Goal: Task Accomplishment & Management: Use online tool/utility

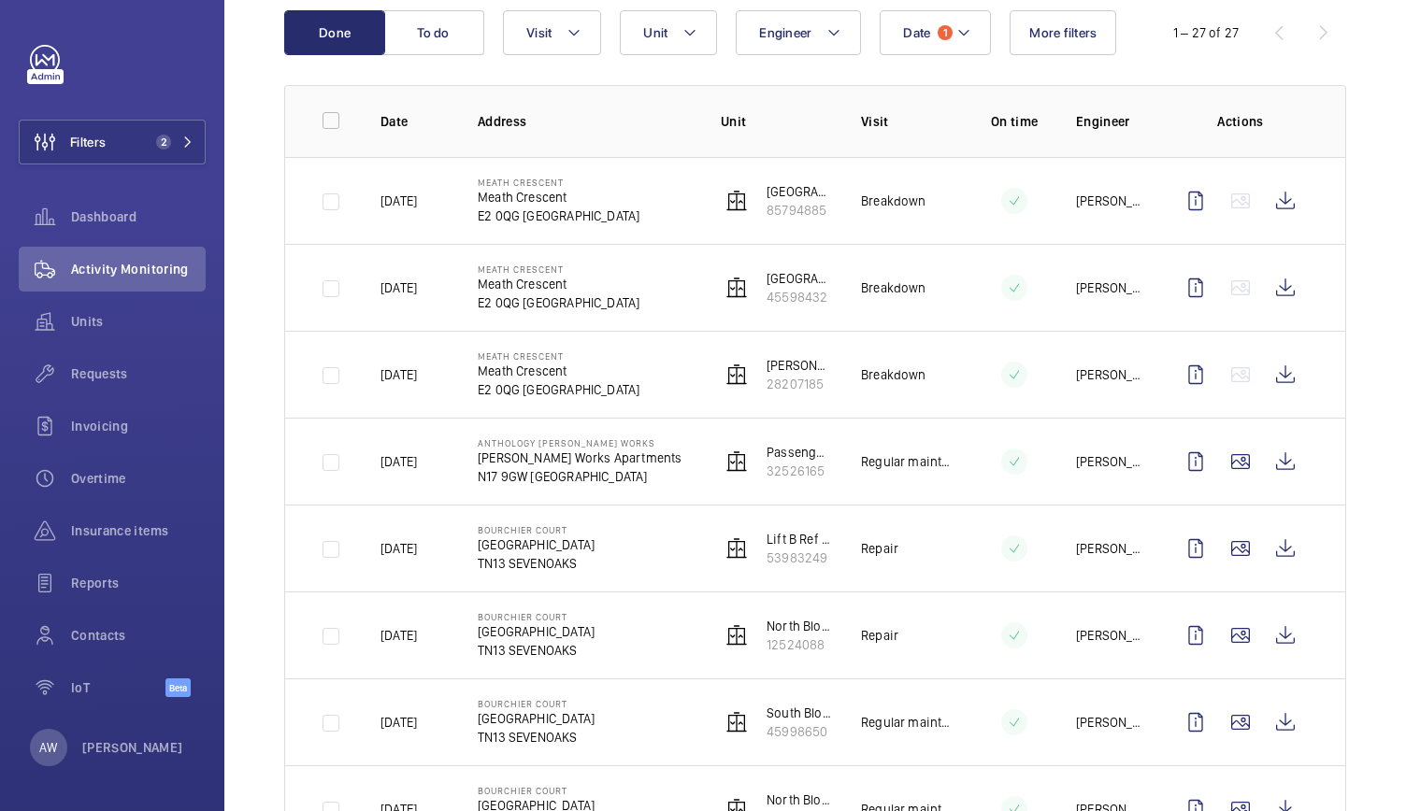
scroll to position [208, 0]
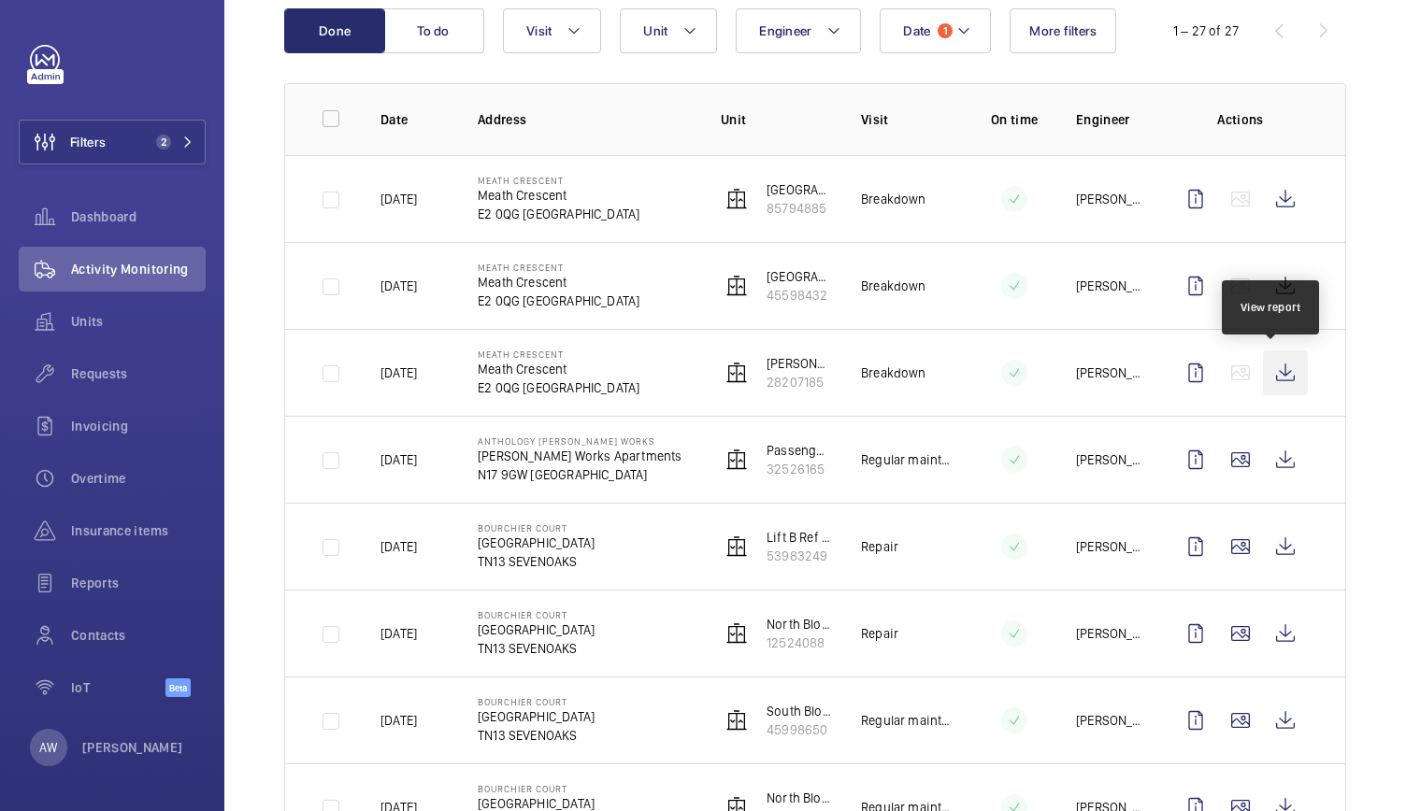
click at [1283, 371] on wm-front-icon-button at bounding box center [1285, 373] width 45 height 45
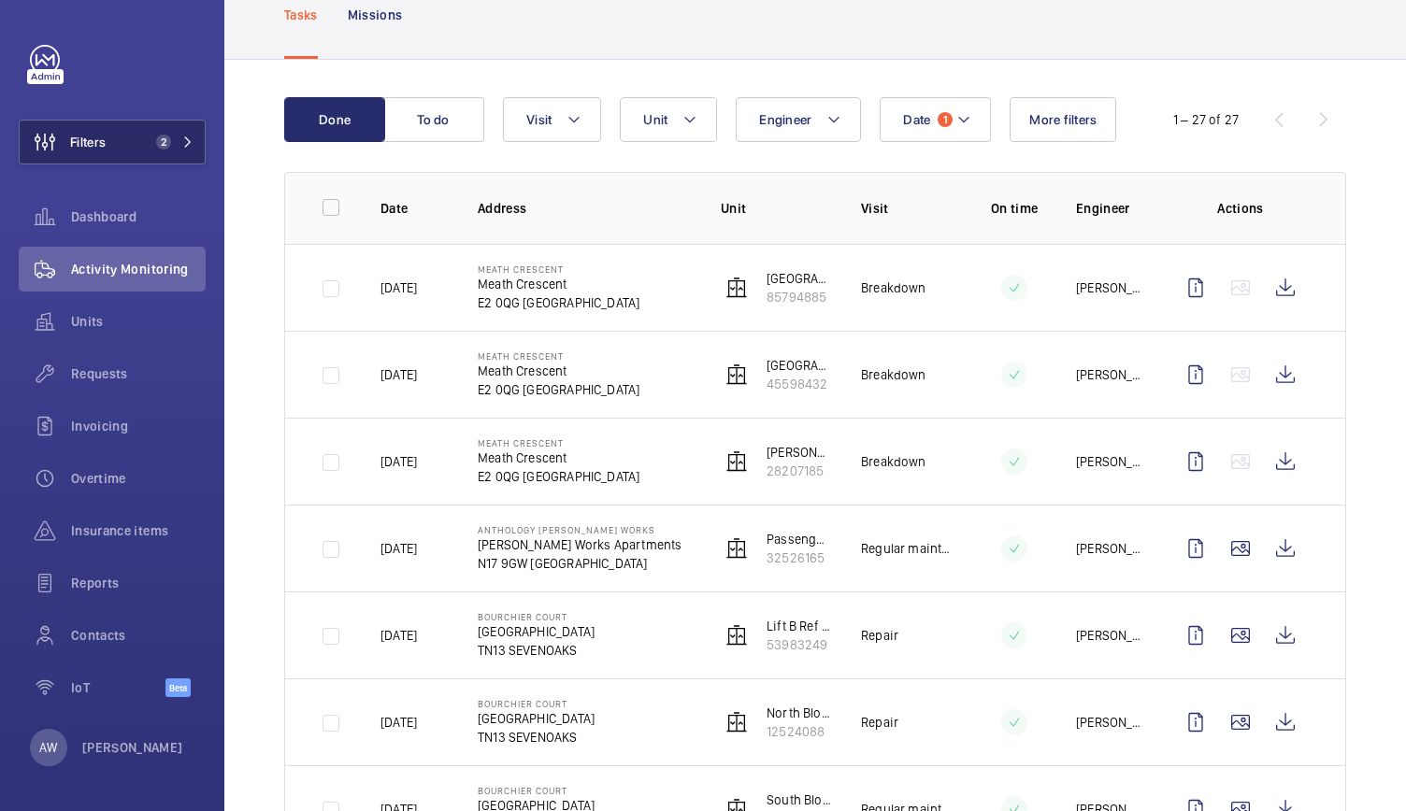
scroll to position [119, 0]
click at [158, 141] on span "2" at bounding box center [163, 142] width 15 height 15
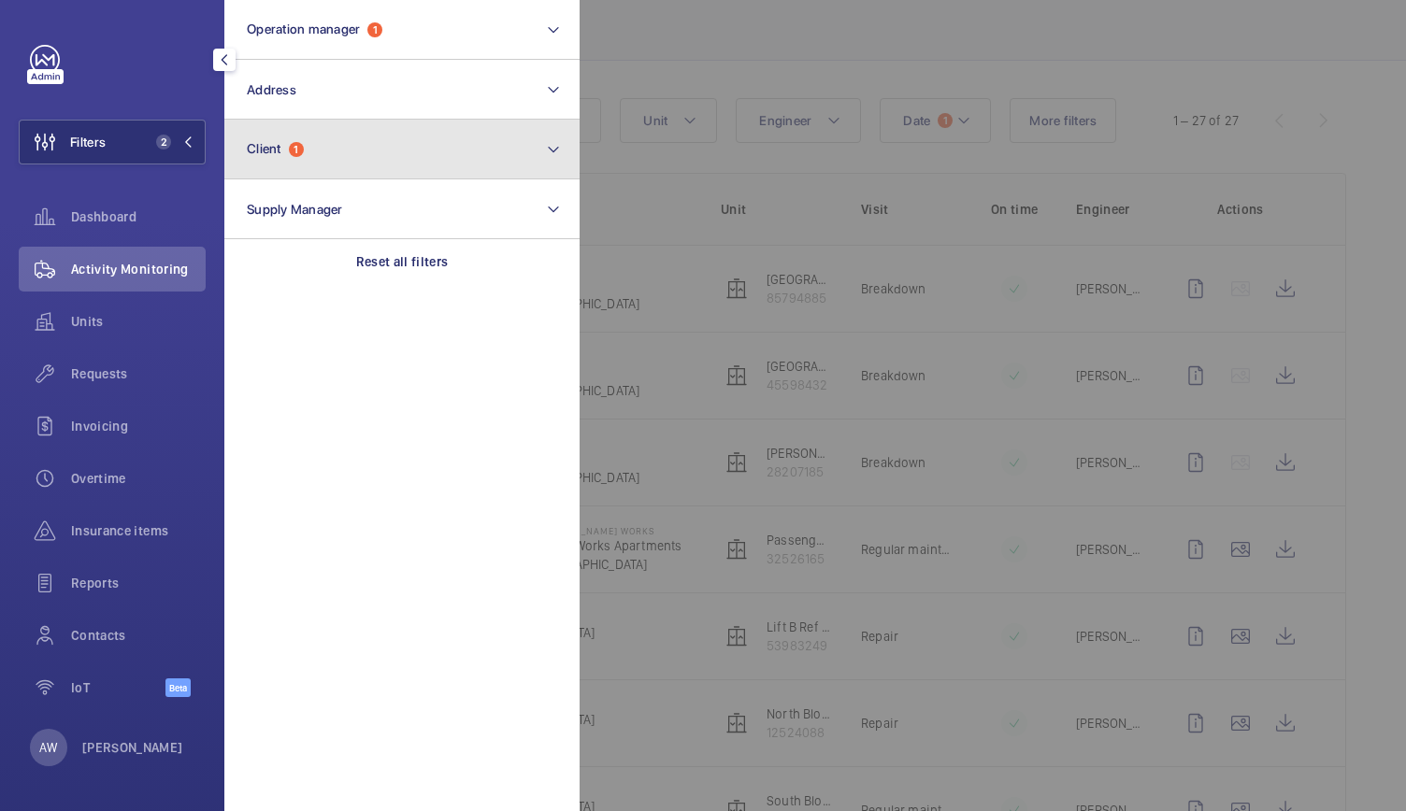
click at [267, 158] on button "Client 1" at bounding box center [401, 150] width 355 height 60
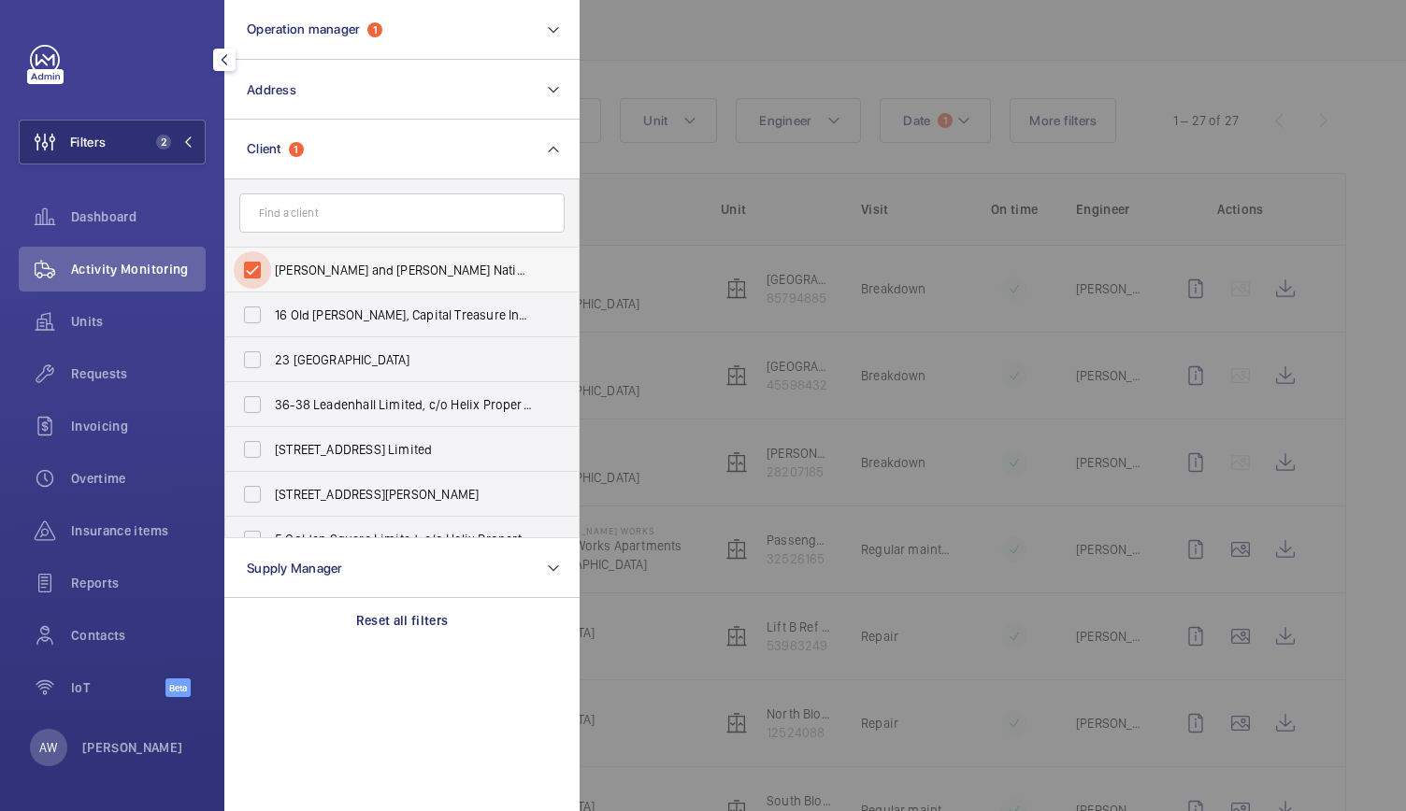
click at [252, 268] on input "[PERSON_NAME] and [PERSON_NAME] National Lift Contract" at bounding box center [252, 269] width 37 height 37
checkbox input "false"
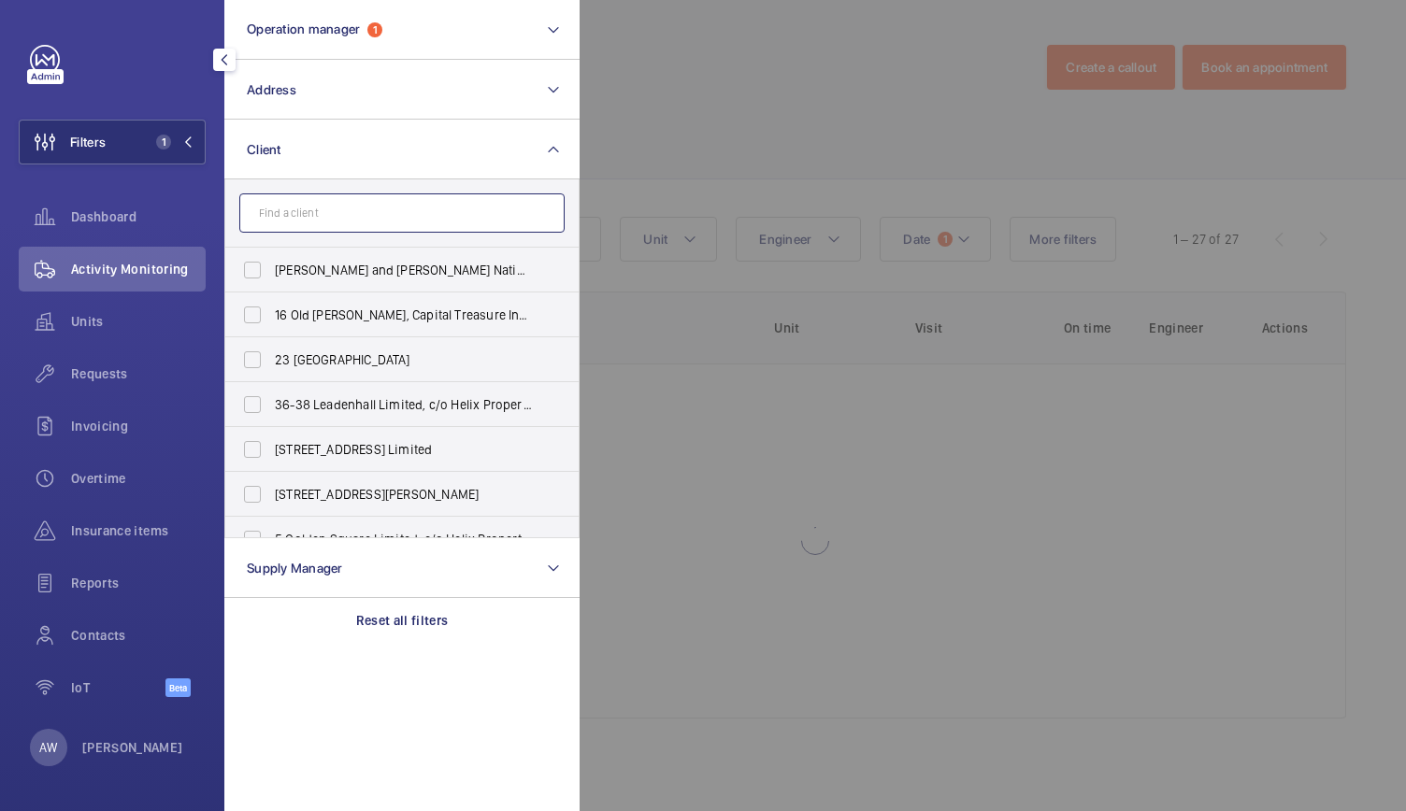
click at [281, 226] on input "text" at bounding box center [401, 213] width 325 height 39
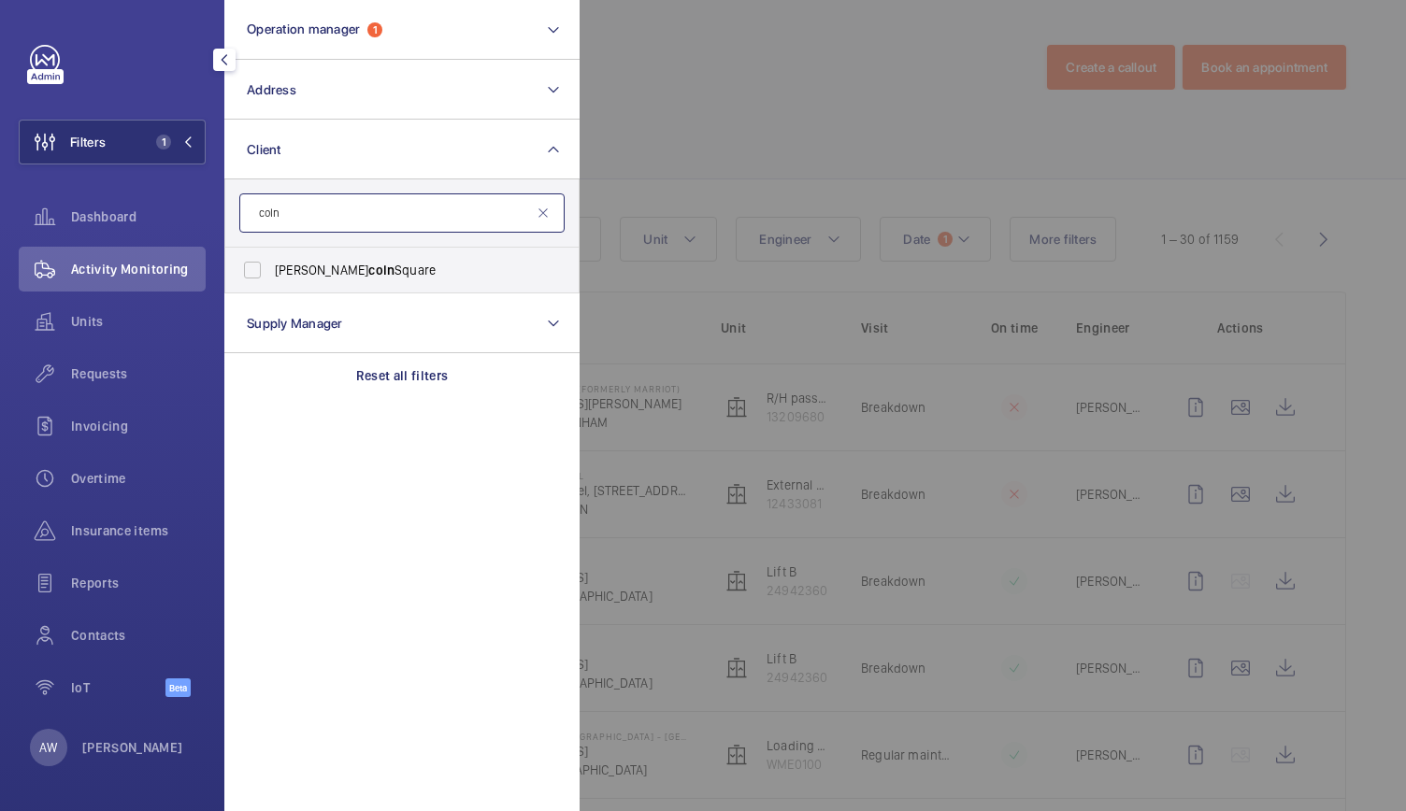
click at [281, 226] on input "coln" at bounding box center [401, 213] width 325 height 39
type input "c"
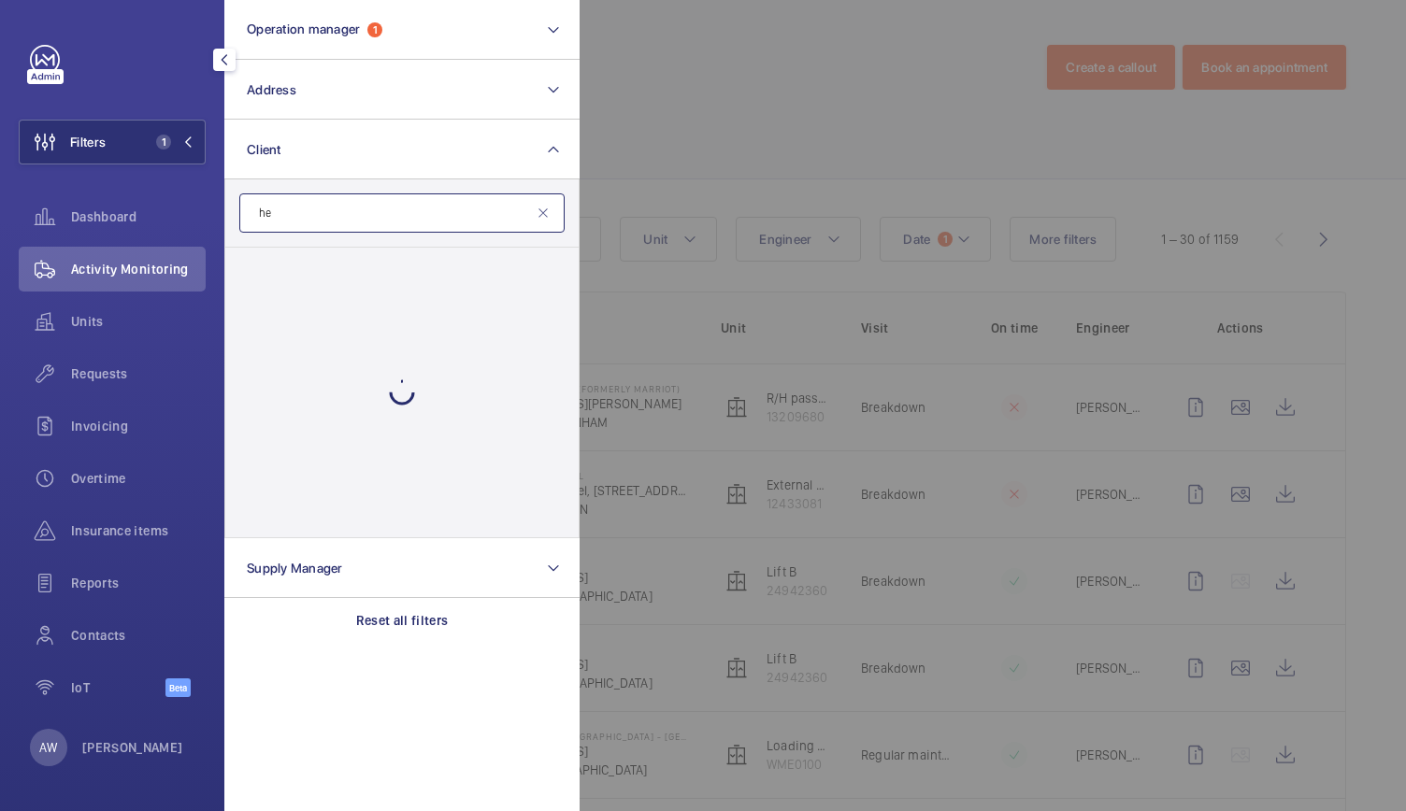
type input "h"
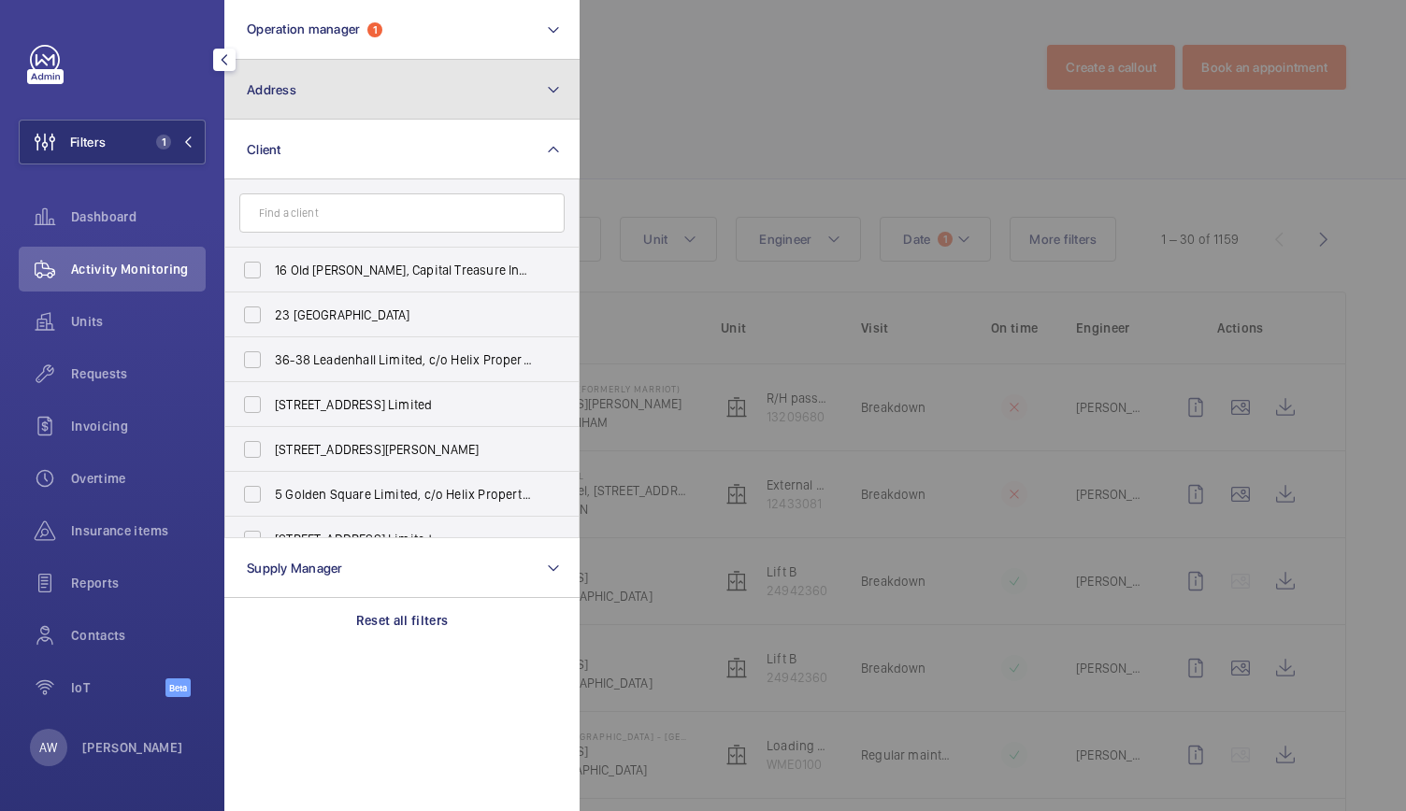
click at [292, 95] on span "Address" at bounding box center [272, 89] width 50 height 15
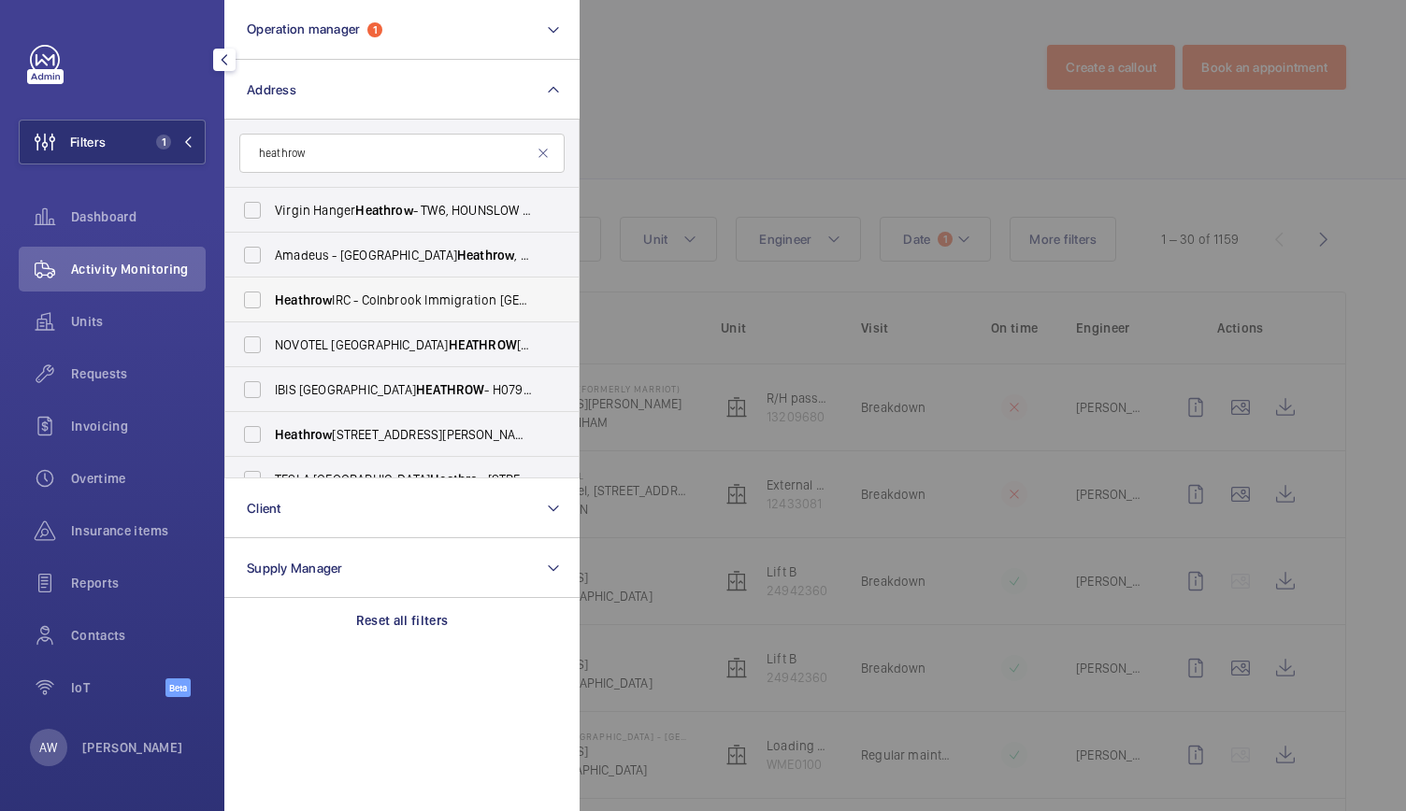
type input "heathrow"
click at [359, 301] on span "Heathrow IRC - Colnbrook Immigration [GEOGRAPHIC_DATA], [GEOGRAPHIC_DATA] 0HB" at bounding box center [403, 300] width 257 height 19
click at [271, 301] on input "Heathrow IRC - Colnbrook Immigration [GEOGRAPHIC_DATA], [GEOGRAPHIC_DATA] 0HB" at bounding box center [252, 299] width 37 height 37
checkbox input "true"
click at [734, 113] on div at bounding box center [1283, 405] width 1406 height 811
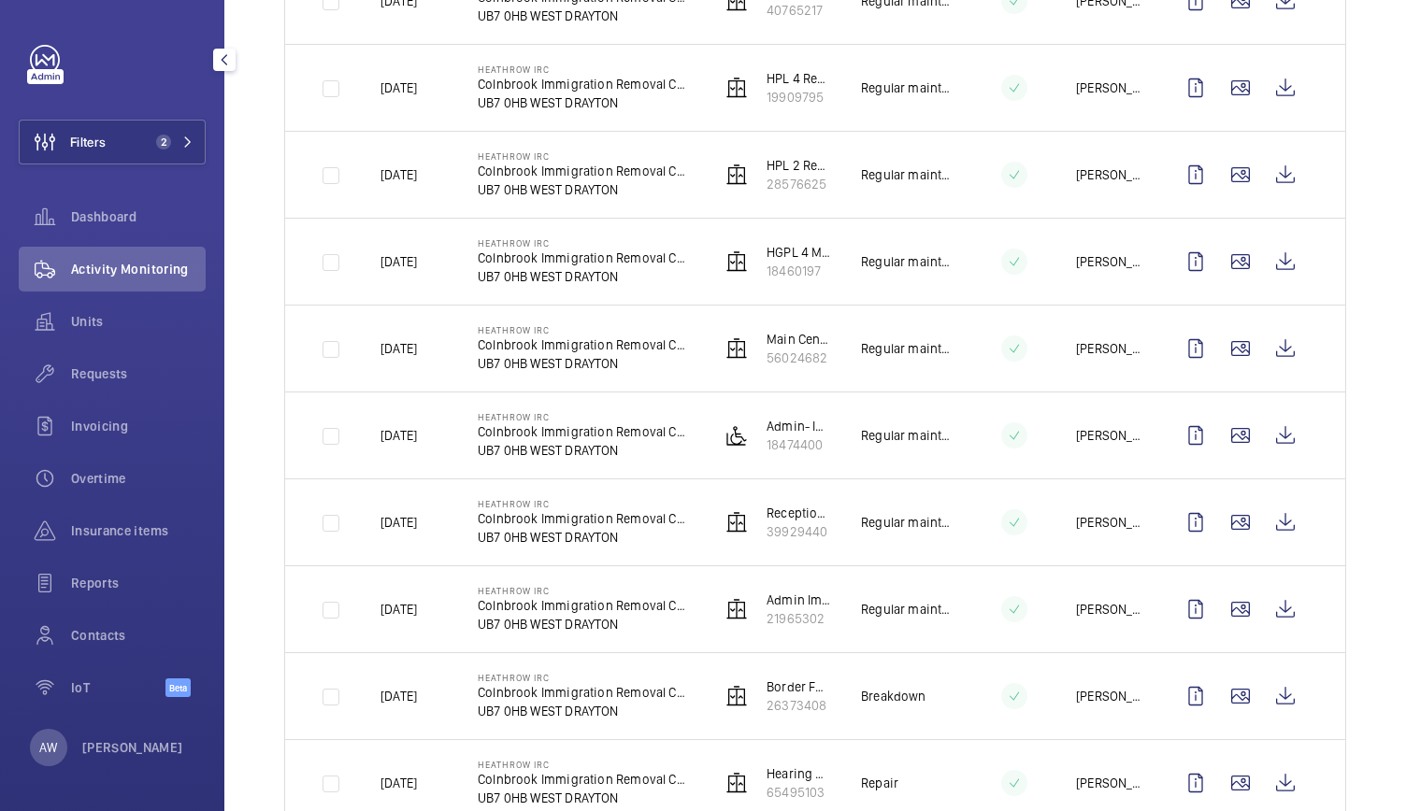
scroll to position [2176, 0]
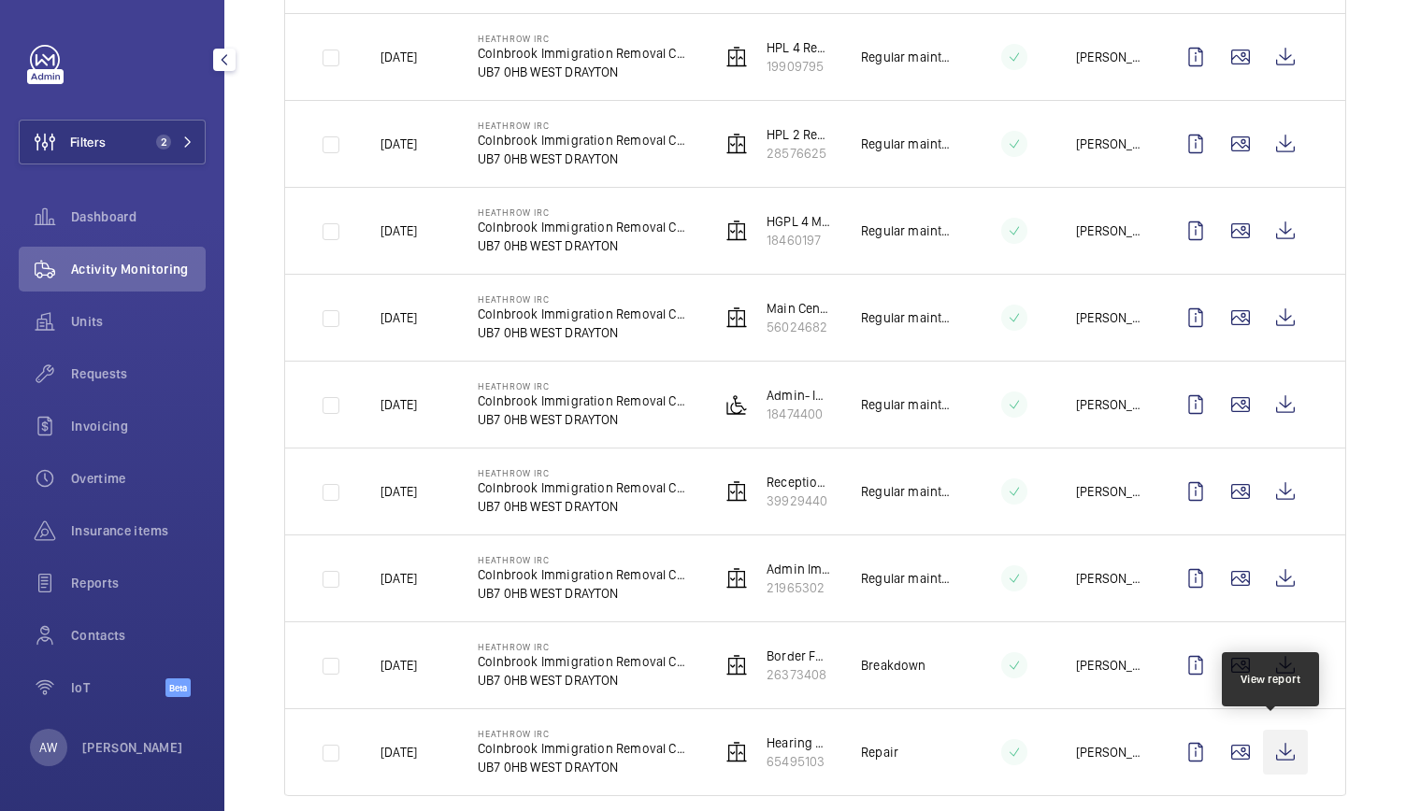
click at [1264, 758] on wm-front-icon-button at bounding box center [1285, 752] width 45 height 45
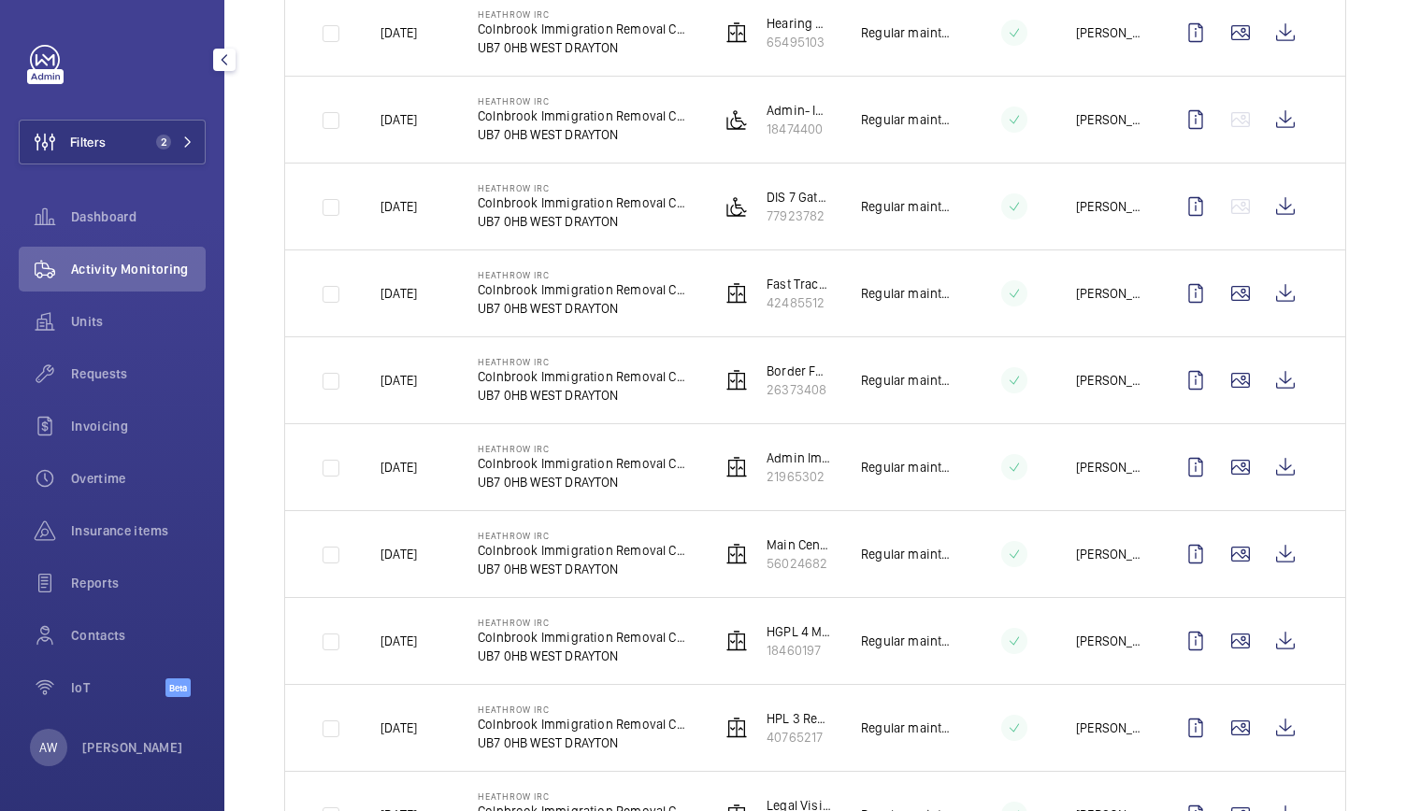
scroll to position [0, 0]
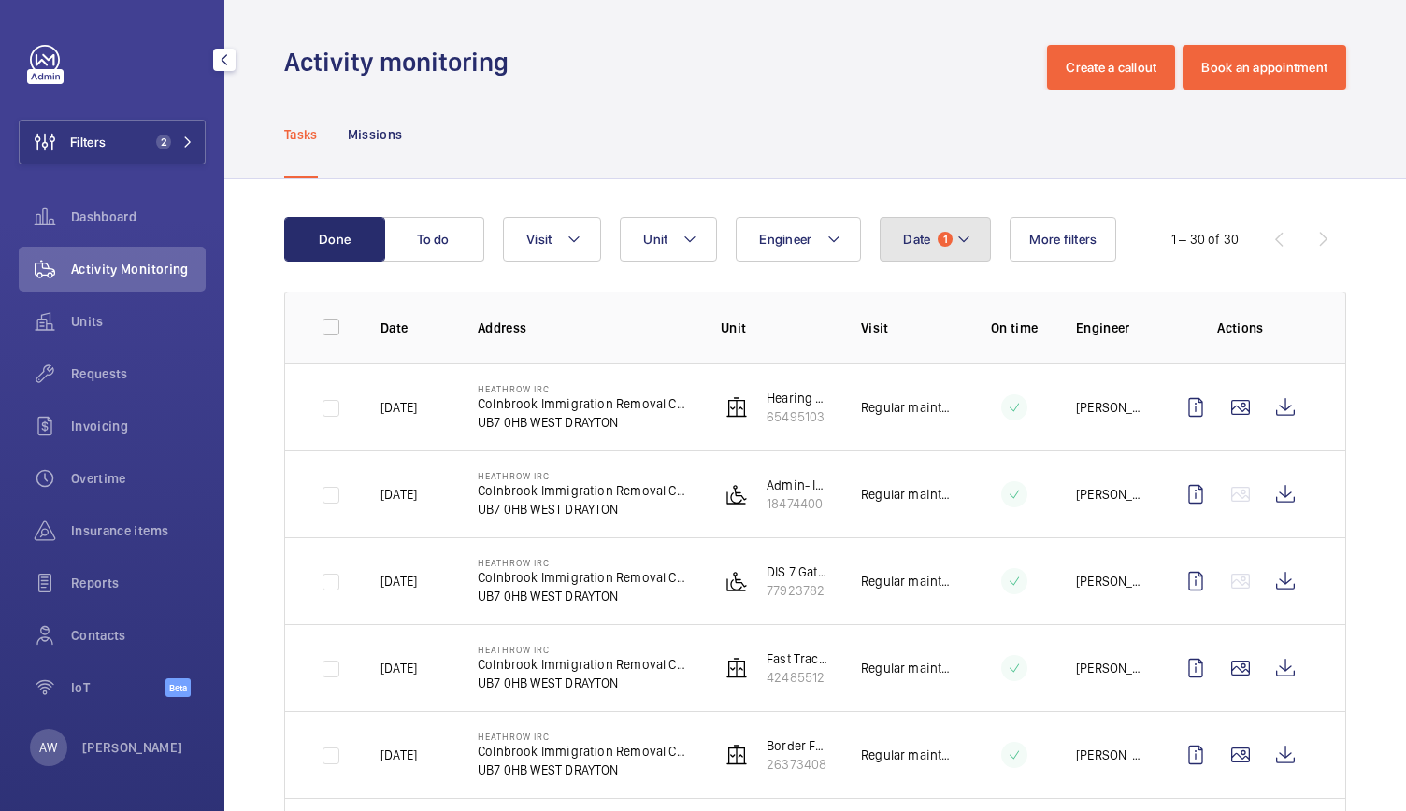
click at [930, 253] on button "Date 1" at bounding box center [935, 239] width 111 height 45
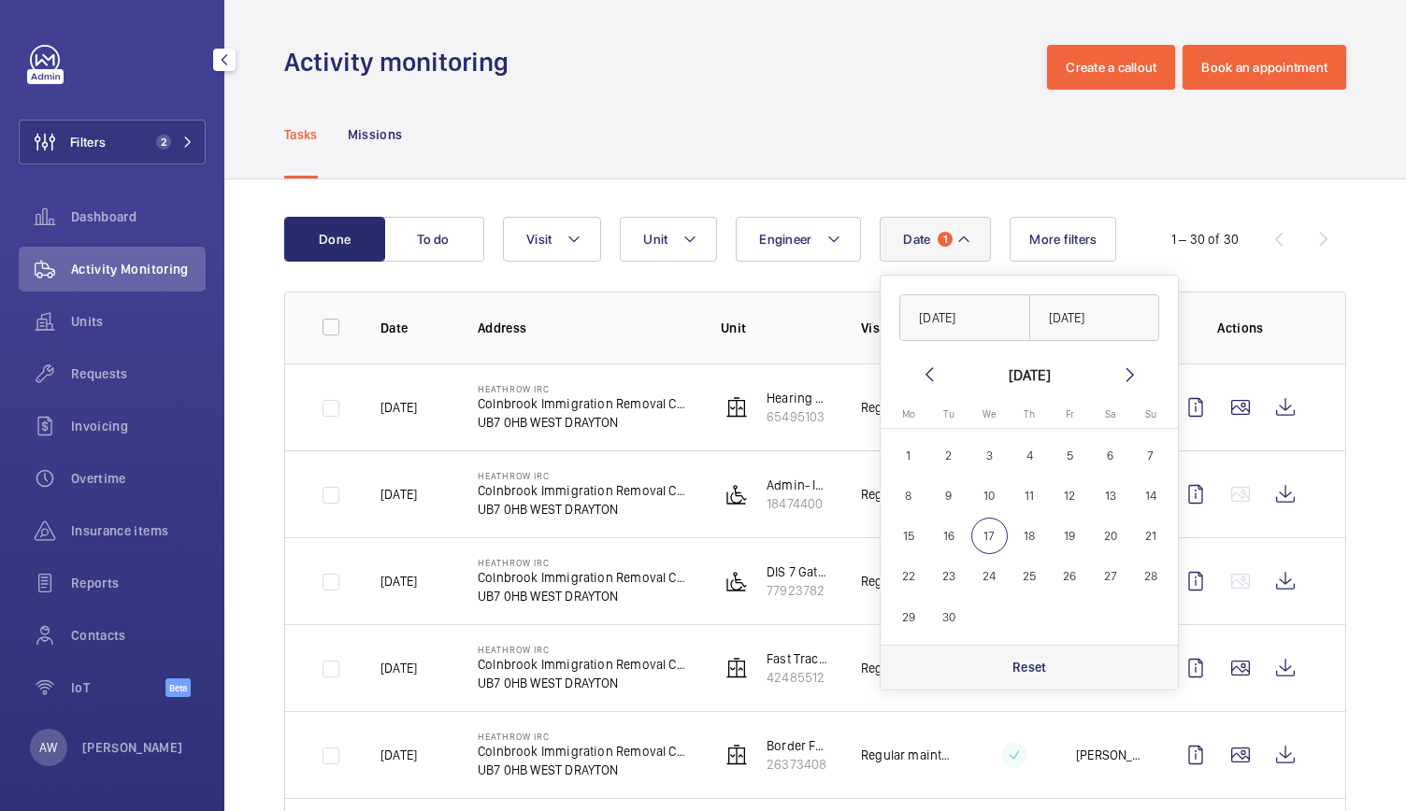
click at [1015, 656] on div "Reset" at bounding box center [1029, 667] width 297 height 45
click at [725, 504] on img at bounding box center [736, 494] width 22 height 22
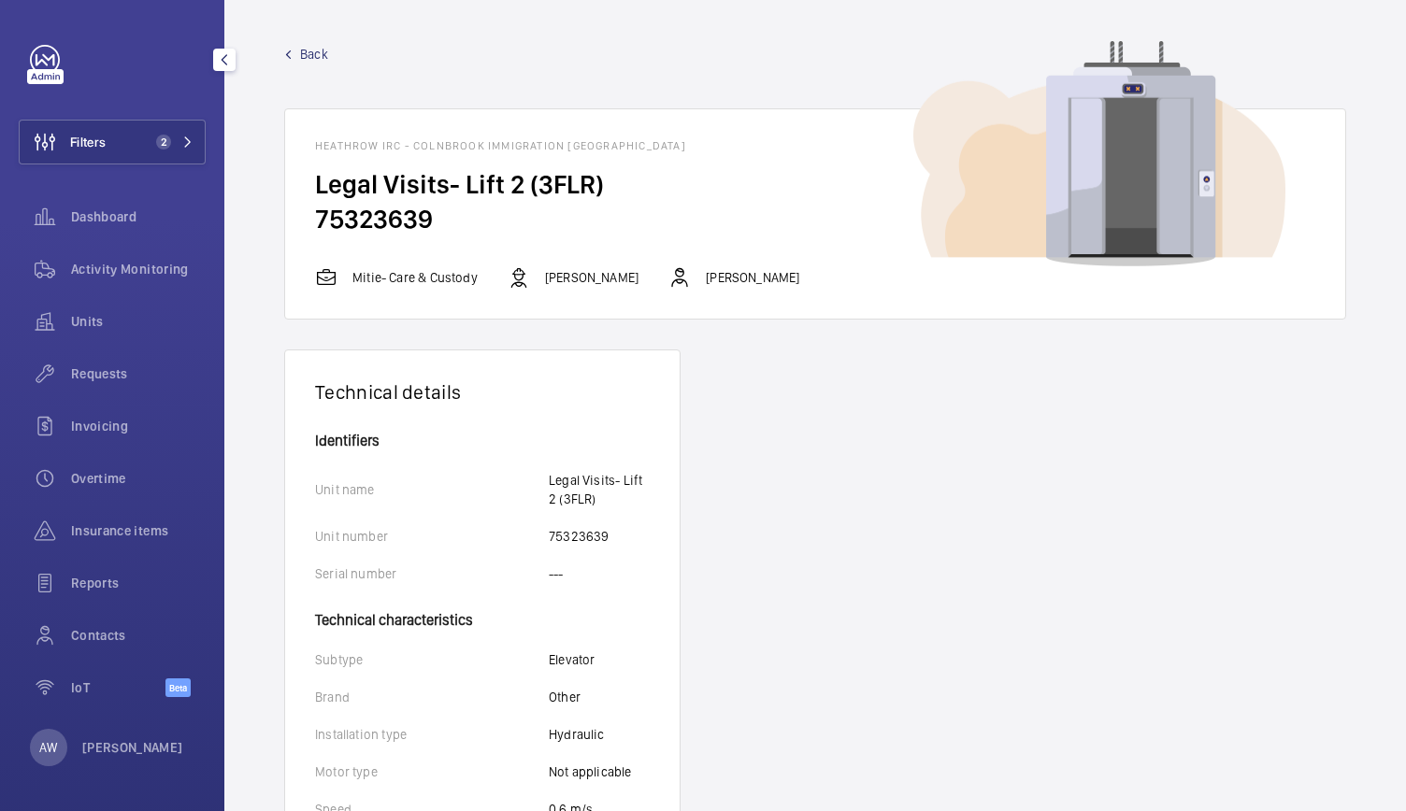
click at [320, 48] on span "Back" at bounding box center [314, 54] width 28 height 19
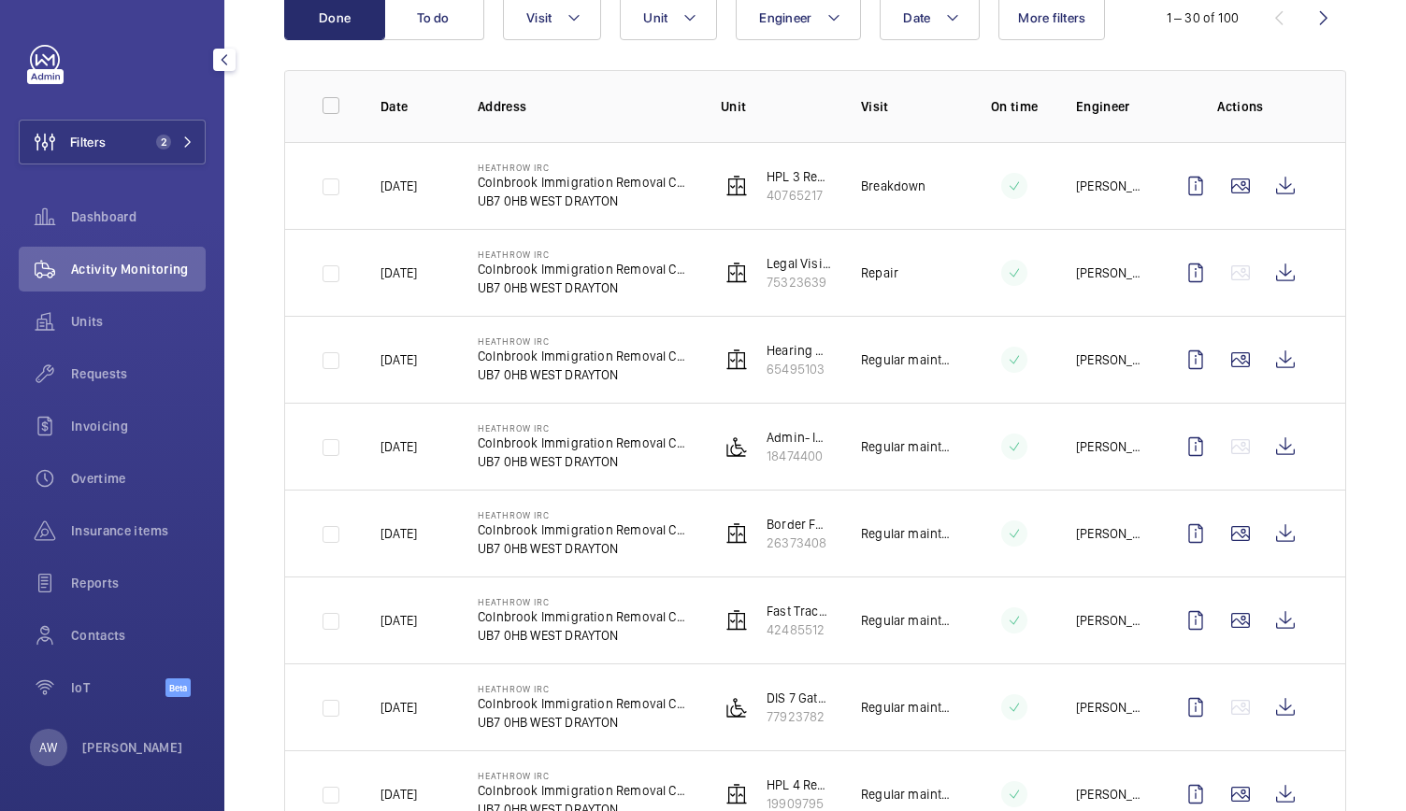
scroll to position [223, 0]
click at [1270, 280] on wm-front-icon-button at bounding box center [1285, 271] width 45 height 45
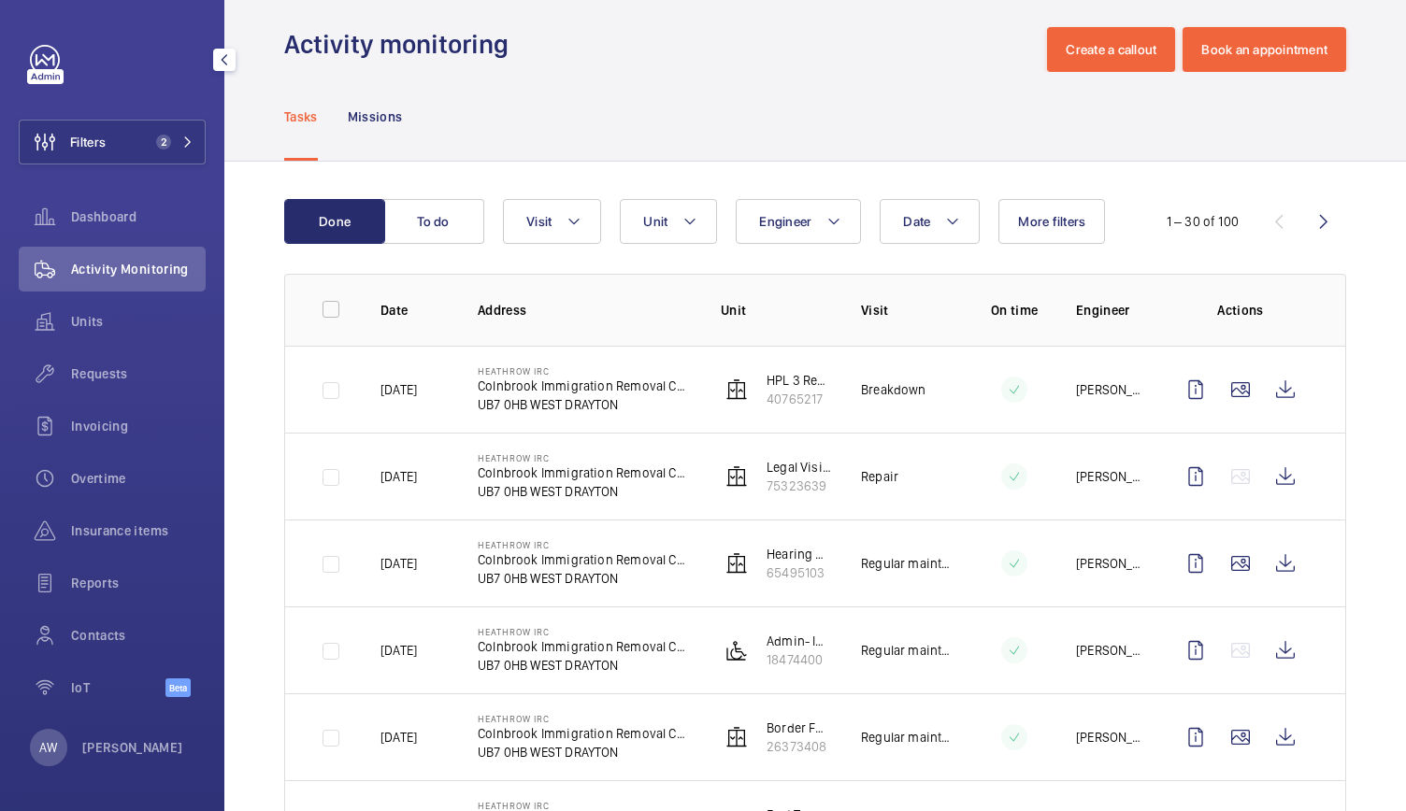
scroll to position [0, 0]
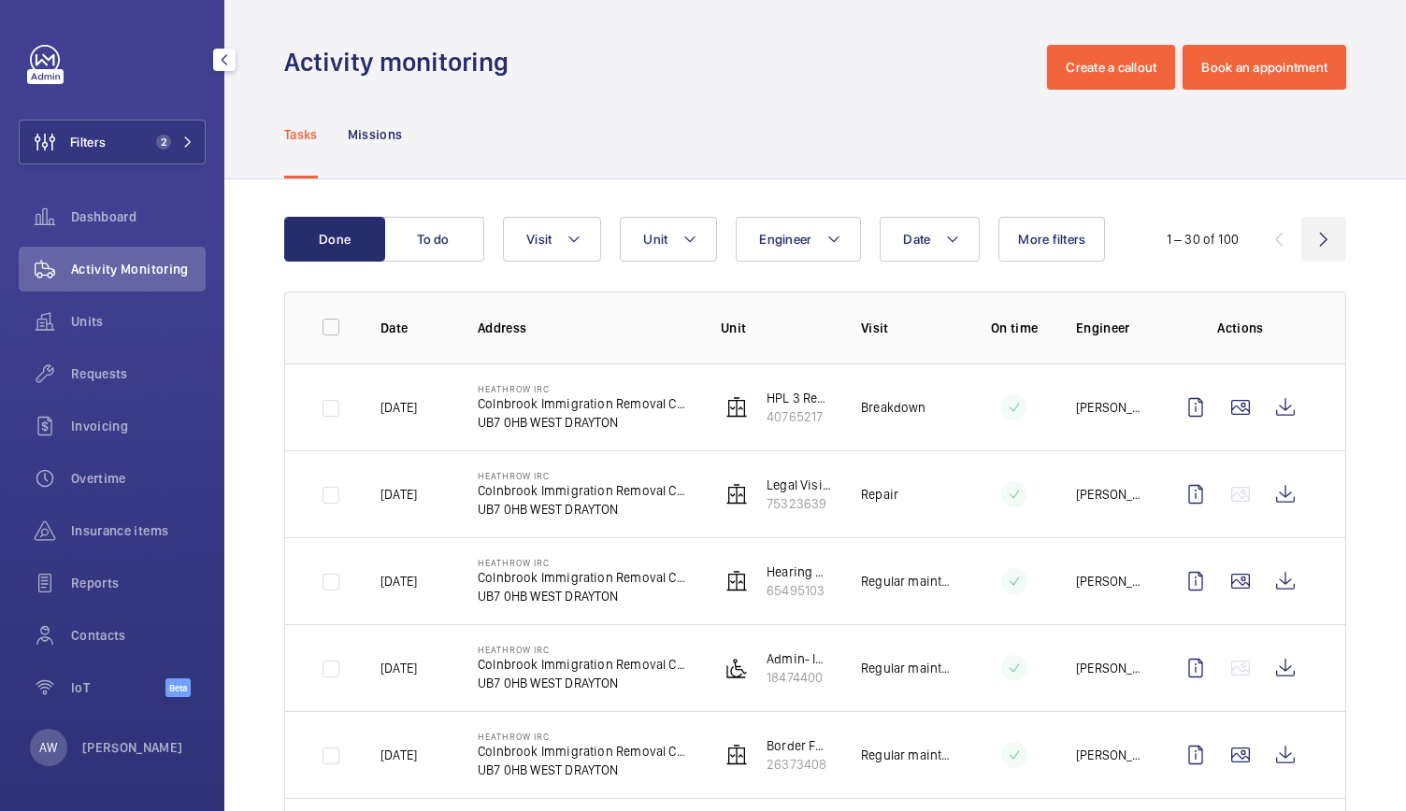
click at [1317, 241] on wm-front-icon-button at bounding box center [1323, 239] width 45 height 45
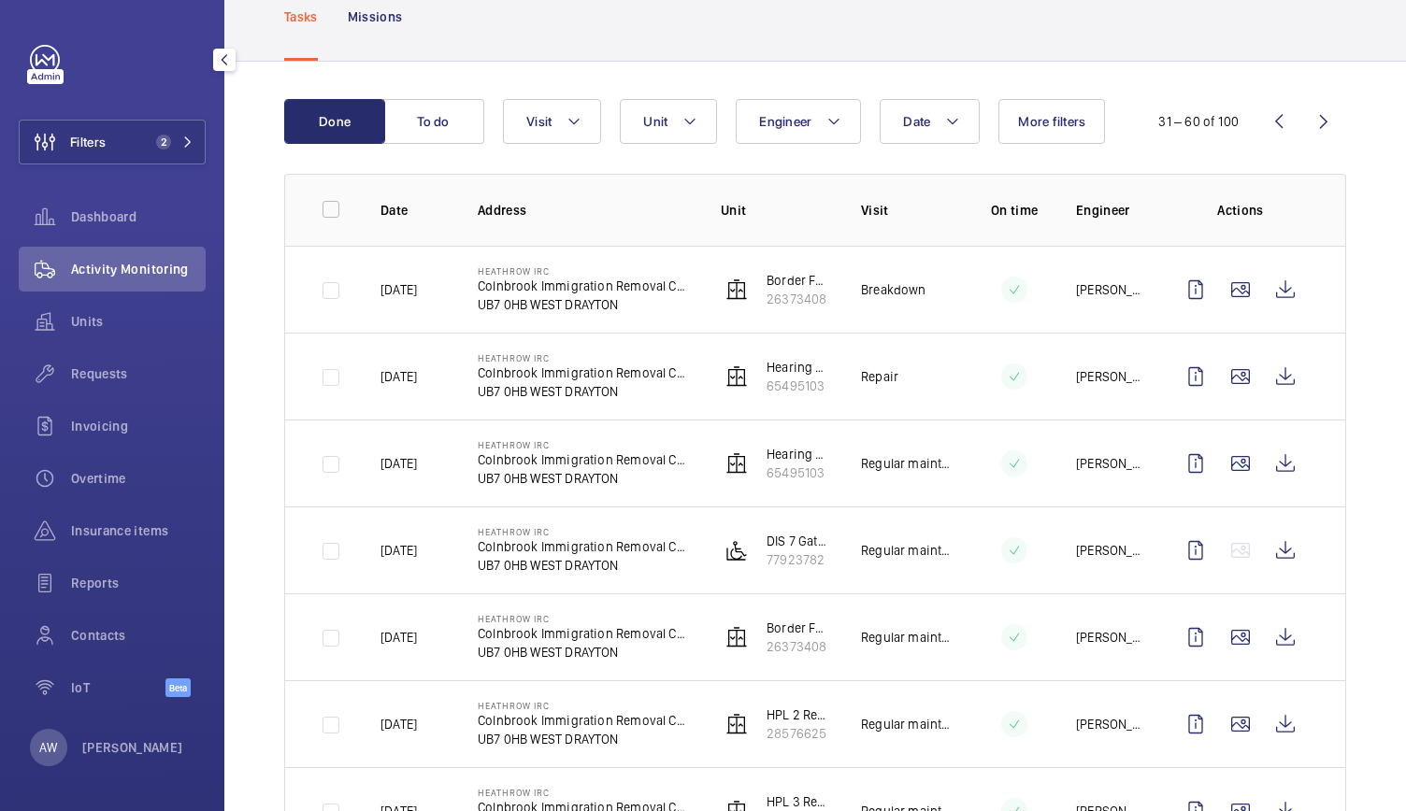
scroll to position [133, 0]
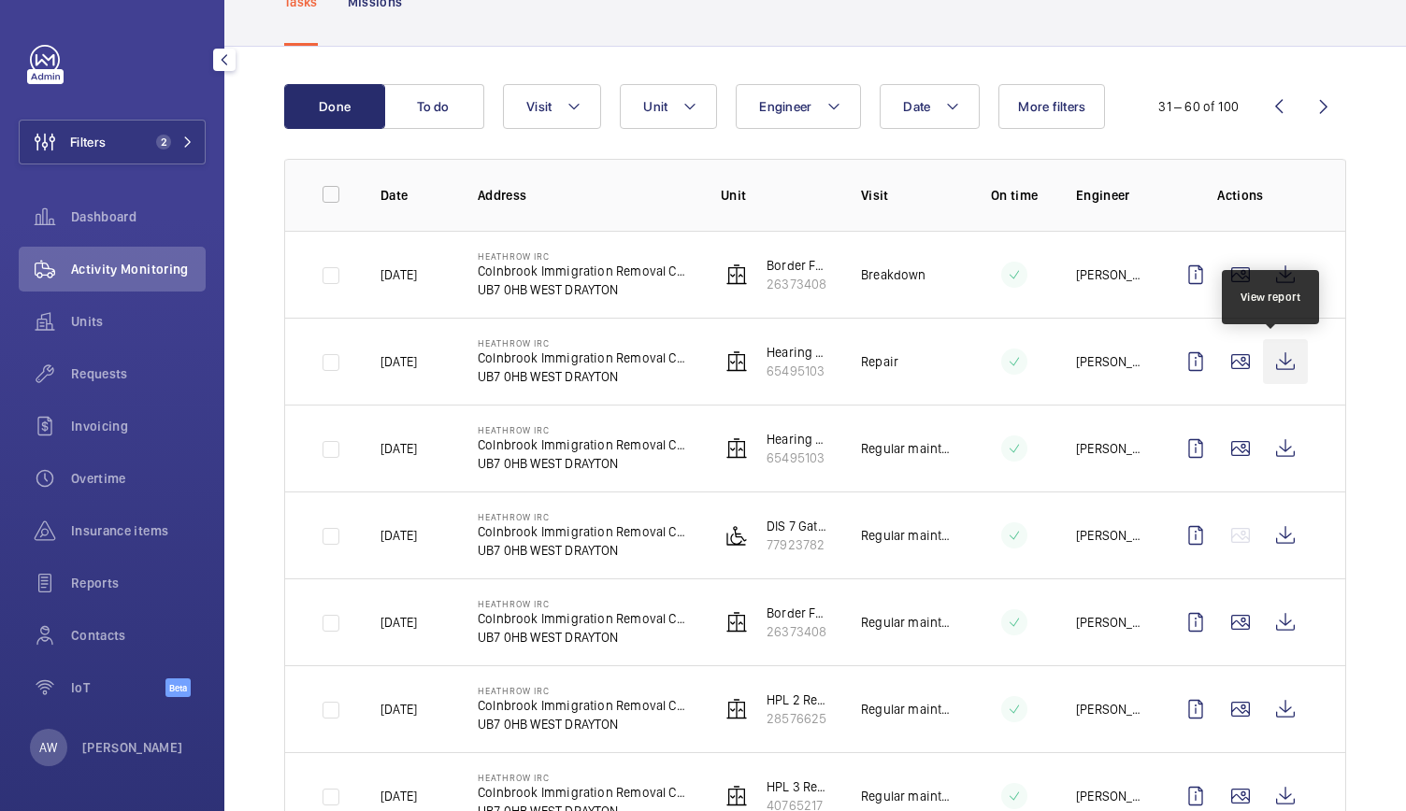
click at [1264, 358] on wm-front-icon-button at bounding box center [1285, 361] width 45 height 45
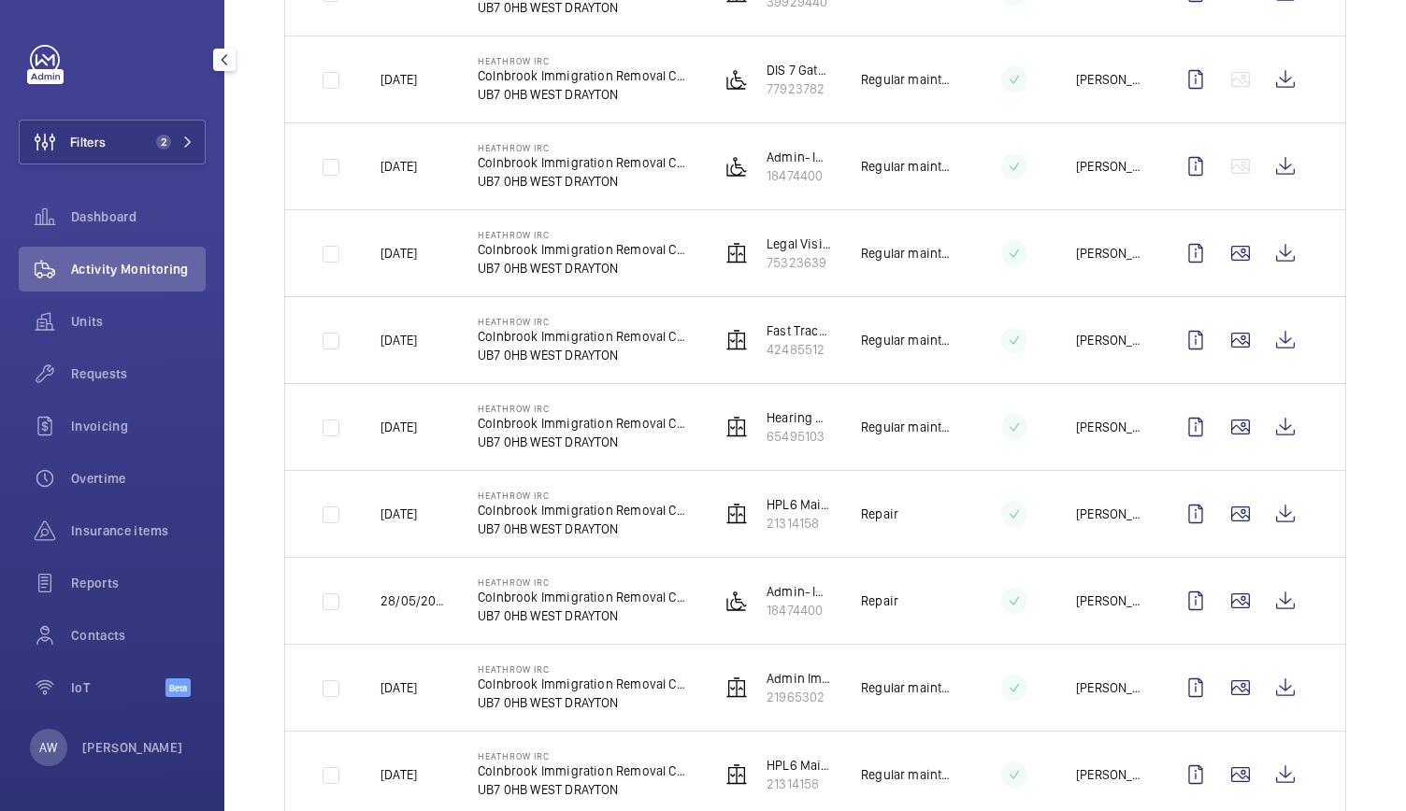
scroll to position [2068, 0]
click at [1277, 510] on wm-front-icon-button at bounding box center [1285, 513] width 45 height 45
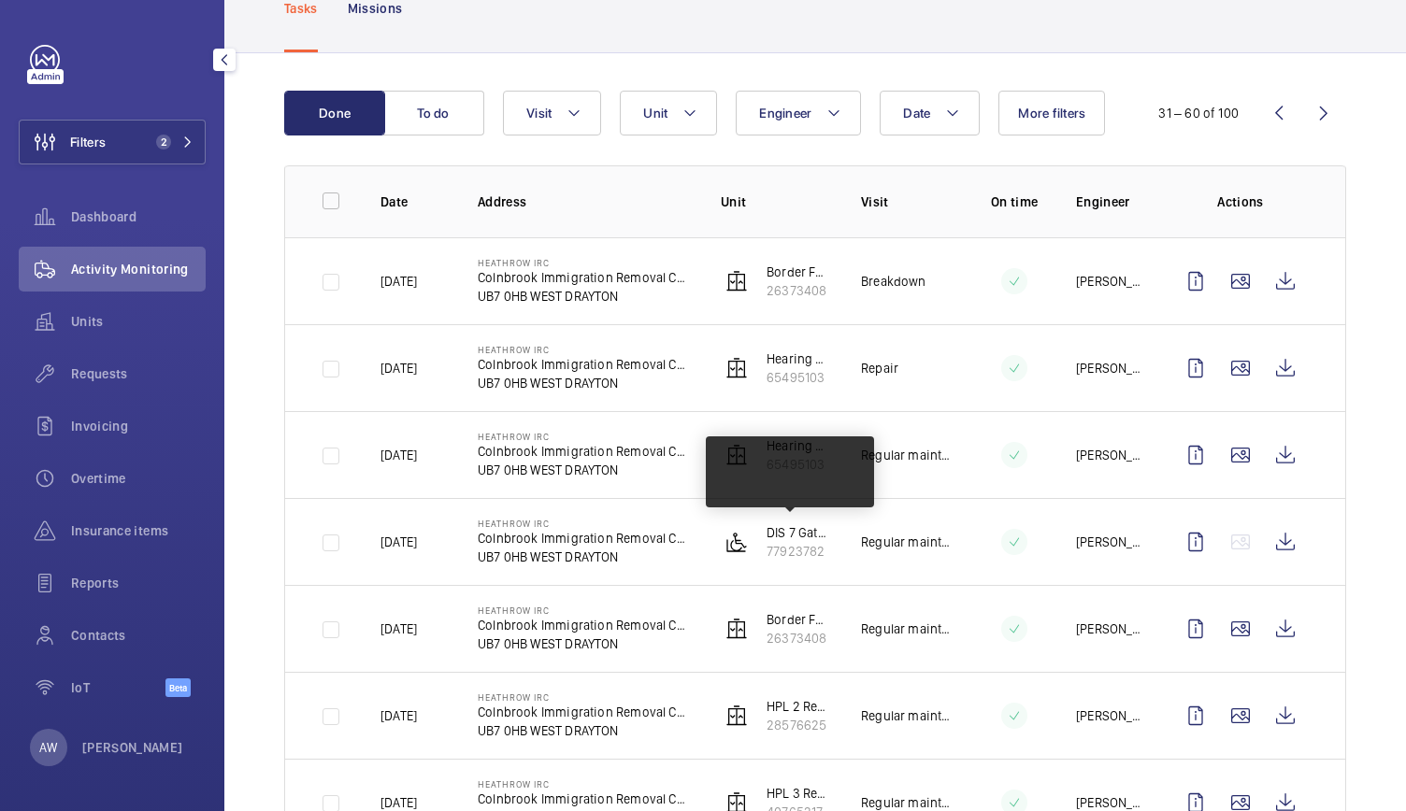
scroll to position [0, 0]
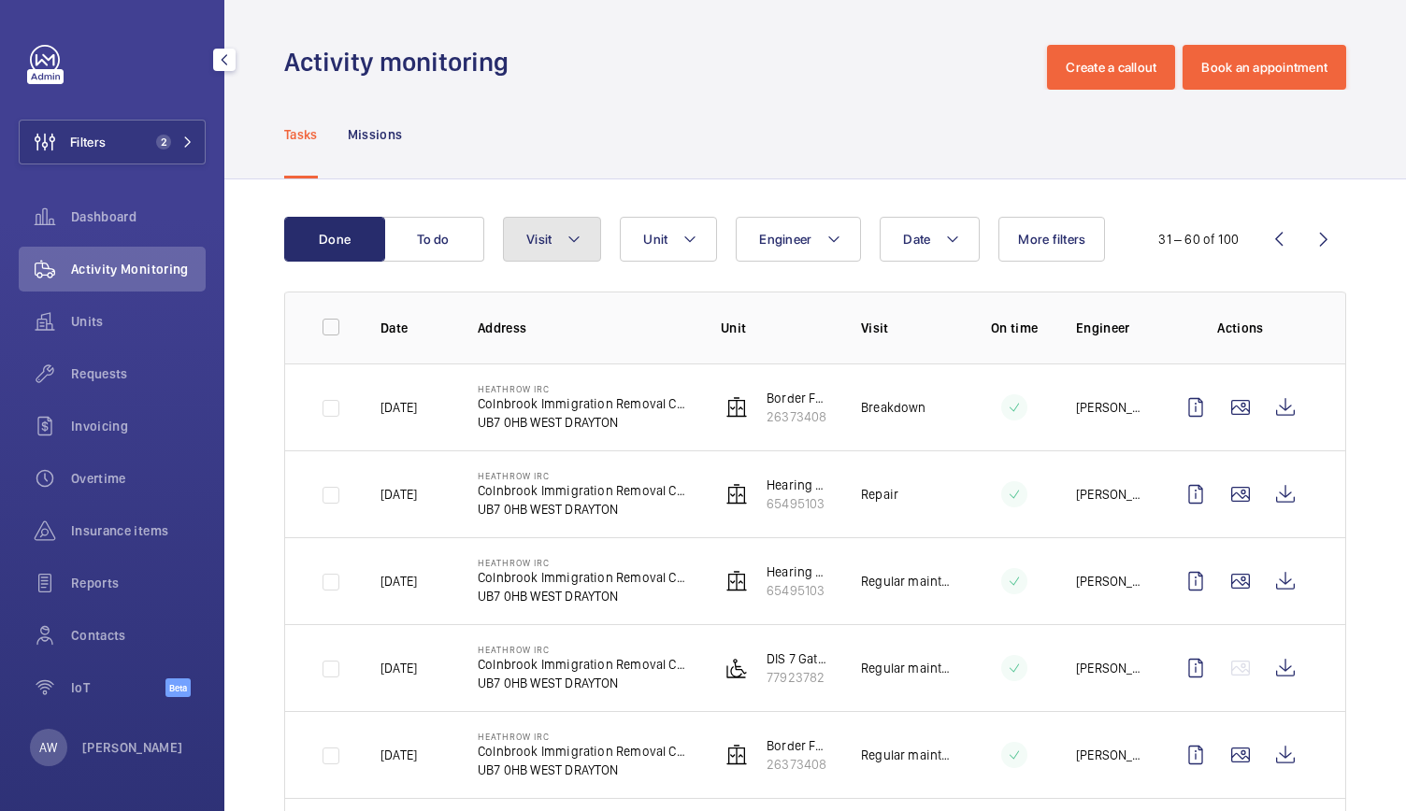
click at [559, 231] on button "Visit" at bounding box center [552, 239] width 98 height 45
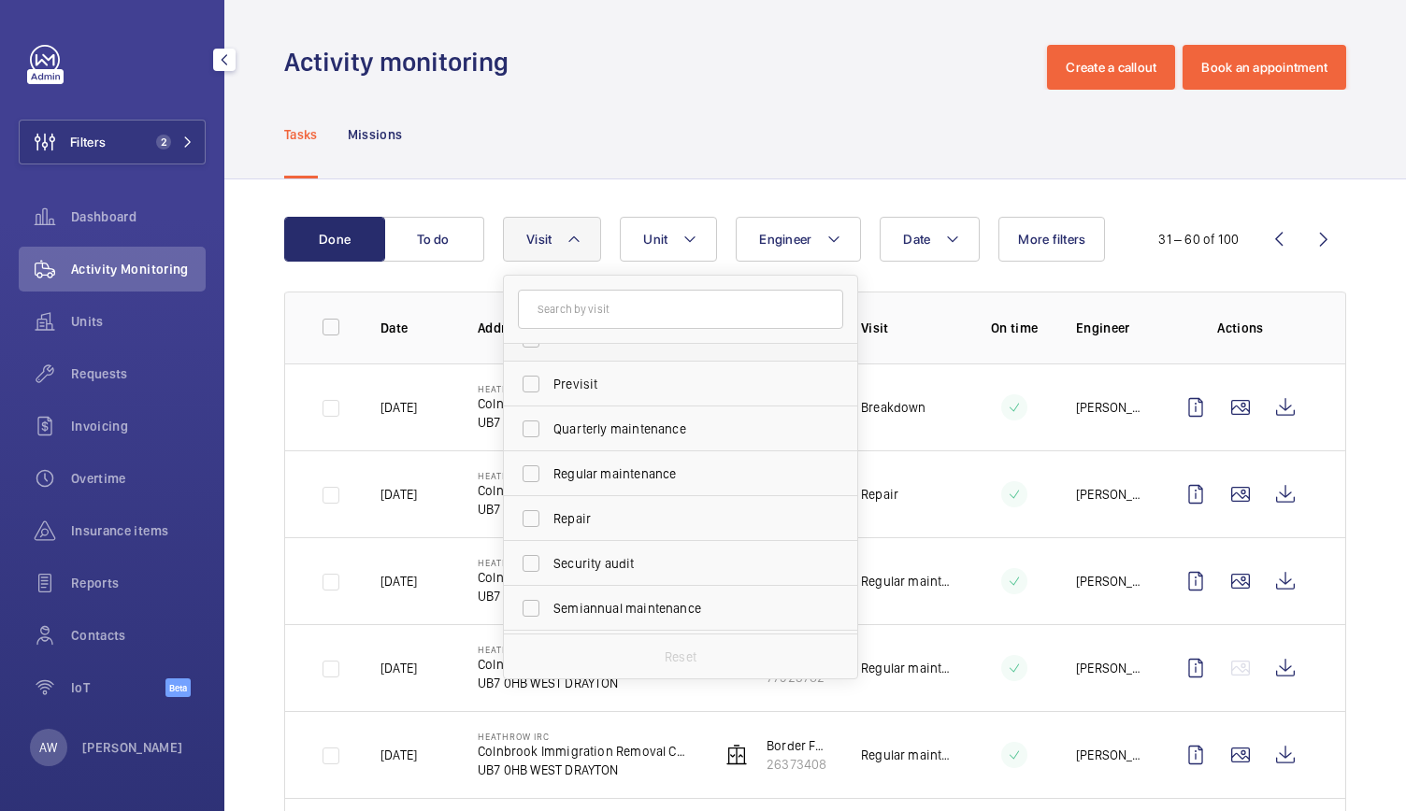
scroll to position [273, 0]
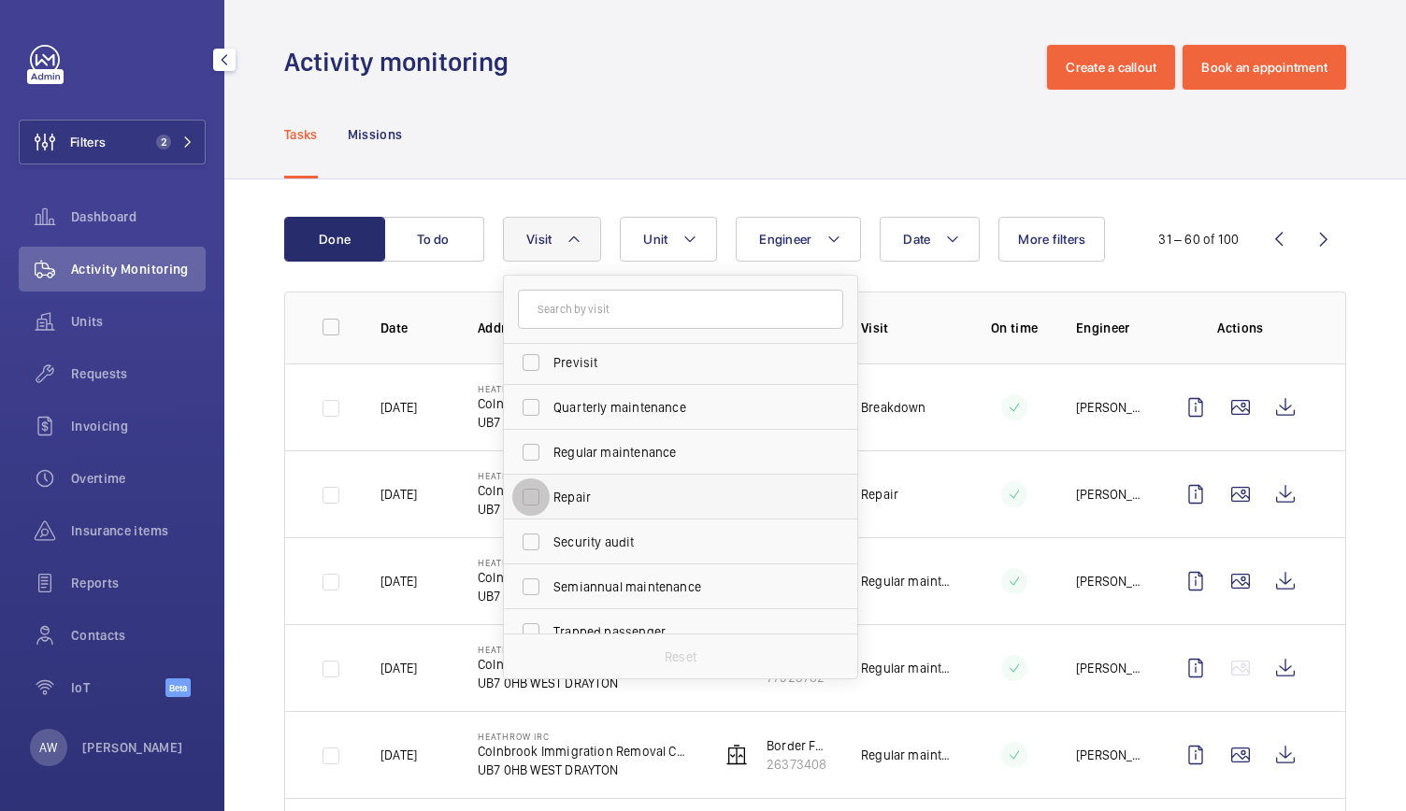
click at [529, 496] on input "Repair" at bounding box center [530, 497] width 37 height 37
checkbox input "true"
click at [654, 108] on div "Tasks Missions" at bounding box center [815, 134] width 1062 height 89
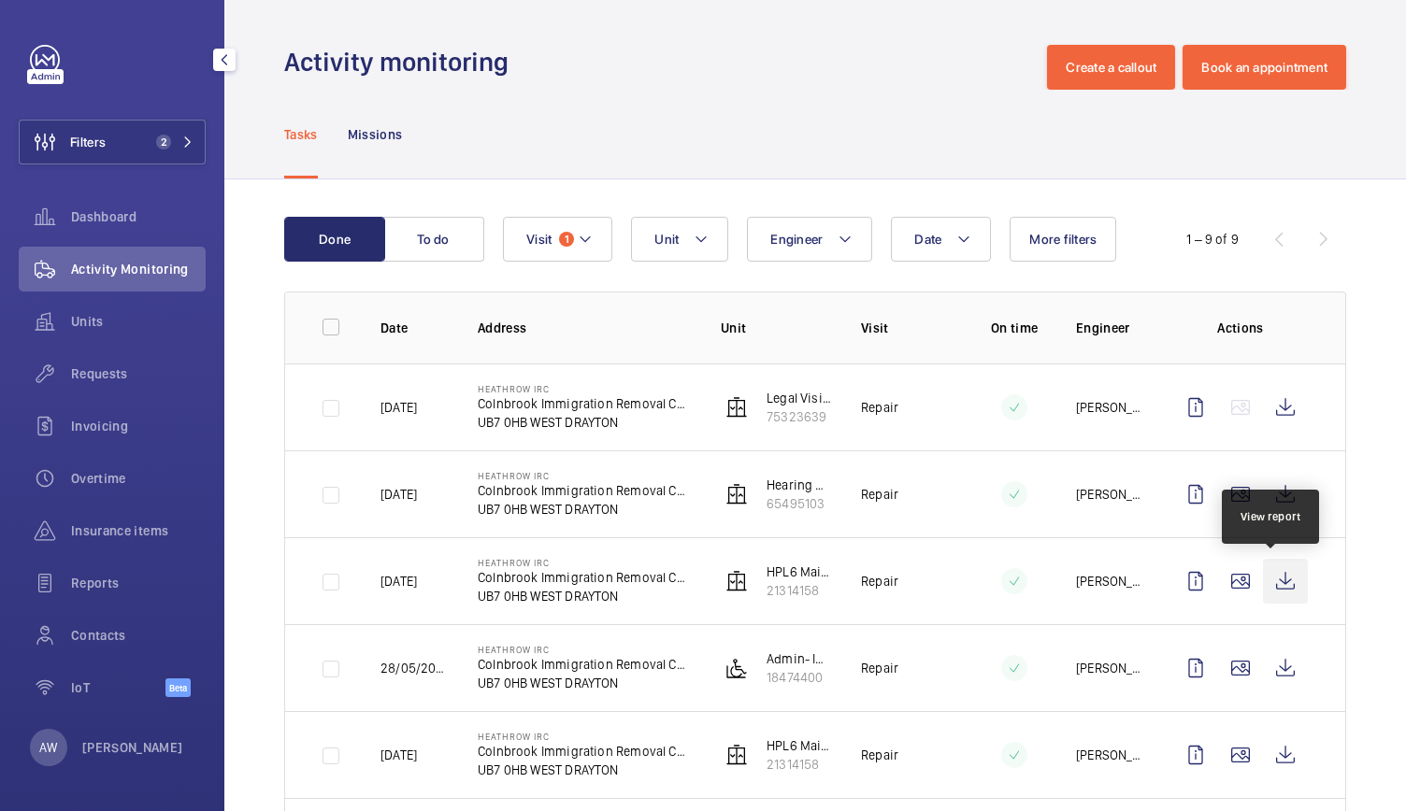
click at [1270, 599] on wm-front-icon-button at bounding box center [1285, 581] width 45 height 45
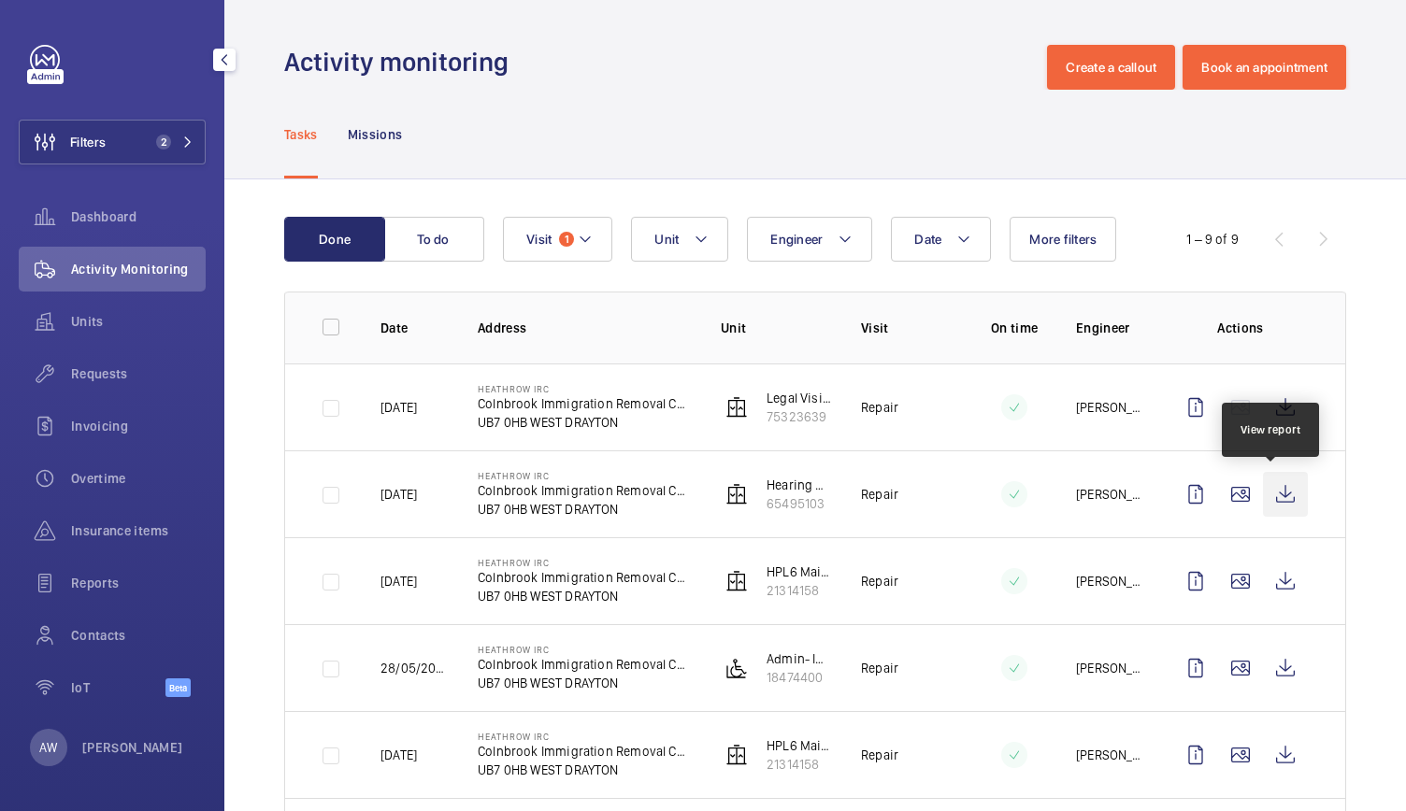
click at [1271, 496] on wm-front-icon-button at bounding box center [1285, 494] width 45 height 45
click at [552, 432] on td "Heathrow IRC Colnbrook Immigration Removal Centre UB7 0HB WEST DRAYTON" at bounding box center [569, 407] width 243 height 87
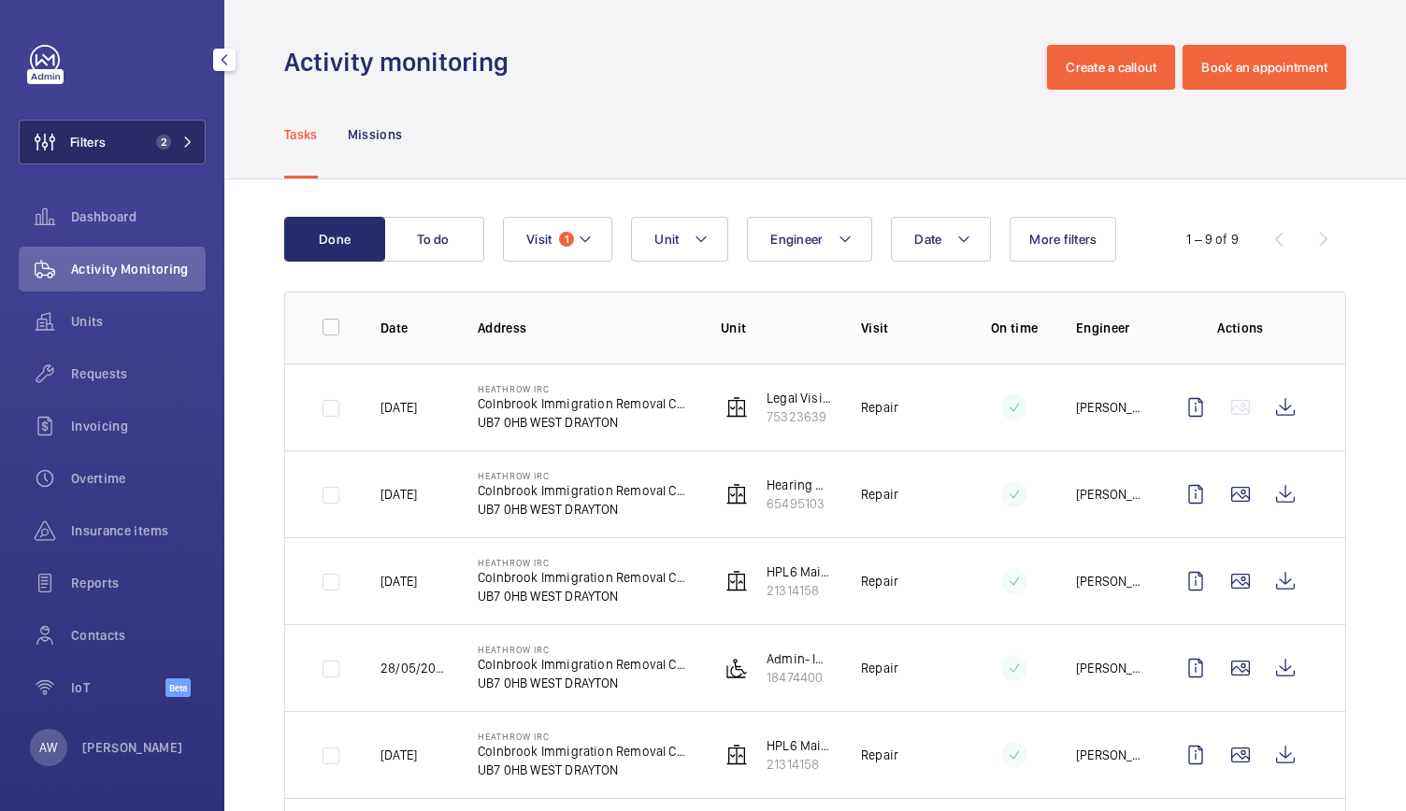
click at [101, 124] on span "Filters" at bounding box center [63, 142] width 86 height 45
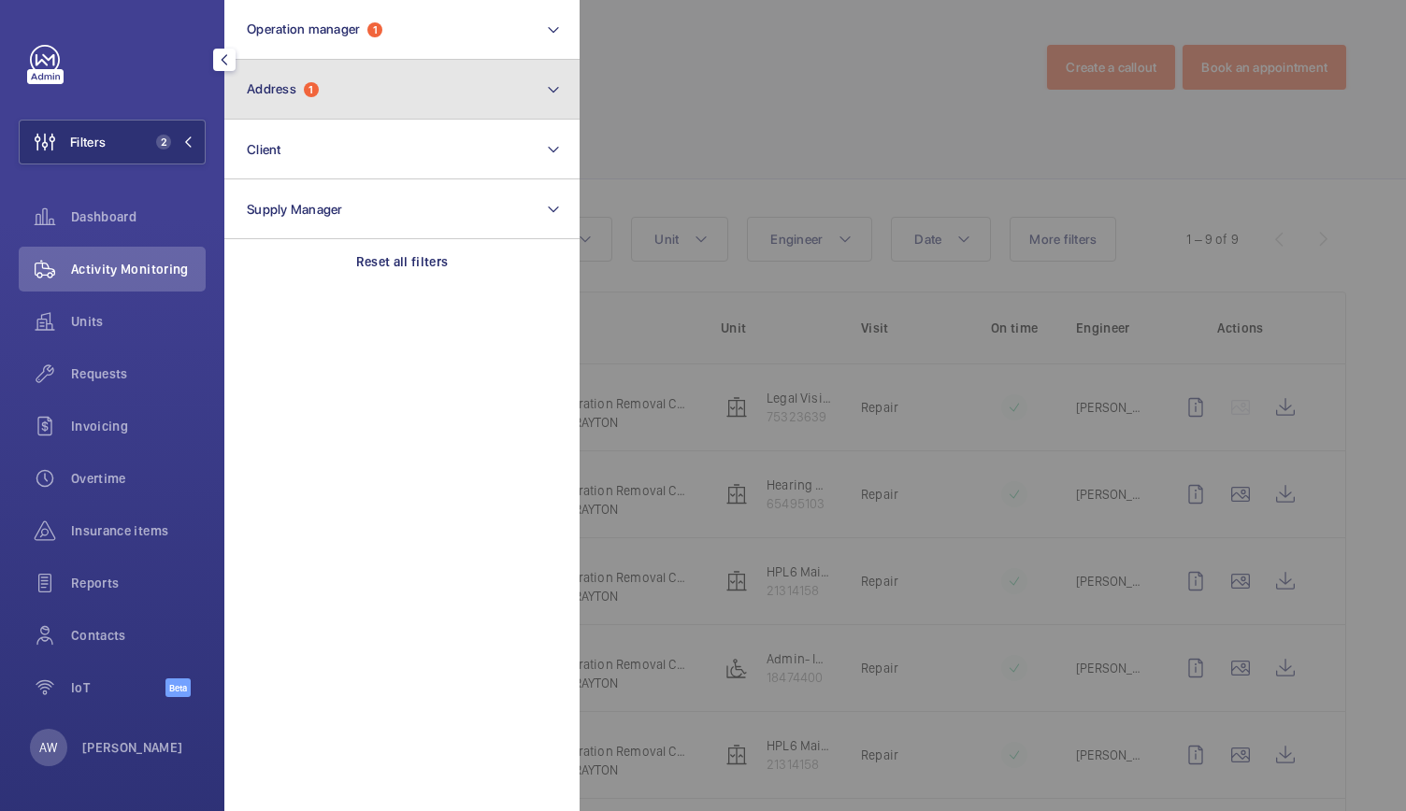
click at [276, 113] on button "Address 1" at bounding box center [401, 90] width 355 height 60
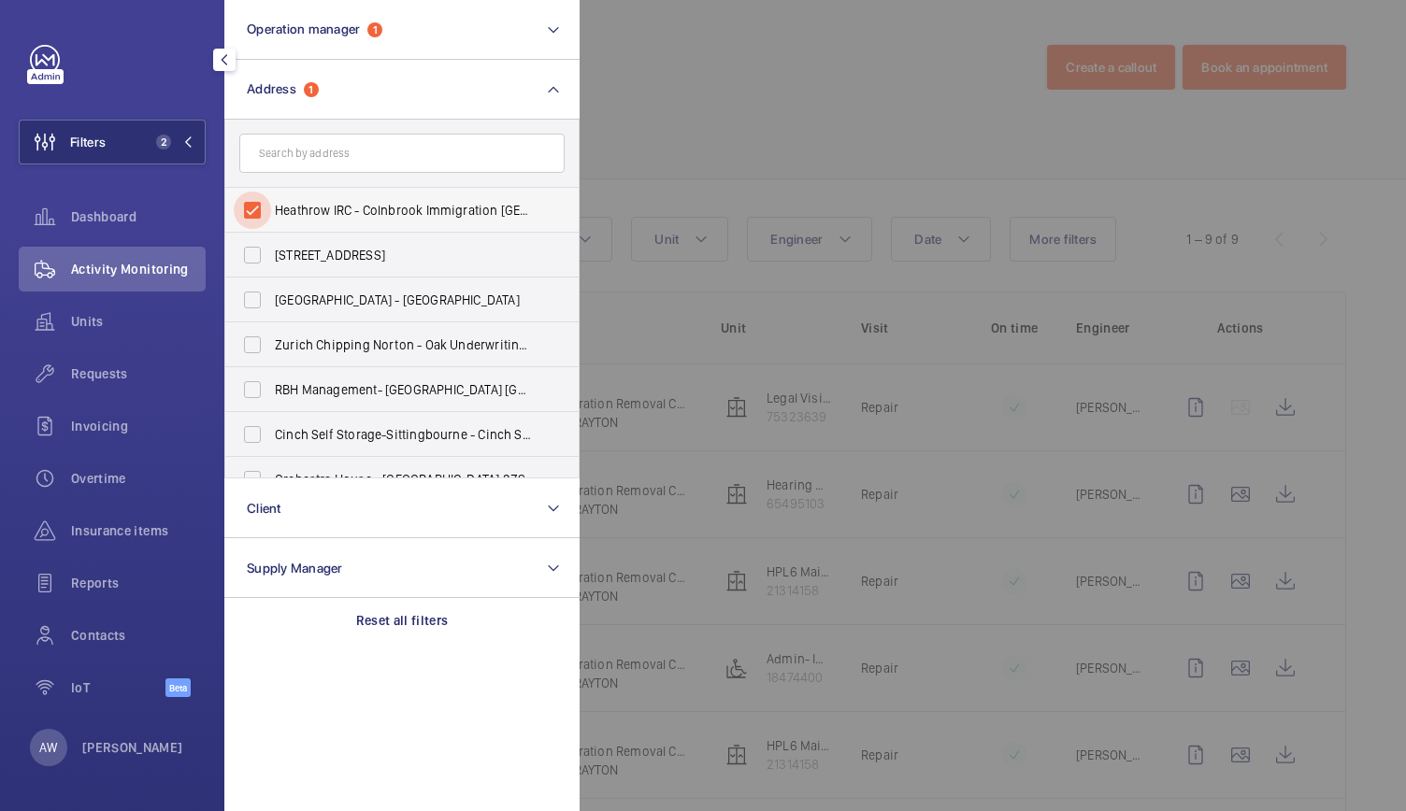
click at [254, 208] on input "Heathrow IRC - Colnbrook Immigration [GEOGRAPHIC_DATA], [GEOGRAPHIC_DATA] 0HB" at bounding box center [252, 210] width 37 height 37
checkbox input "false"
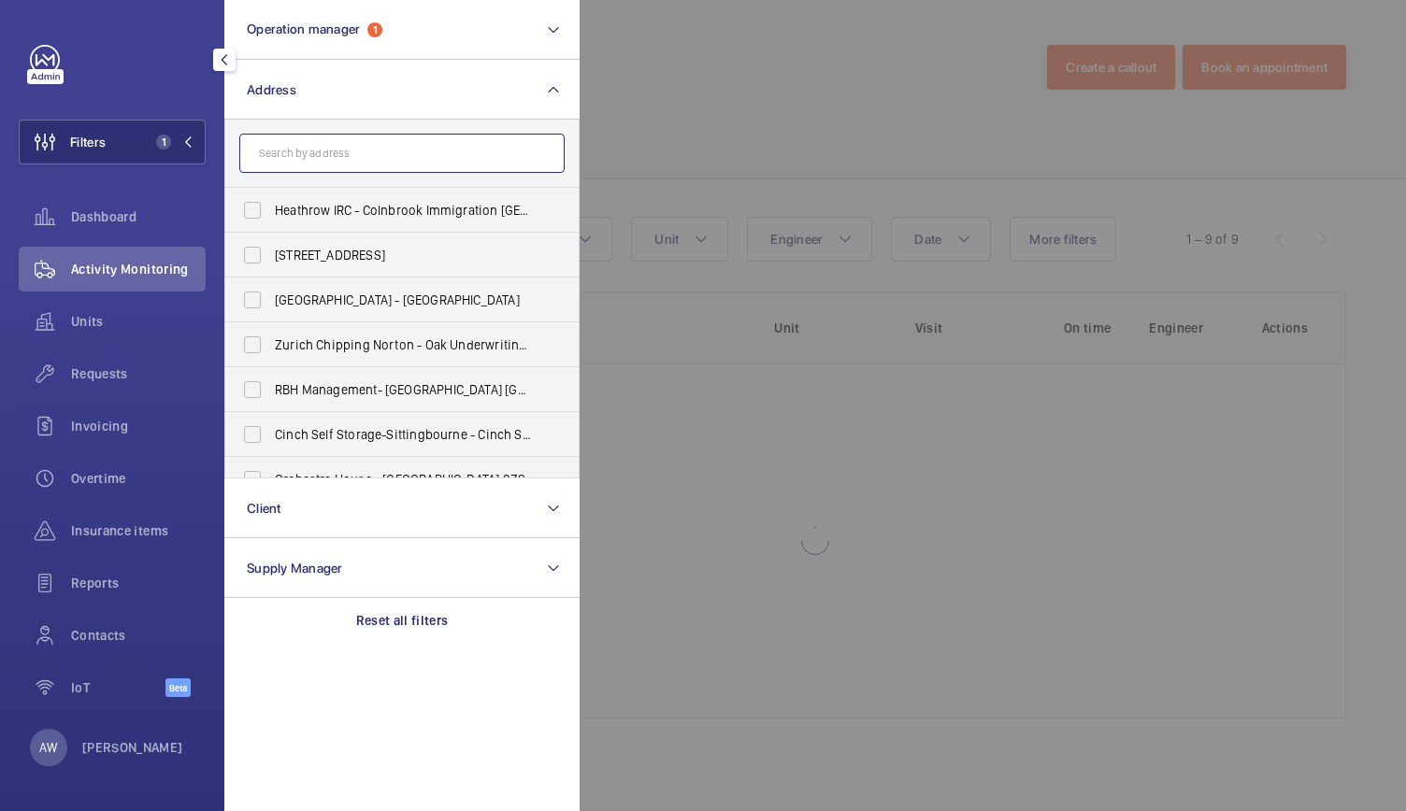
click at [298, 154] on input "text" at bounding box center [401, 153] width 325 height 39
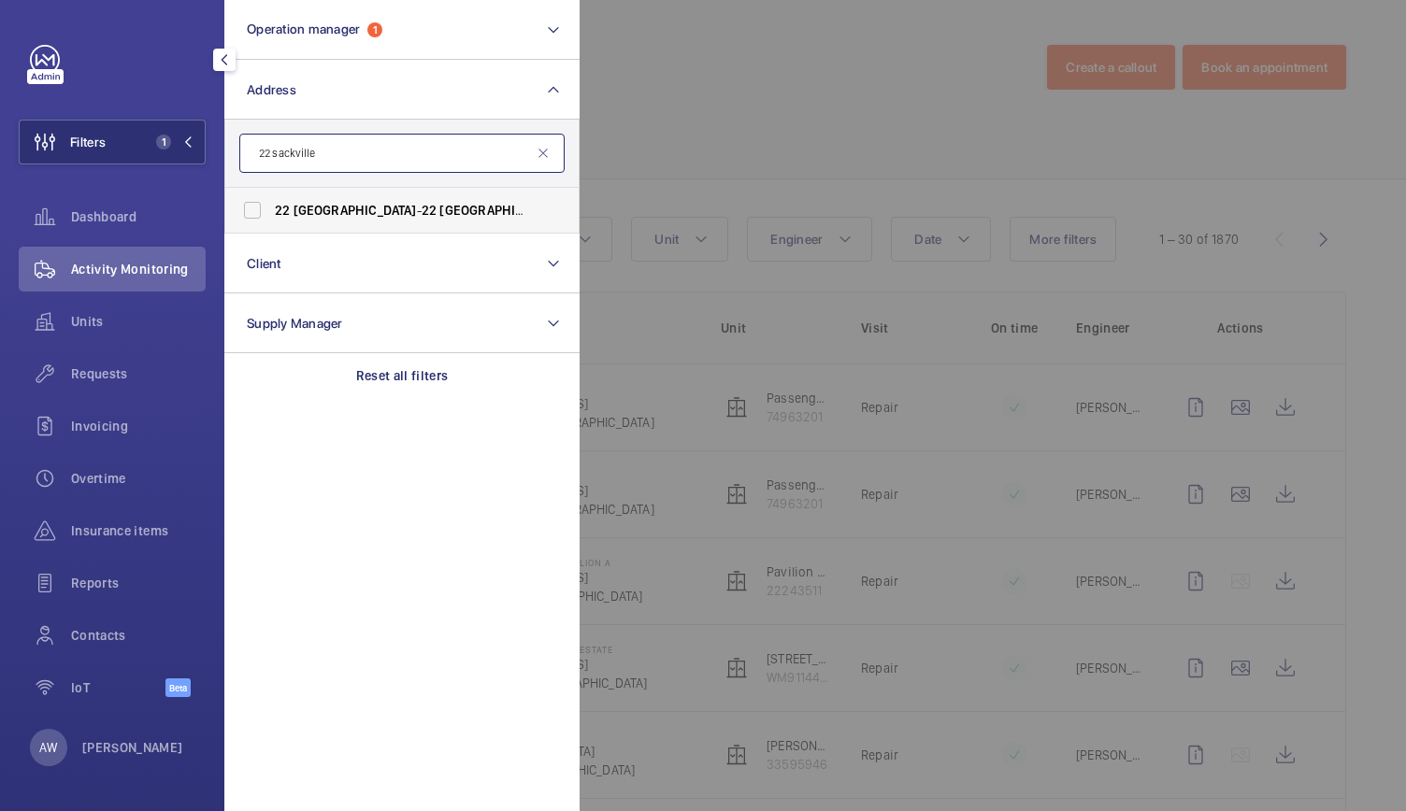
type input "22 sackville"
click at [337, 209] on span "[GEOGRAPHIC_DATA]" at bounding box center [355, 210] width 123 height 15
click at [271, 209] on input "22 [GEOGRAPHIC_DATA] - [STREET_ADDRESS]" at bounding box center [252, 210] width 37 height 37
checkbox input "true"
click at [780, 106] on div at bounding box center [1283, 405] width 1406 height 811
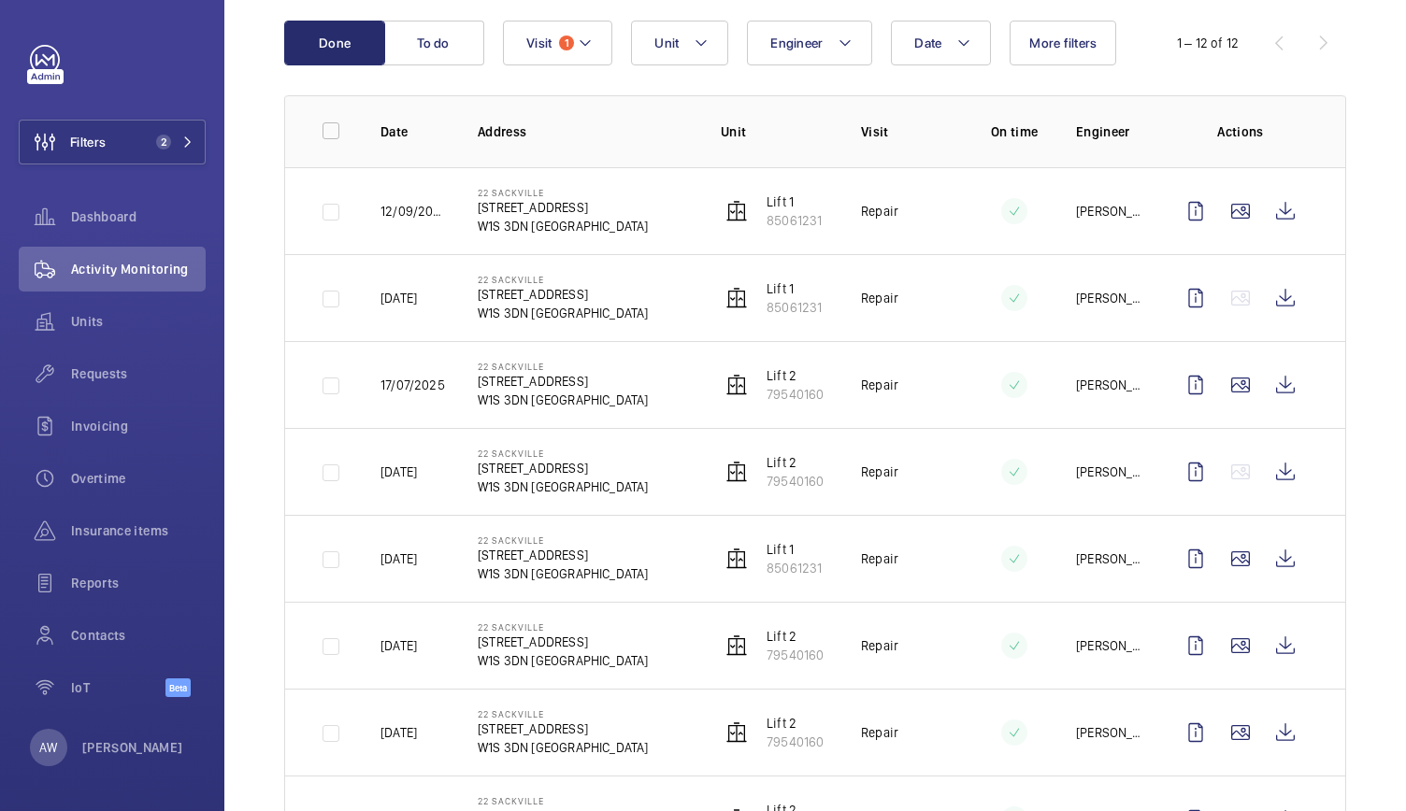
scroll to position [194, 0]
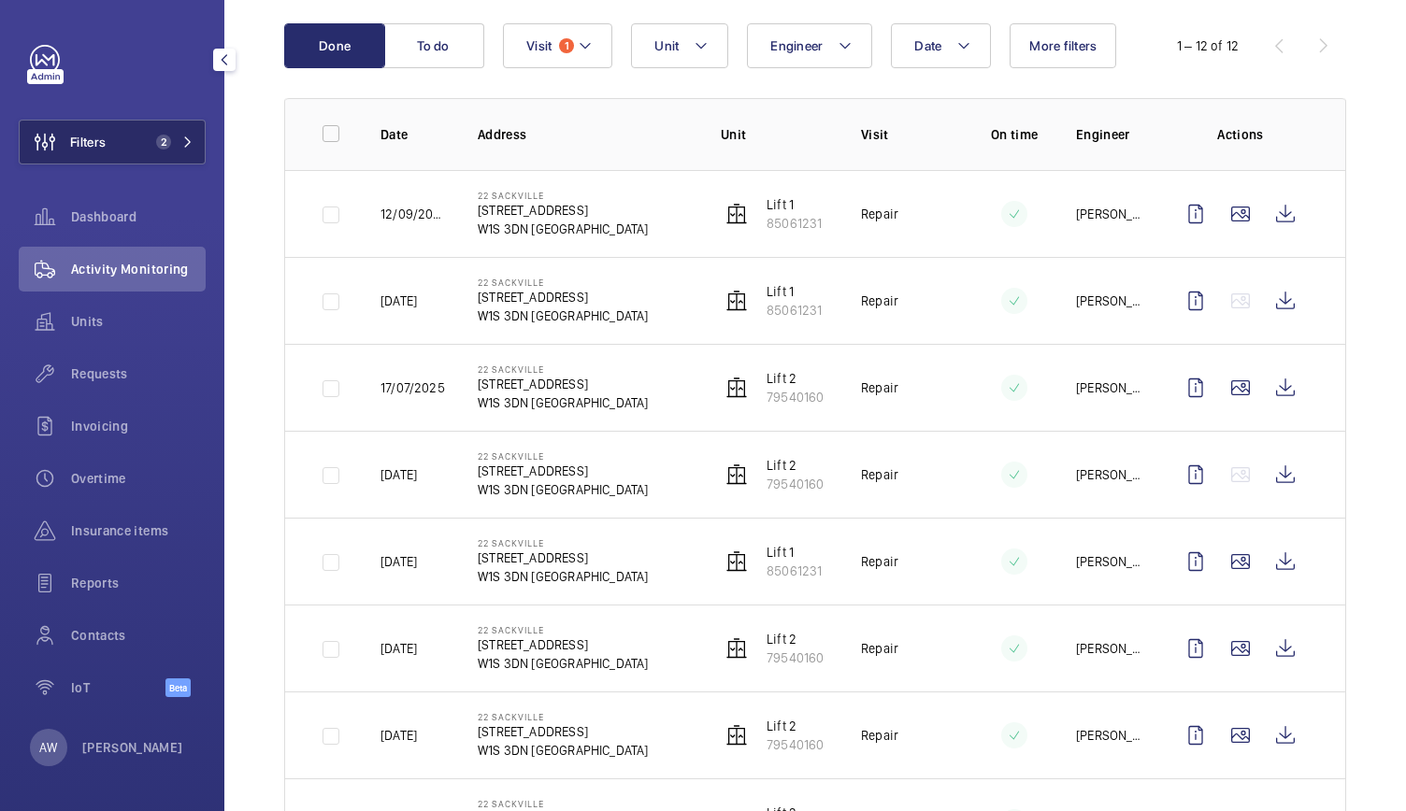
click at [159, 120] on button "Filters 2" at bounding box center [112, 142] width 187 height 45
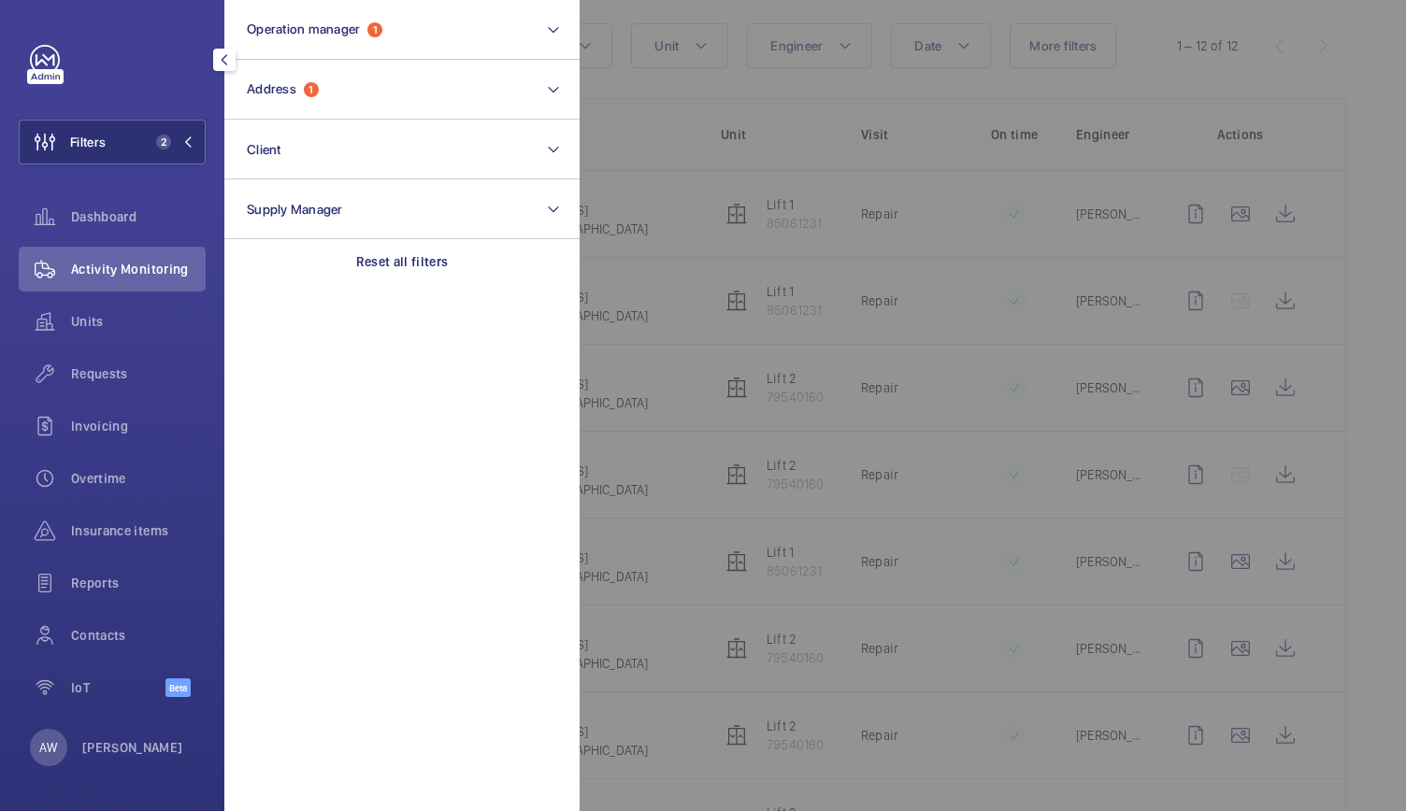
click at [660, 237] on div at bounding box center [1283, 405] width 1406 height 811
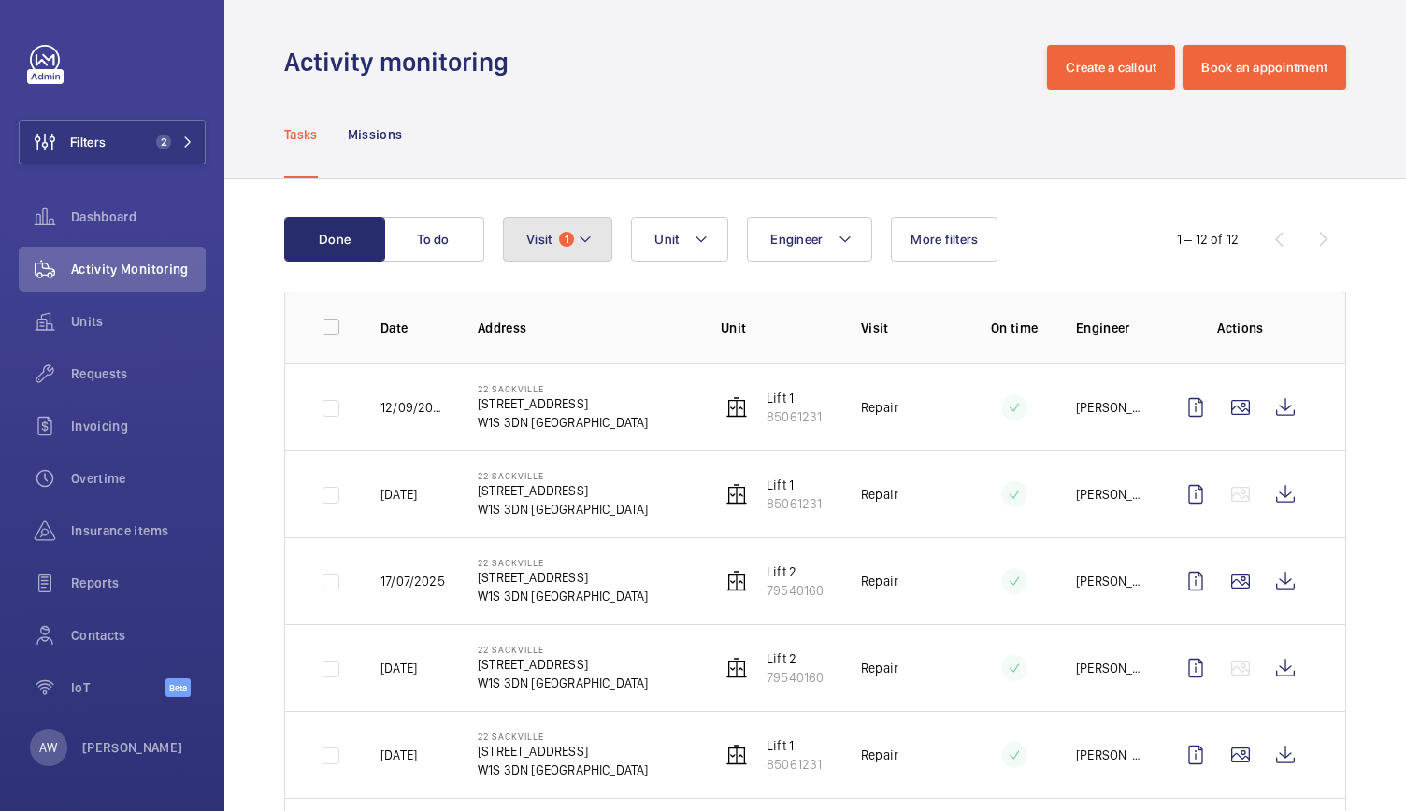
click at [541, 254] on button "Visit 1" at bounding box center [557, 239] width 109 height 45
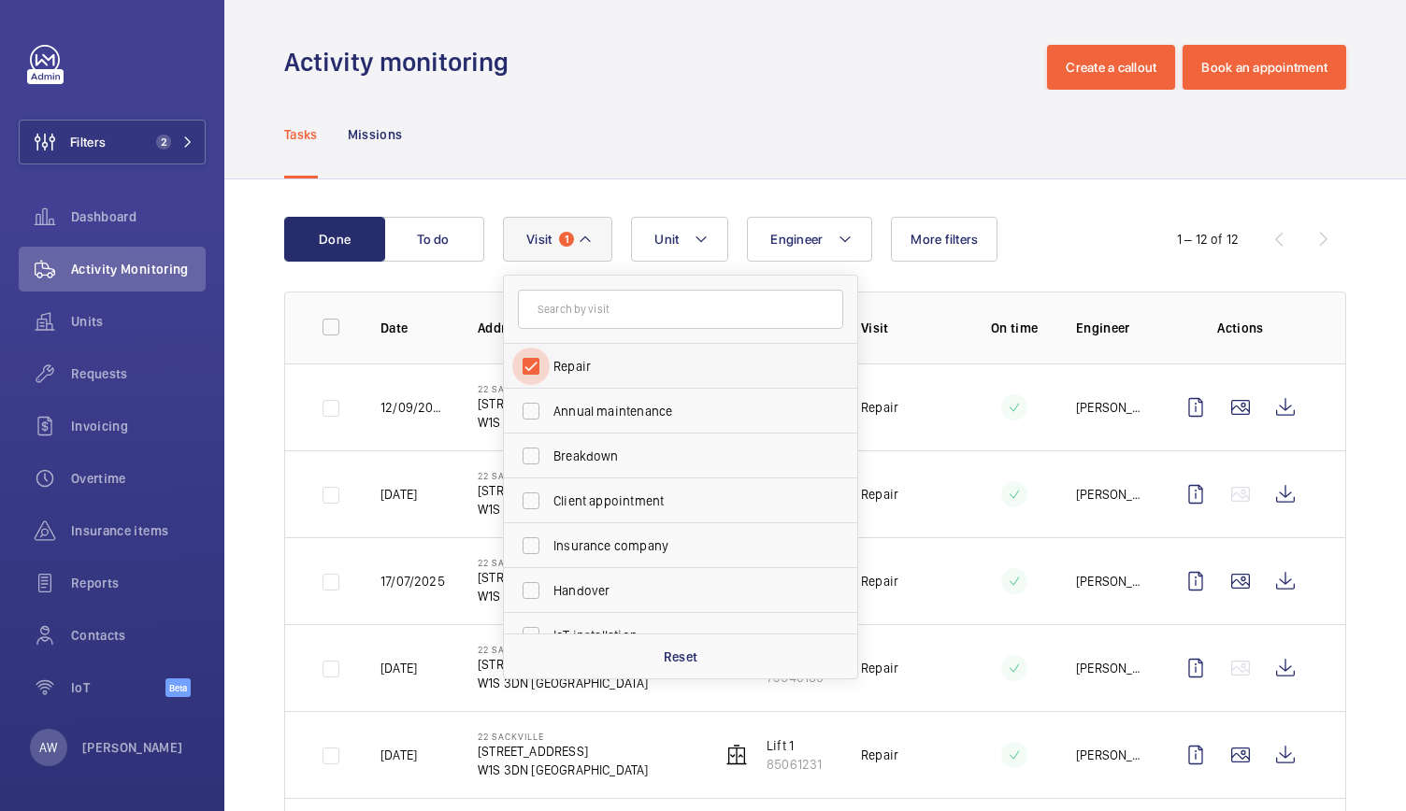
click at [530, 363] on input "Repair" at bounding box center [530, 366] width 37 height 37
checkbox input "false"
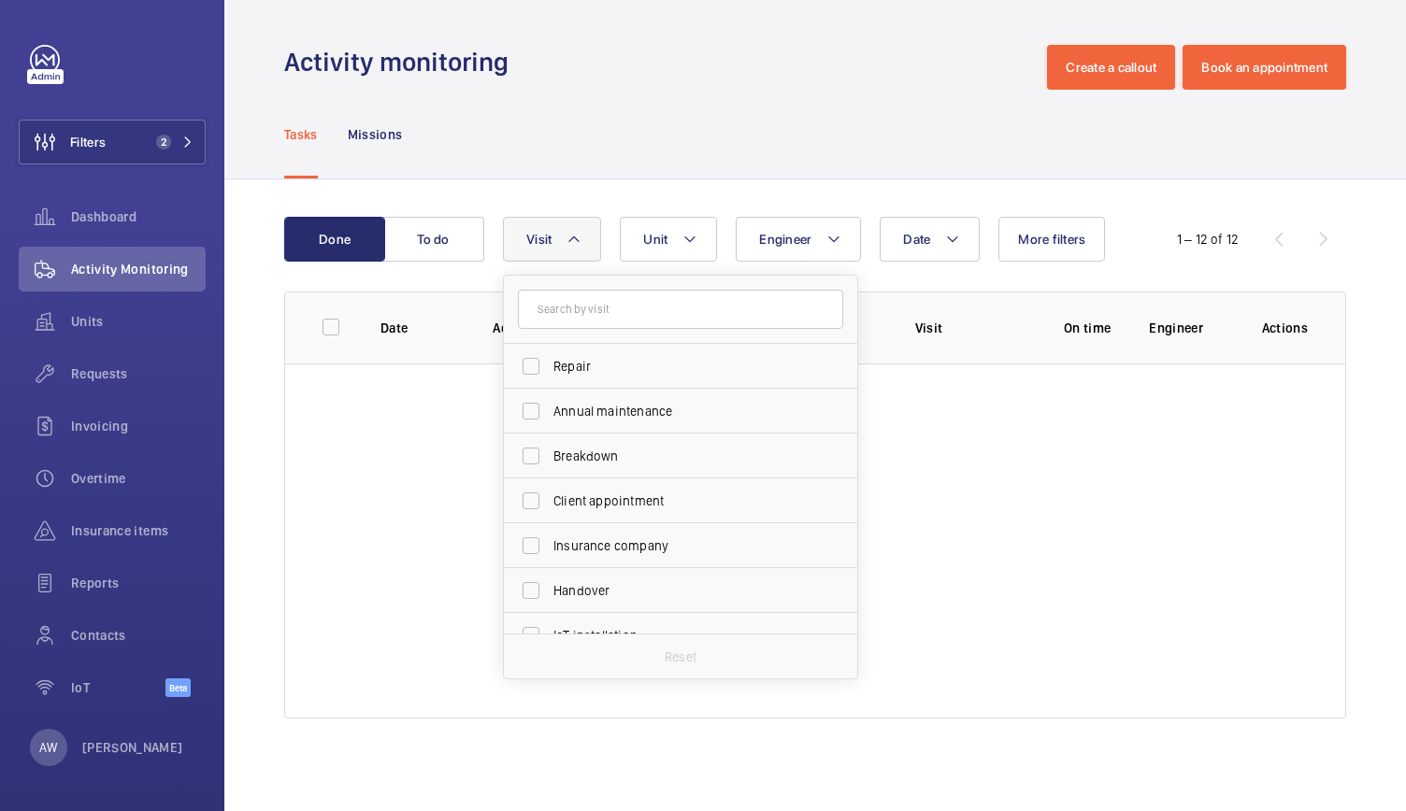
click at [700, 76] on div "Activity monitoring Create a callout Book an appointment" at bounding box center [815, 67] width 1062 height 45
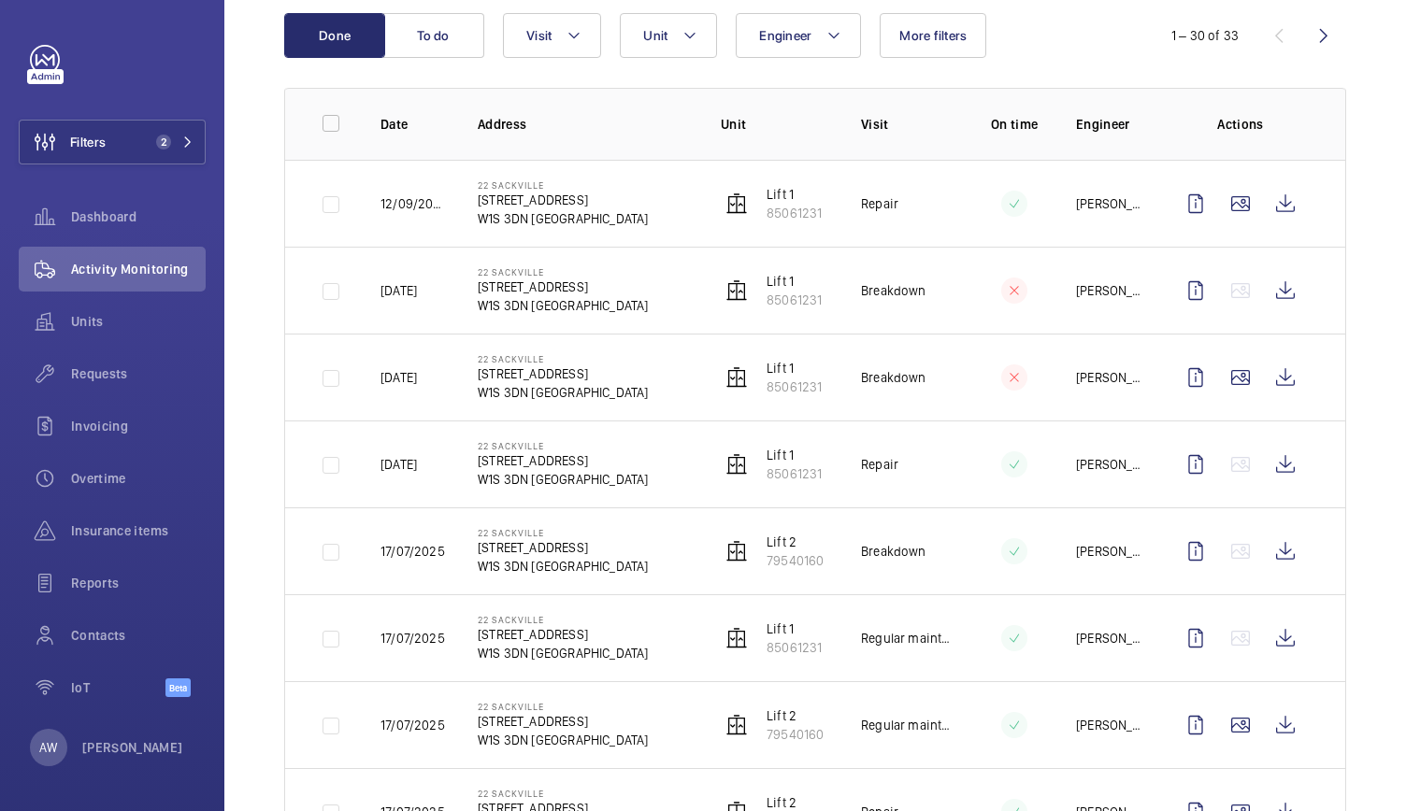
scroll to position [203, 0]
click at [125, 121] on button "Filters 2" at bounding box center [112, 142] width 187 height 45
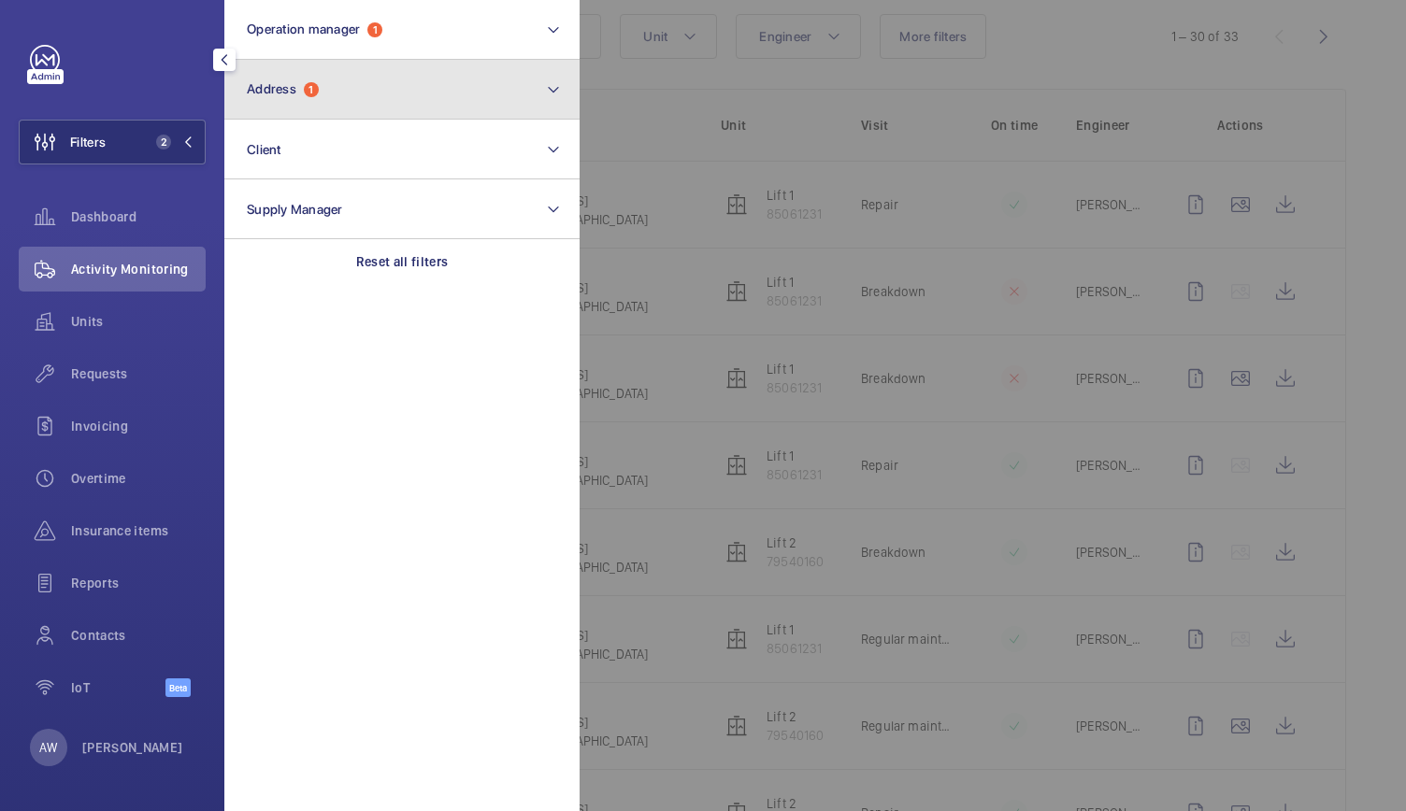
click at [287, 101] on button "Address 1" at bounding box center [401, 90] width 355 height 60
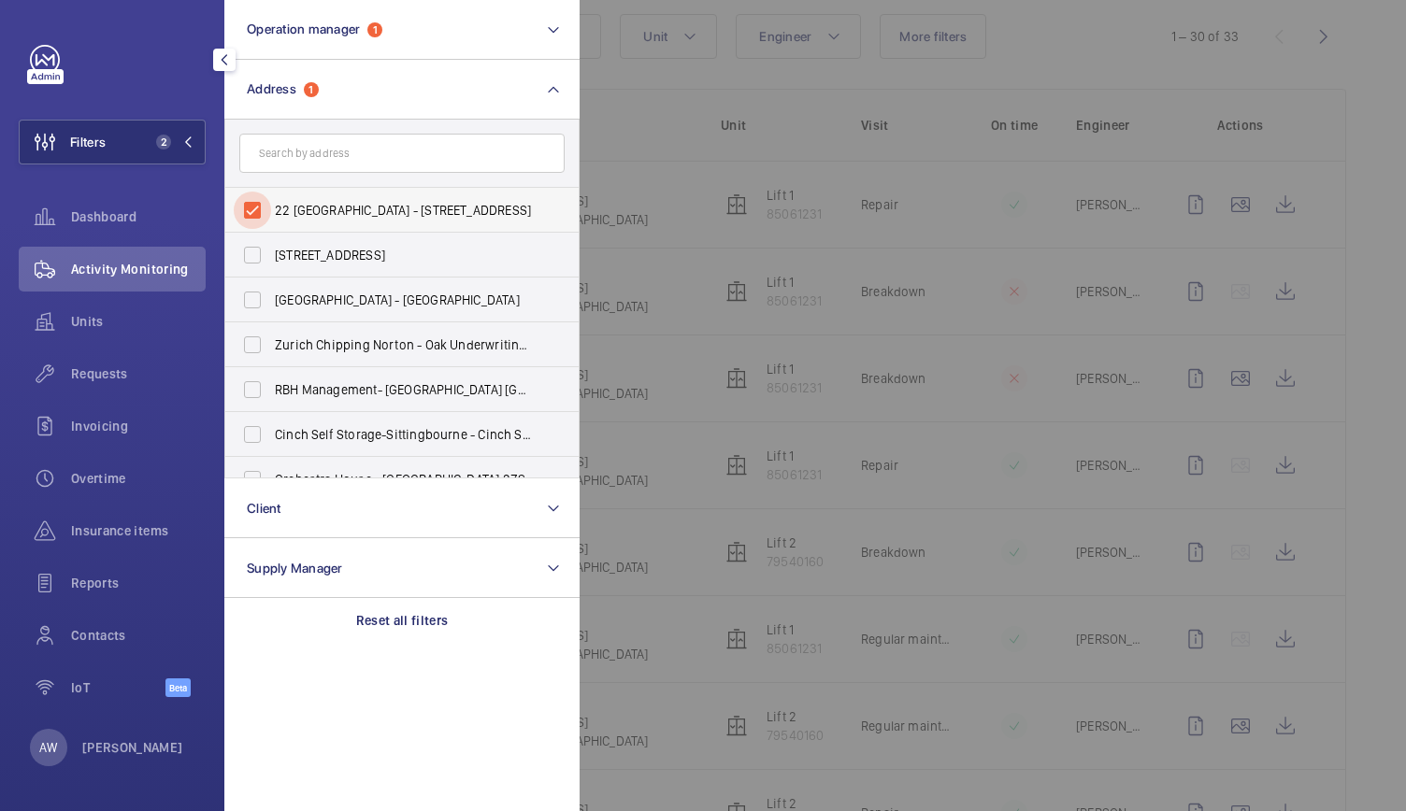
click at [251, 210] on input "22 [GEOGRAPHIC_DATA] - [STREET_ADDRESS]" at bounding box center [252, 210] width 37 height 37
checkbox input "false"
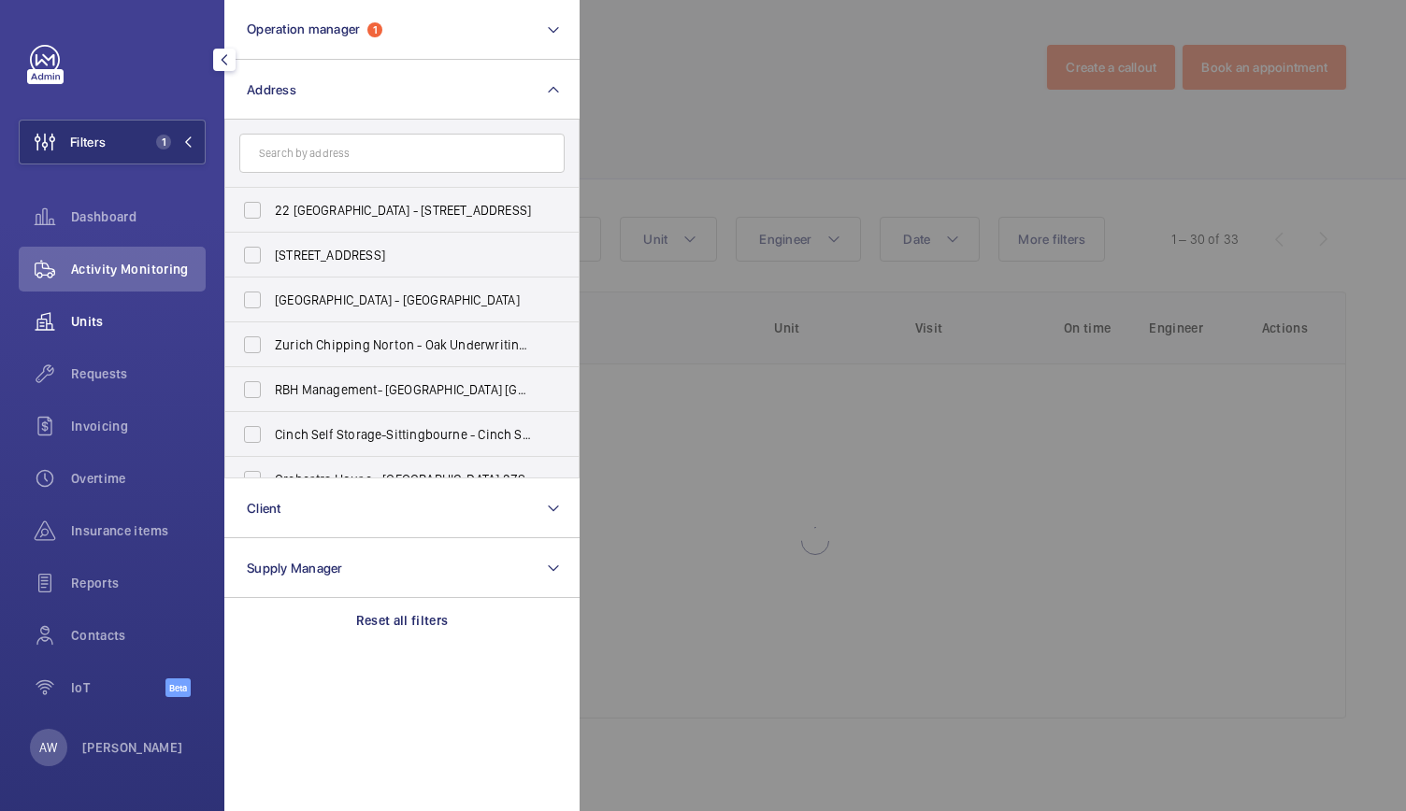
click at [103, 315] on span "Units" at bounding box center [138, 321] width 135 height 19
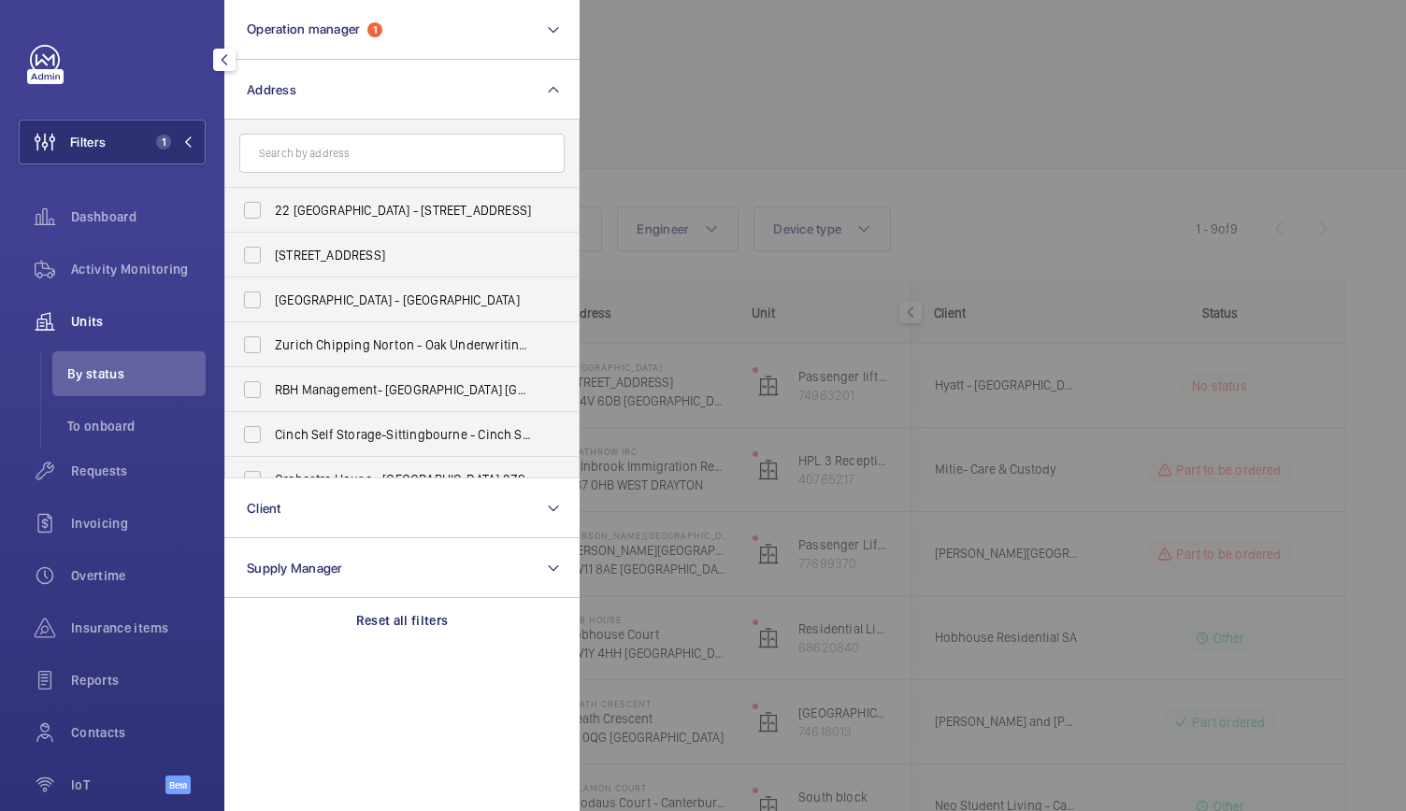
click at [875, 431] on div at bounding box center [1283, 405] width 1406 height 811
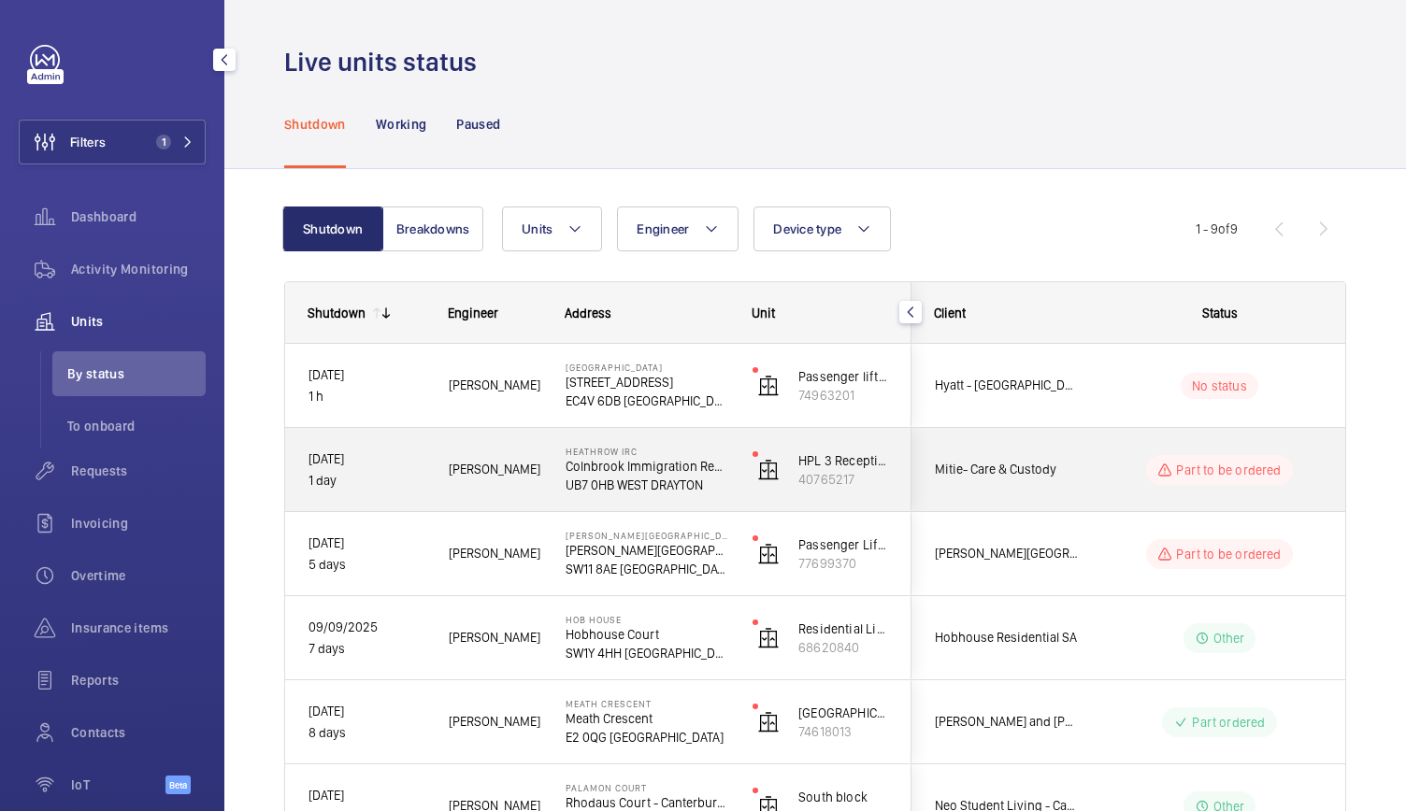
click at [726, 454] on p "Heathrow IRC" at bounding box center [647, 451] width 163 height 11
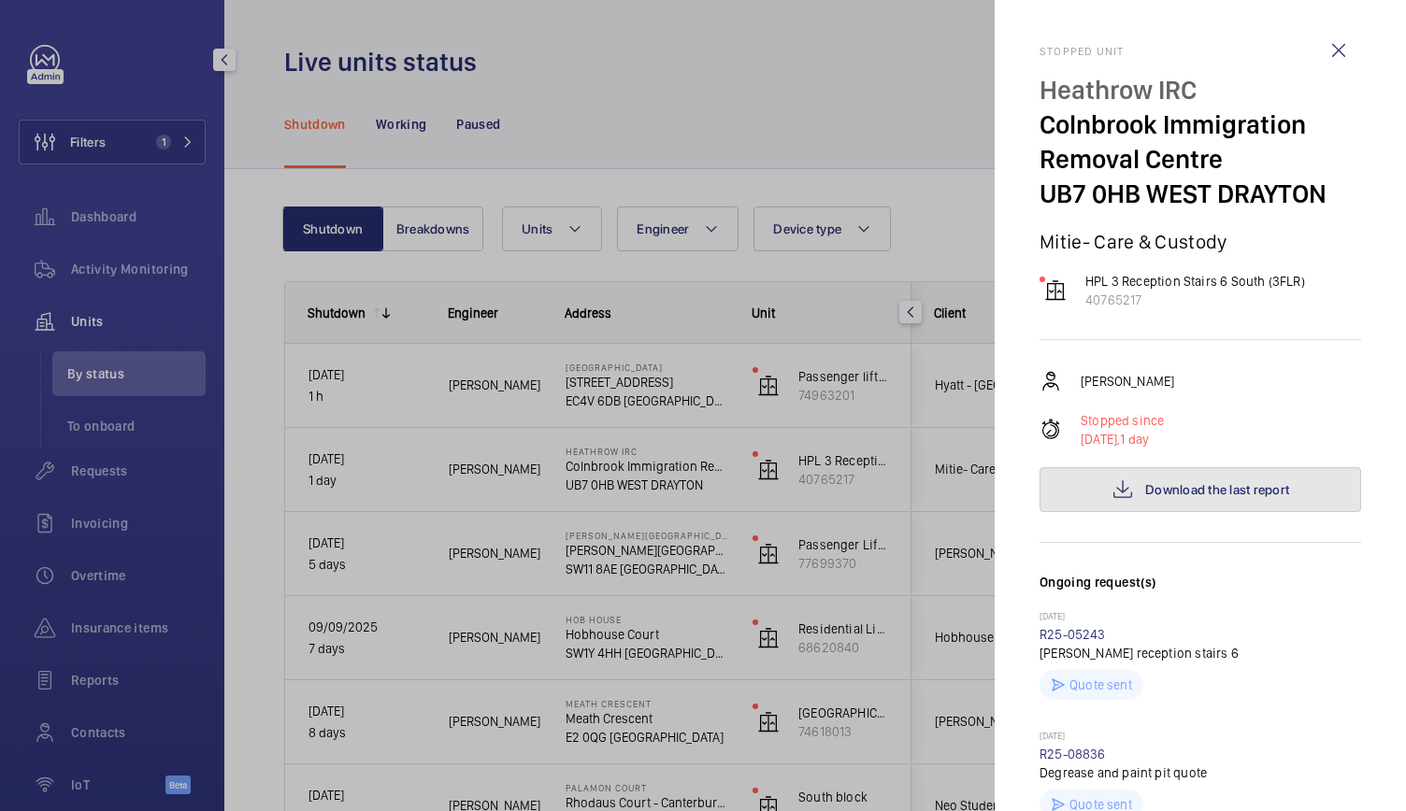
click at [1257, 497] on button "Download the last report" at bounding box center [1201, 489] width 322 height 45
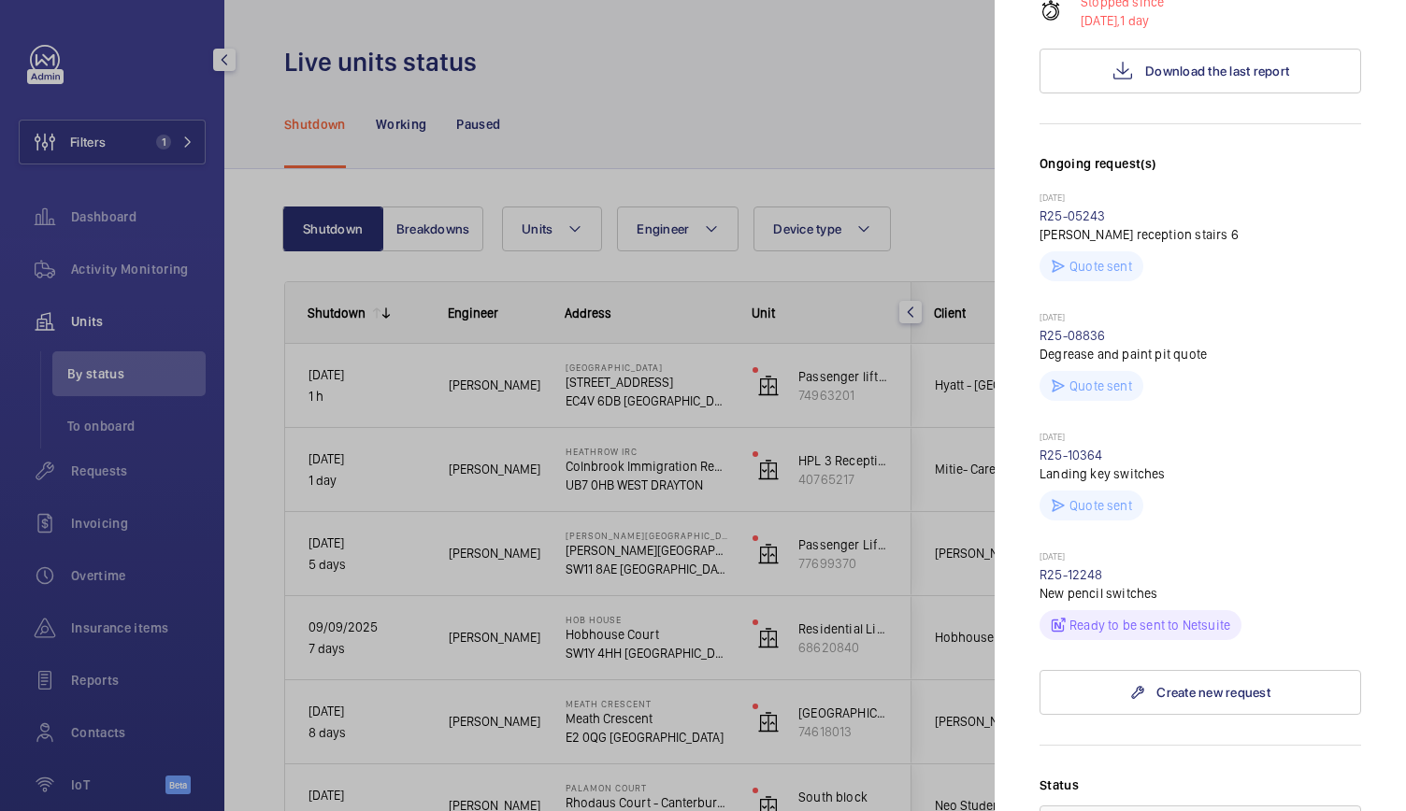
scroll to position [421, 0]
click at [635, 455] on div at bounding box center [703, 405] width 1406 height 811
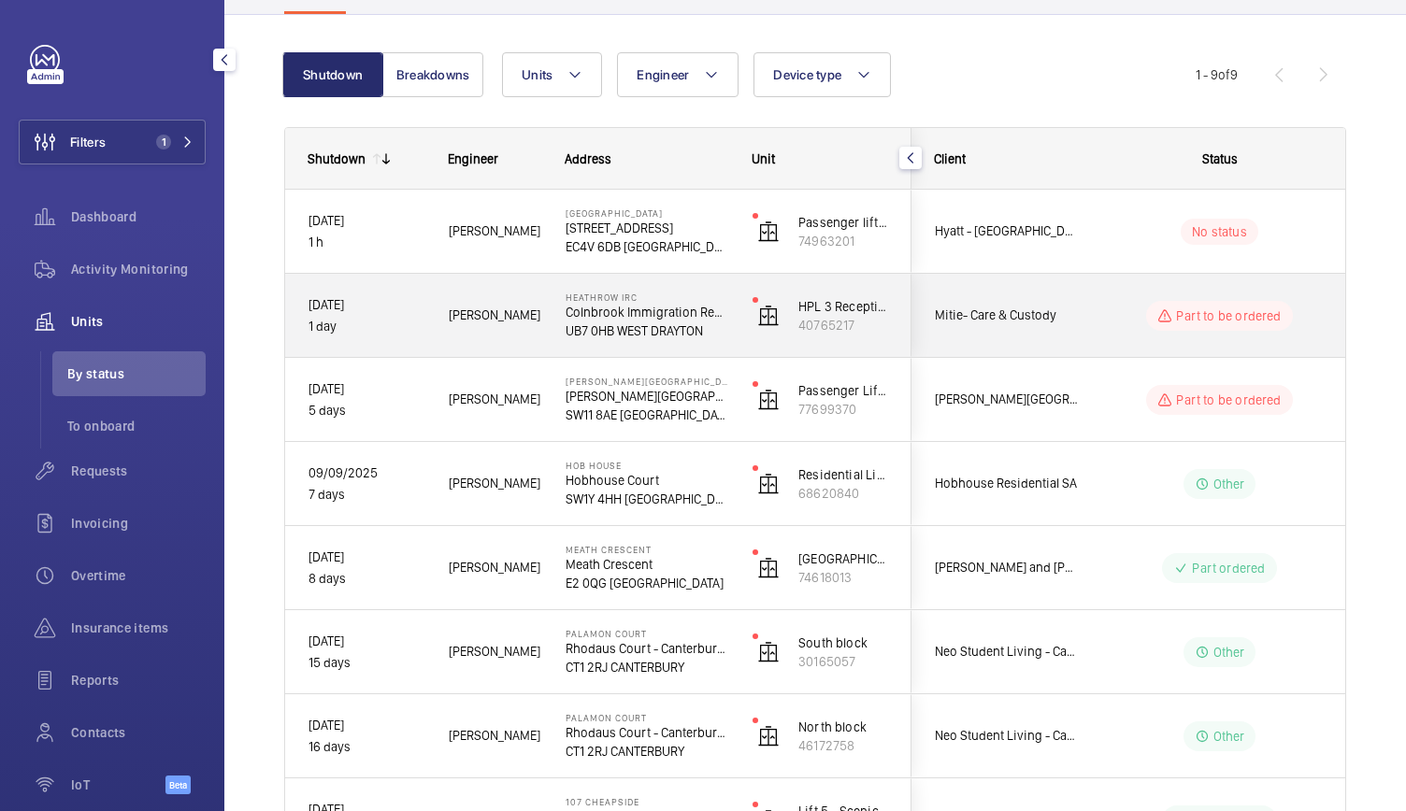
scroll to position [153, 0]
click at [525, 324] on span "[PERSON_NAME]" at bounding box center [495, 317] width 93 height 22
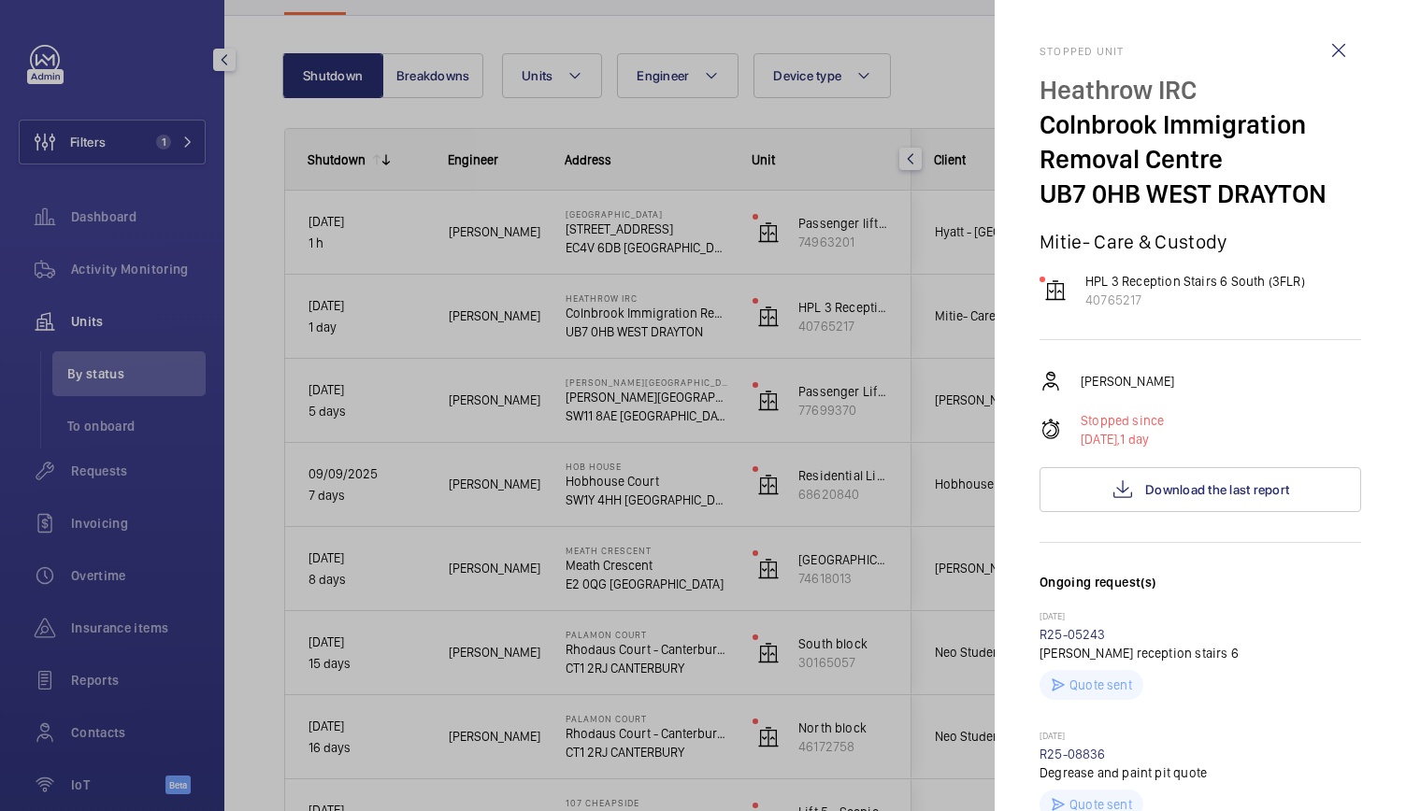
click at [178, 285] on div at bounding box center [703, 405] width 1406 height 811
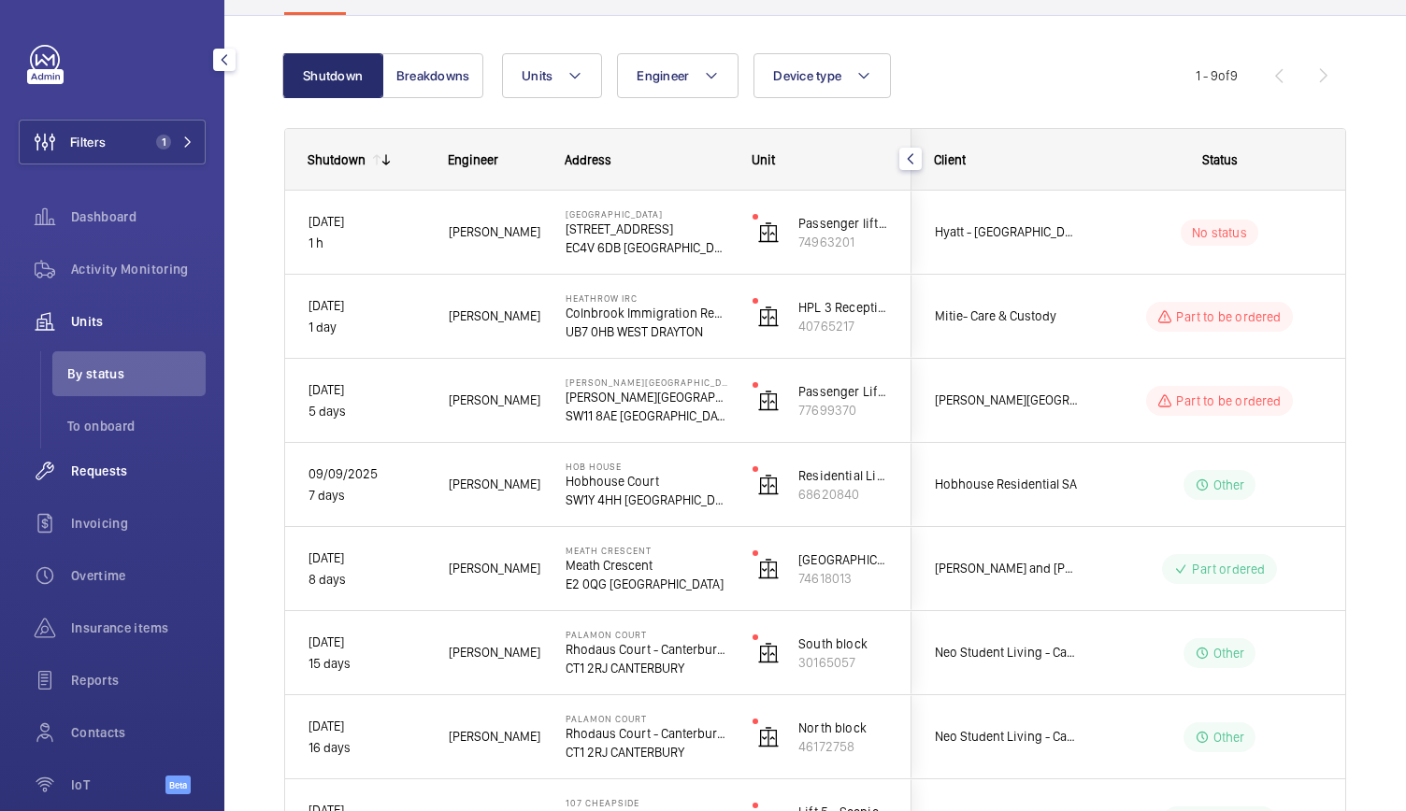
click at [98, 476] on span "Requests" at bounding box center [138, 471] width 135 height 19
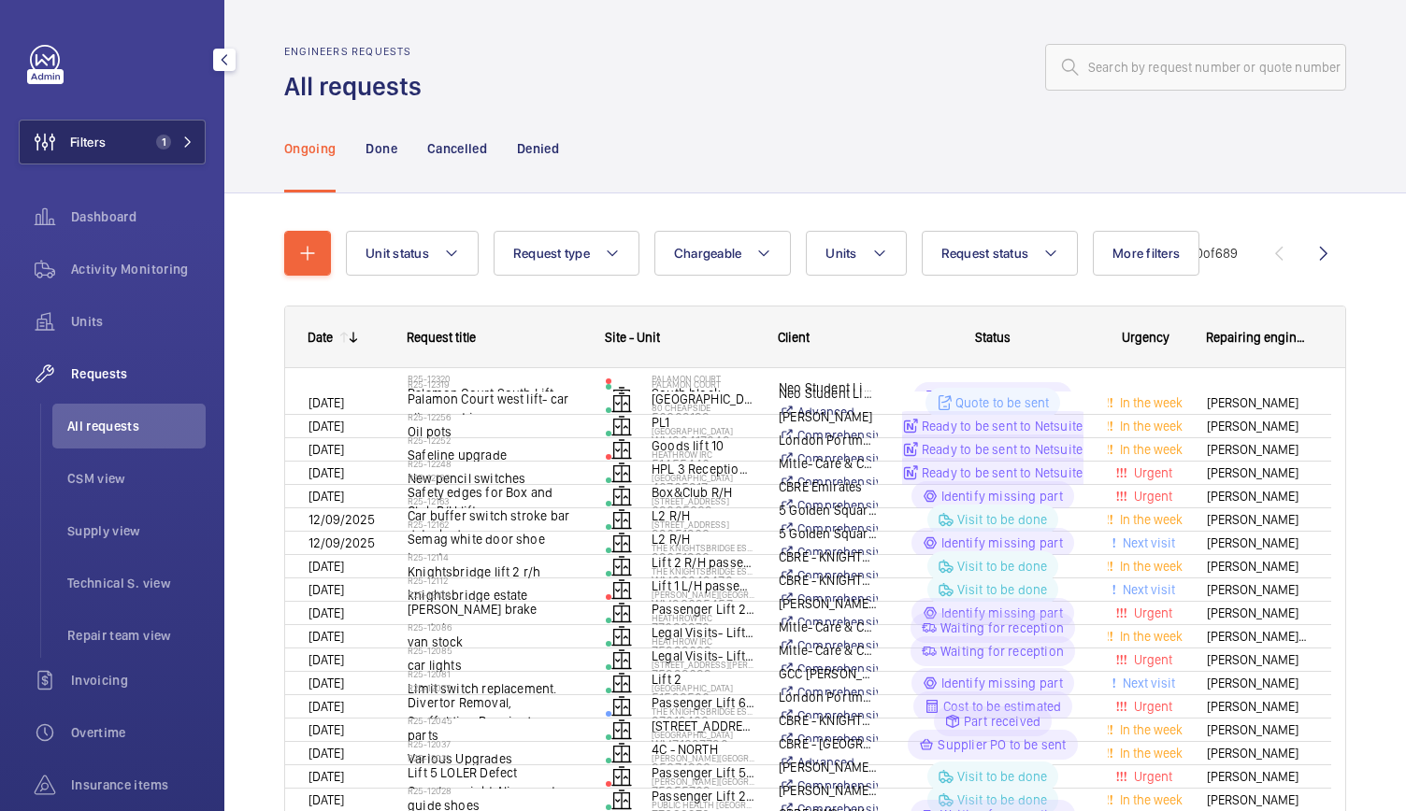
click at [152, 156] on button "Filters 1" at bounding box center [112, 142] width 187 height 45
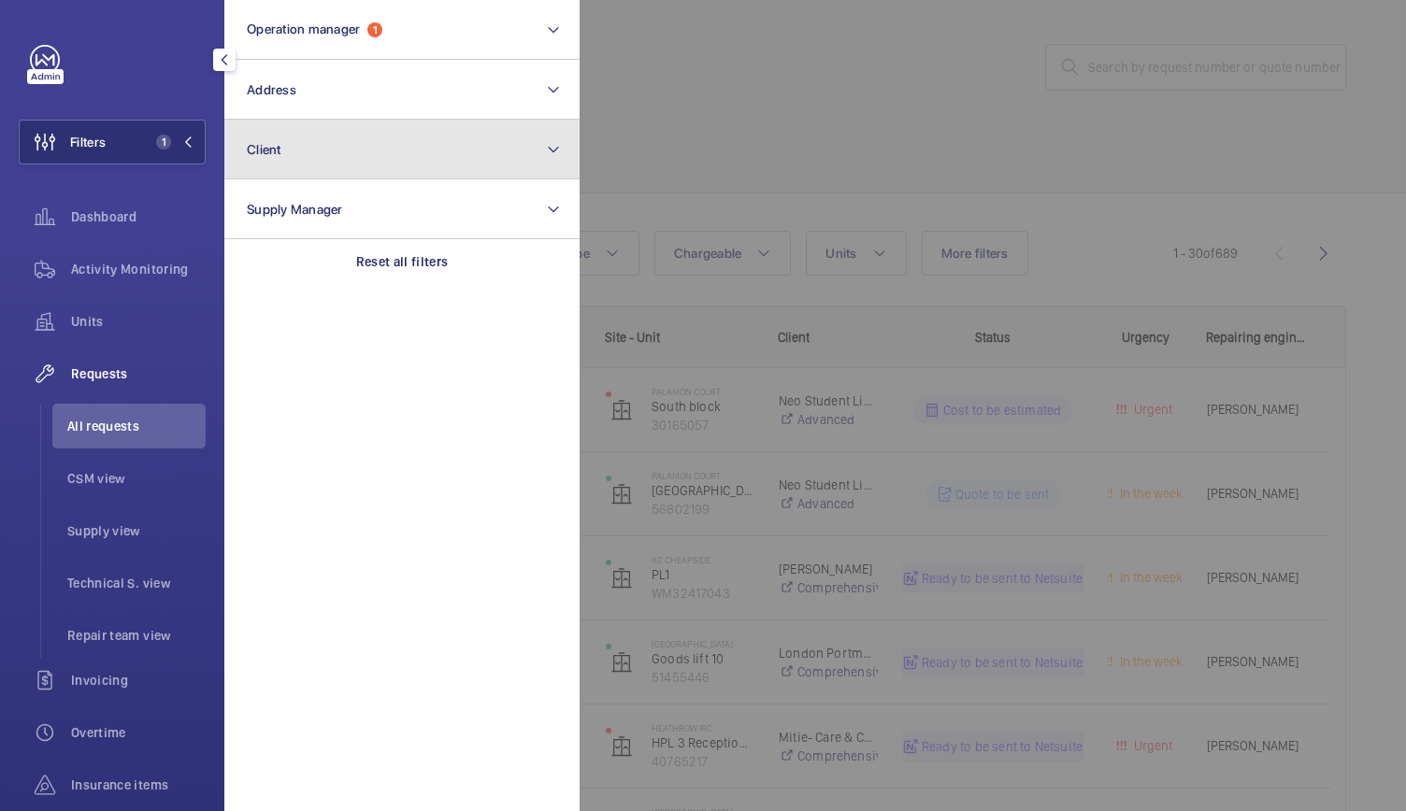
click at [280, 154] on span "Client" at bounding box center [264, 149] width 35 height 15
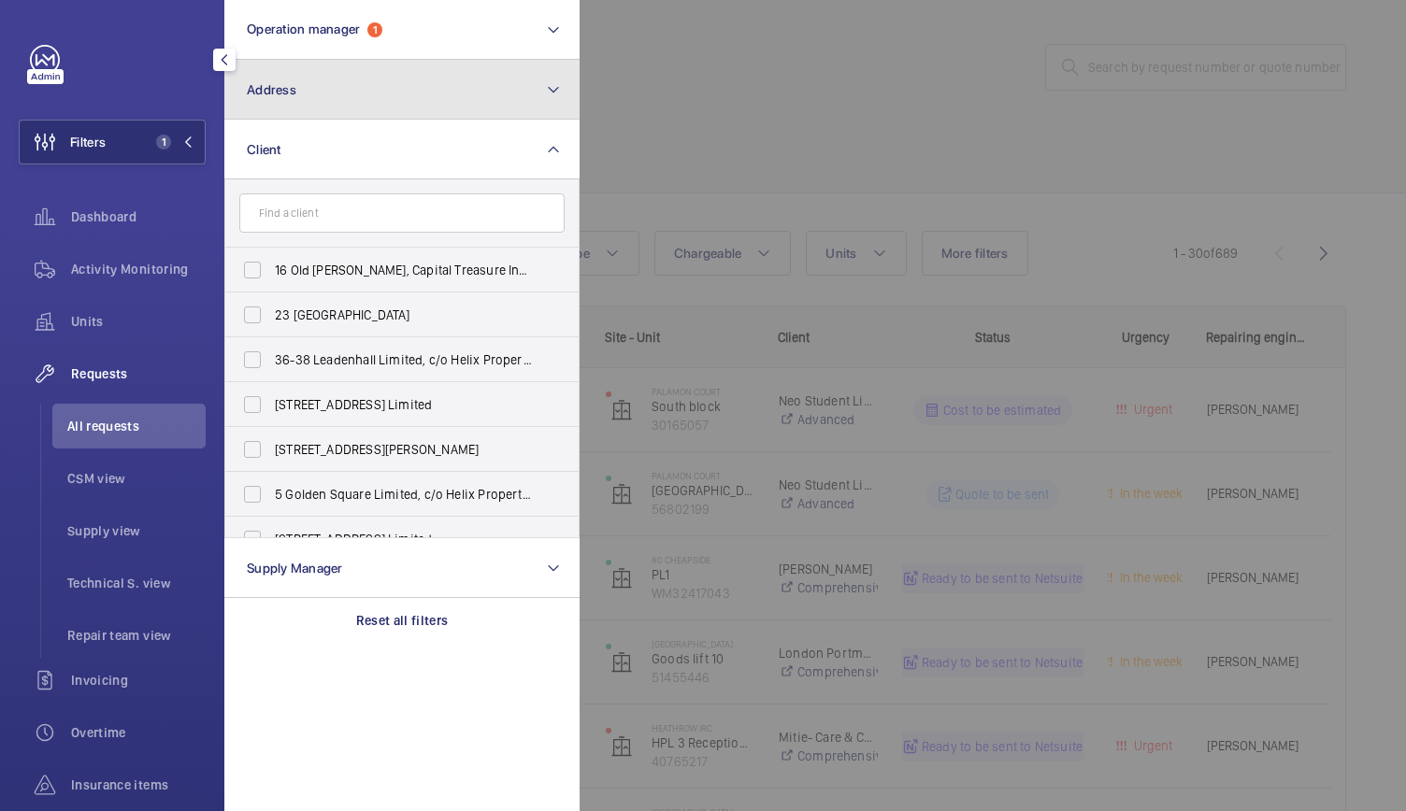
click at [284, 91] on span "Address" at bounding box center [272, 89] width 50 height 15
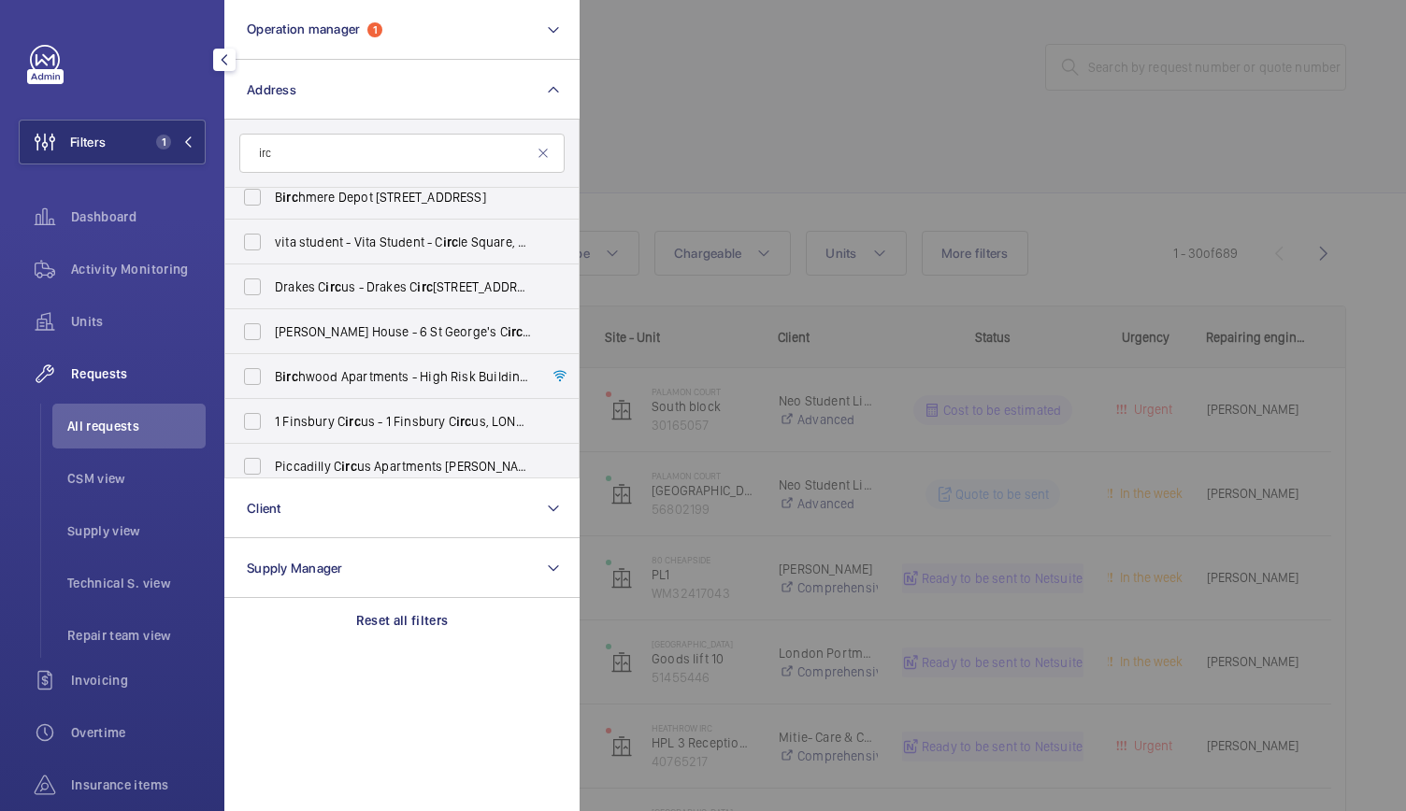
scroll to position [520, 0]
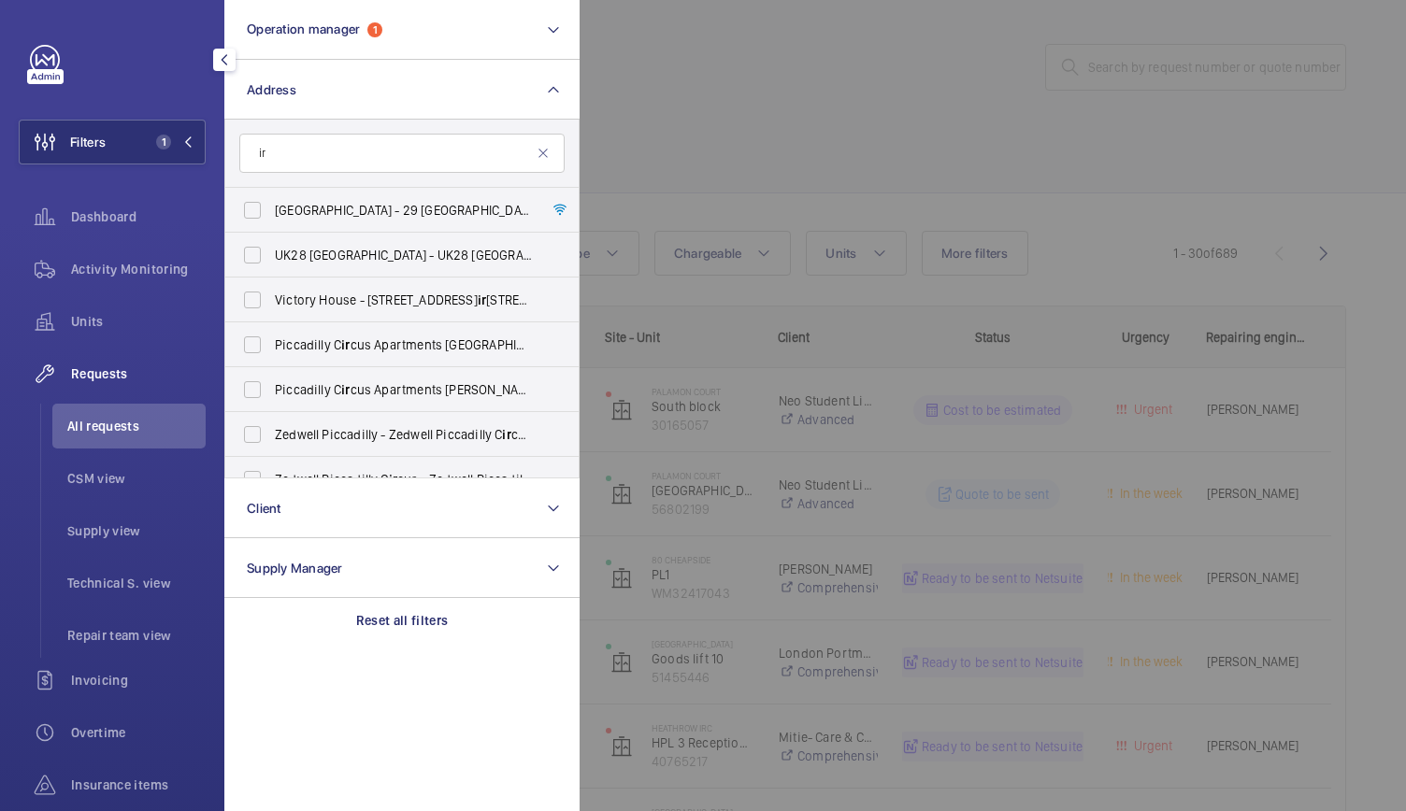
type input "i"
type input "heathrow"
click at [316, 311] on label "Heathrow IRC - Colnbrook Immigration [GEOGRAPHIC_DATA], [GEOGRAPHIC_DATA] 0HB" at bounding box center [387, 300] width 325 height 45
click at [271, 311] on input "Heathrow IRC - Colnbrook Immigration [GEOGRAPHIC_DATA], [GEOGRAPHIC_DATA] 0HB" at bounding box center [252, 299] width 37 height 37
checkbox input "true"
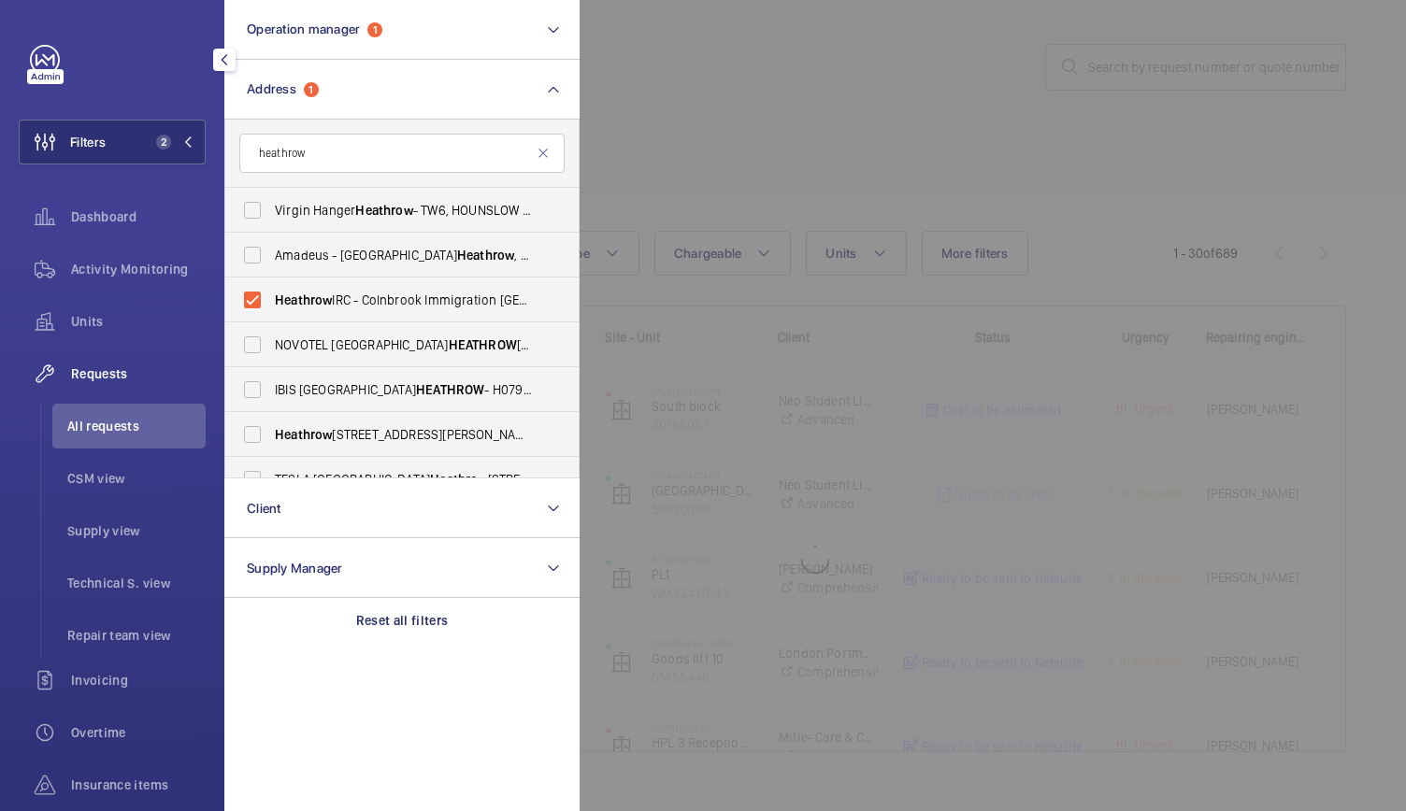
click at [909, 122] on div at bounding box center [1283, 405] width 1406 height 811
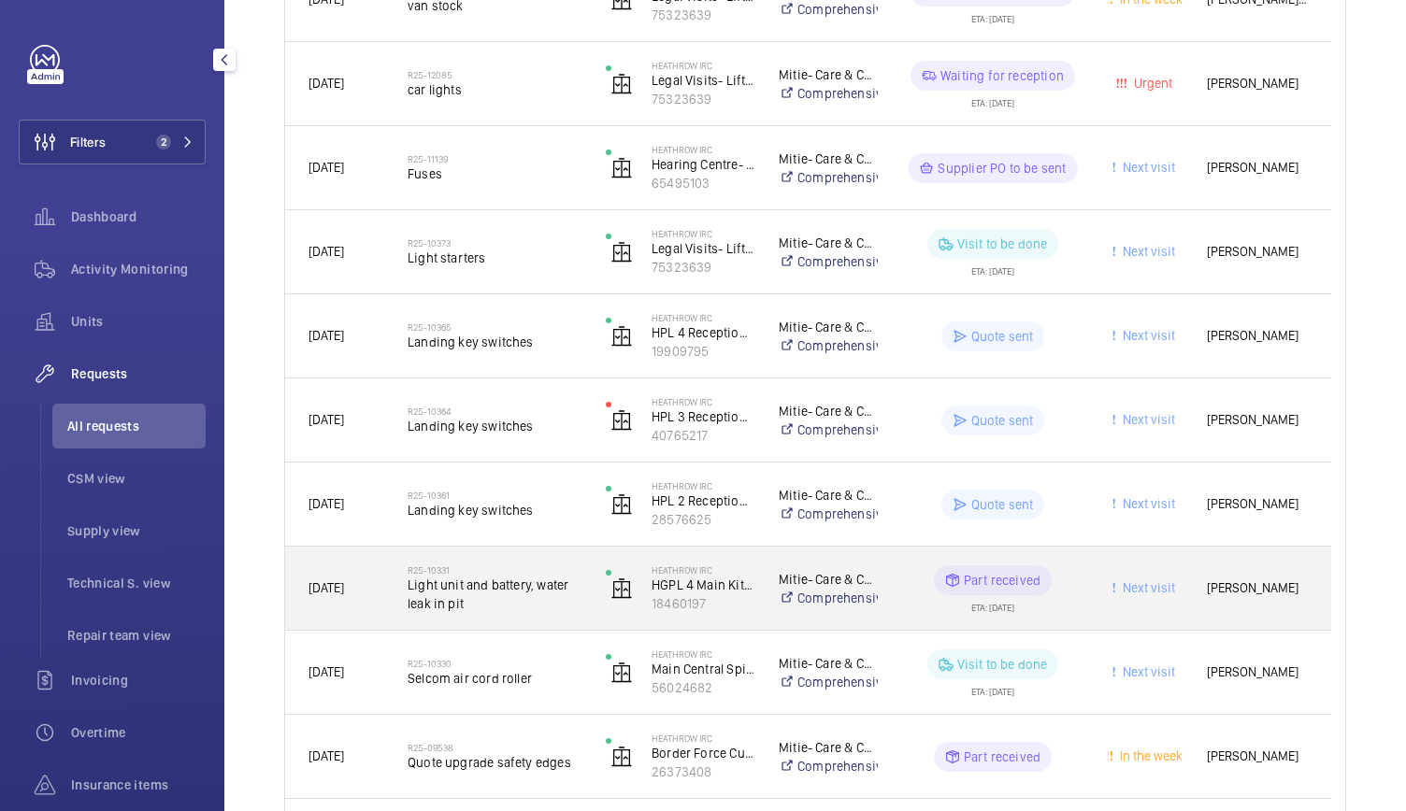
scroll to position [650, 0]
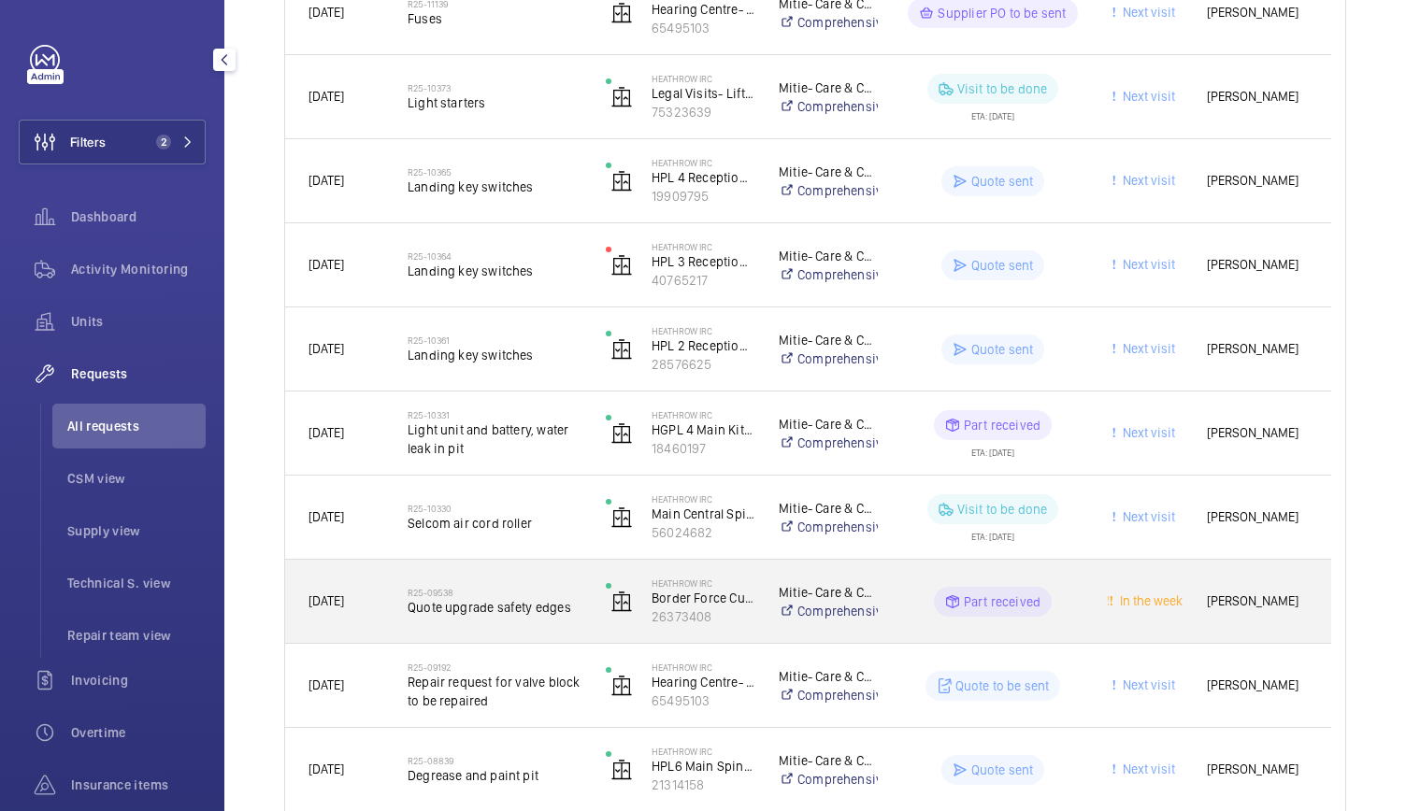
click at [509, 625] on div "R25-09538 Quote upgrade safety edges" at bounding box center [495, 602] width 174 height 54
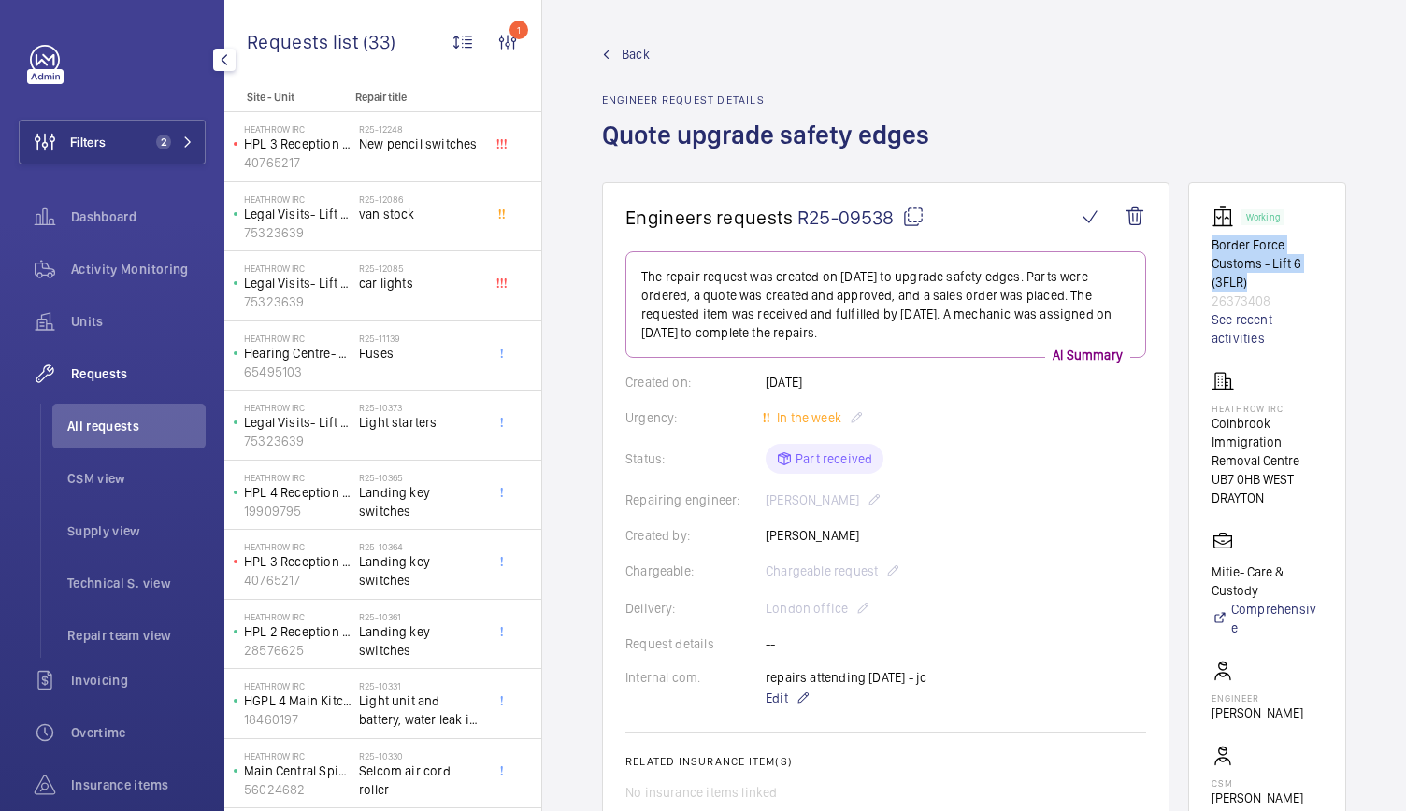
drag, startPoint x: 1231, startPoint y: 243, endPoint x: 1311, endPoint y: 281, distance: 88.2
click at [1311, 281] on p "Border Force Customs - Lift 6 (3FLR)" at bounding box center [1267, 264] width 111 height 56
click at [1256, 272] on p "Border Force Customs - Lift 6 (3FLR)" at bounding box center [1267, 264] width 111 height 56
drag, startPoint x: 1226, startPoint y: 242, endPoint x: 1280, endPoint y: 288, distance: 71.0
click at [1280, 288] on wm-front-card "Working Border Force Customs - Lift 6 (3FLR) 26373408 See recent activities Hea…" at bounding box center [1267, 567] width 158 height 771
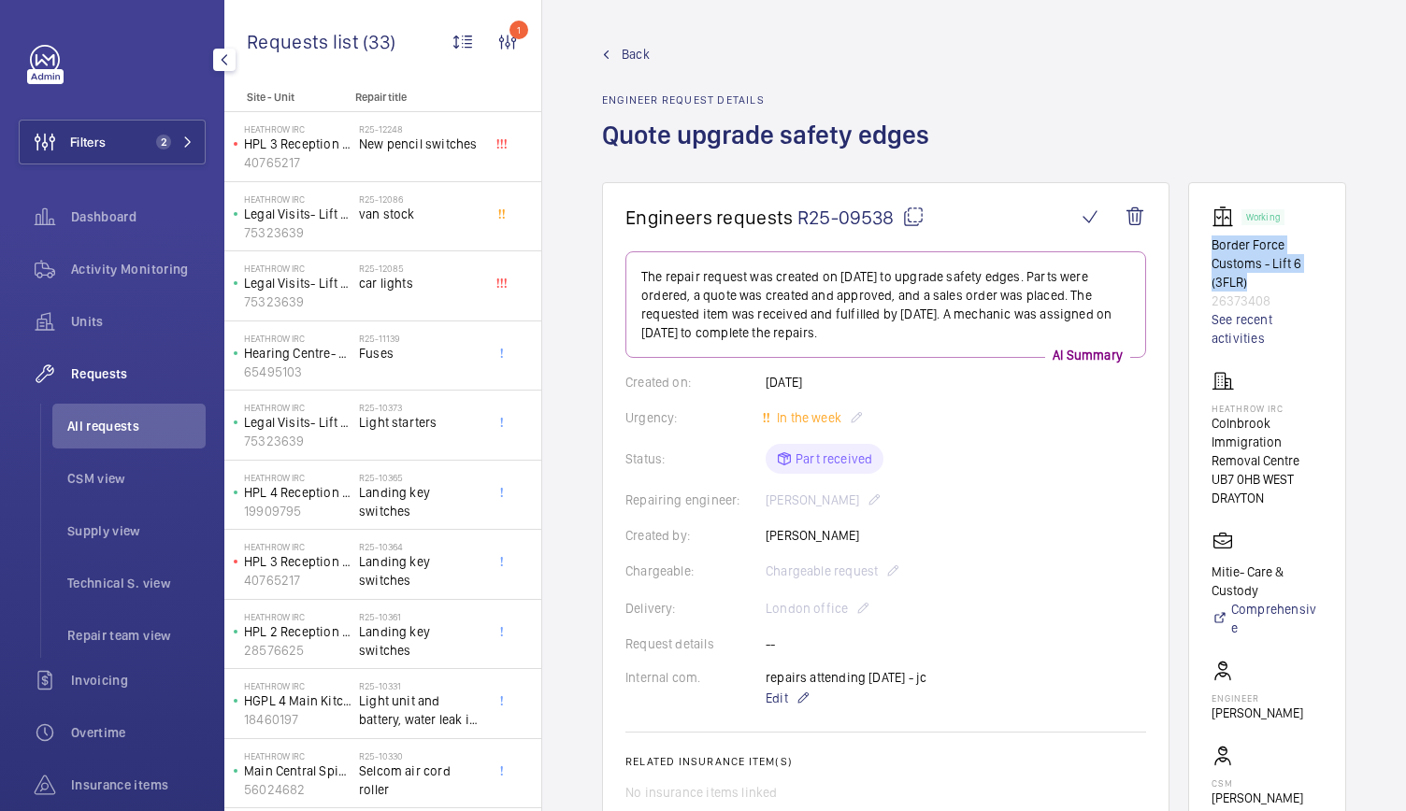
drag, startPoint x: 1230, startPoint y: 244, endPoint x: 1269, endPoint y: 284, distance: 55.5
click at [1269, 284] on p "Border Force Customs - Lift 6 (3FLR)" at bounding box center [1267, 264] width 111 height 56
copy p "Border Force Customs - Lift 6 (3FLR)"
click at [1284, 363] on wm-front-card-body "Working Border Force Customs - Lift 6 (3FLR) 26373408 See recent activities Hea…" at bounding box center [1267, 568] width 111 height 725
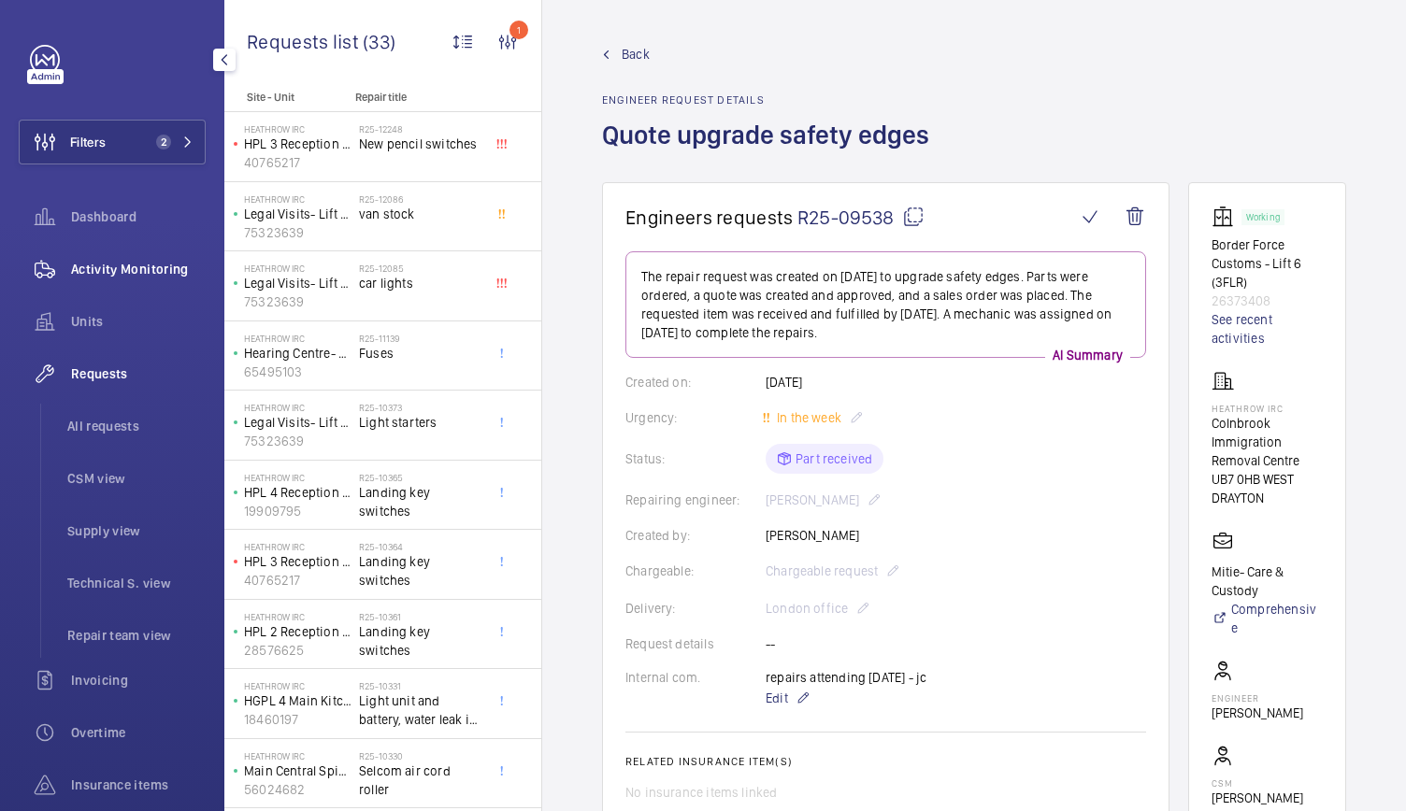
click at [89, 261] on span "Activity Monitoring" at bounding box center [138, 269] width 135 height 19
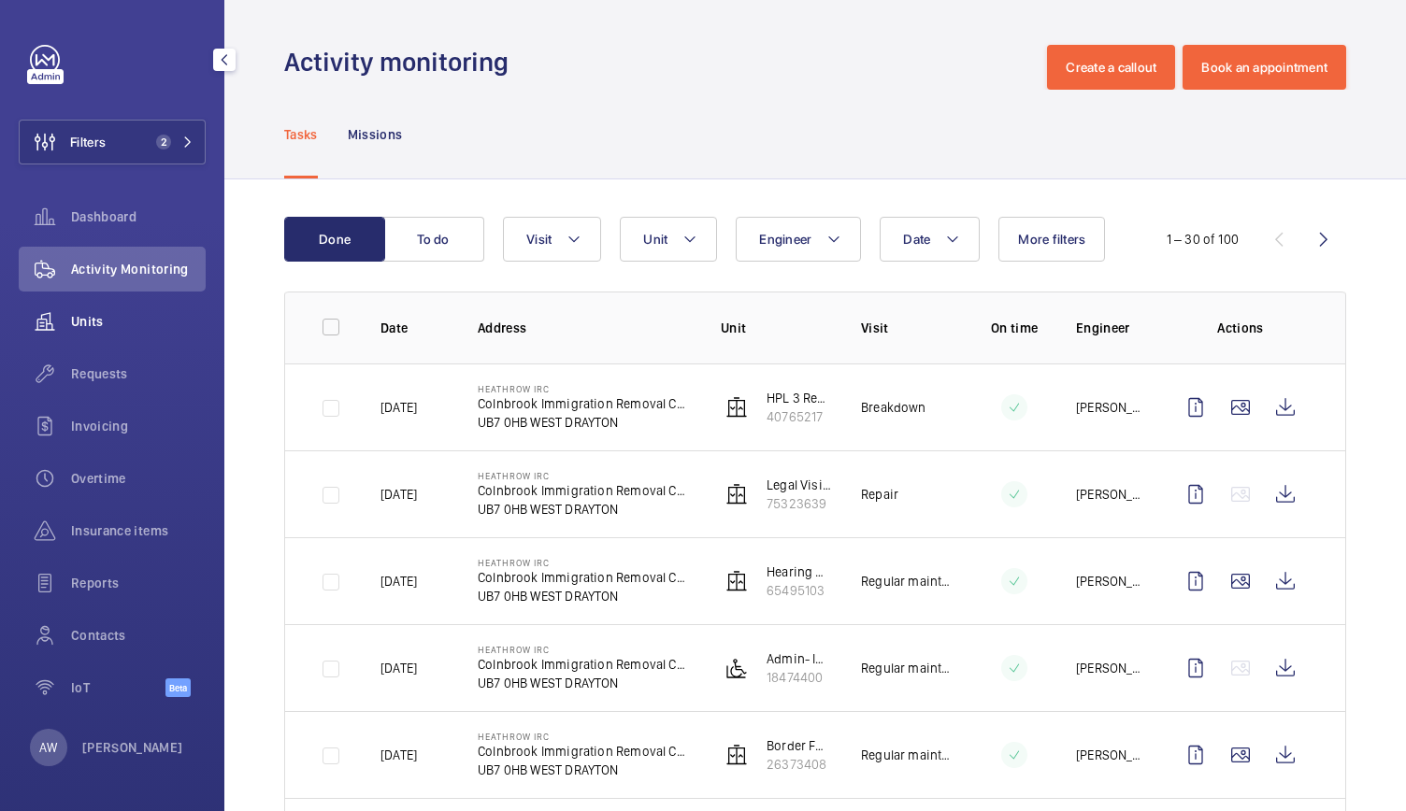
click at [84, 315] on span "Units" at bounding box center [138, 321] width 135 height 19
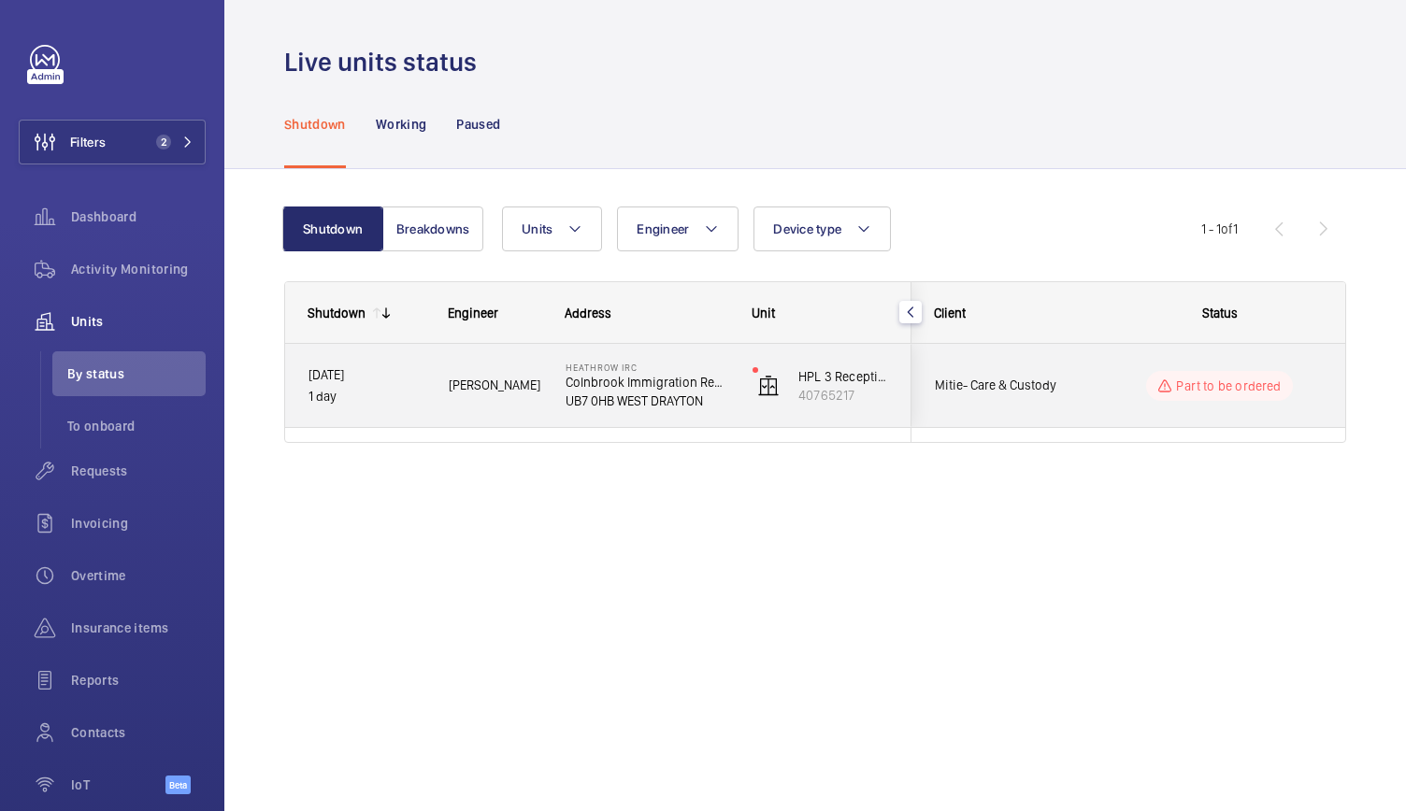
click at [522, 403] on div "[PERSON_NAME]" at bounding box center [483, 385] width 115 height 59
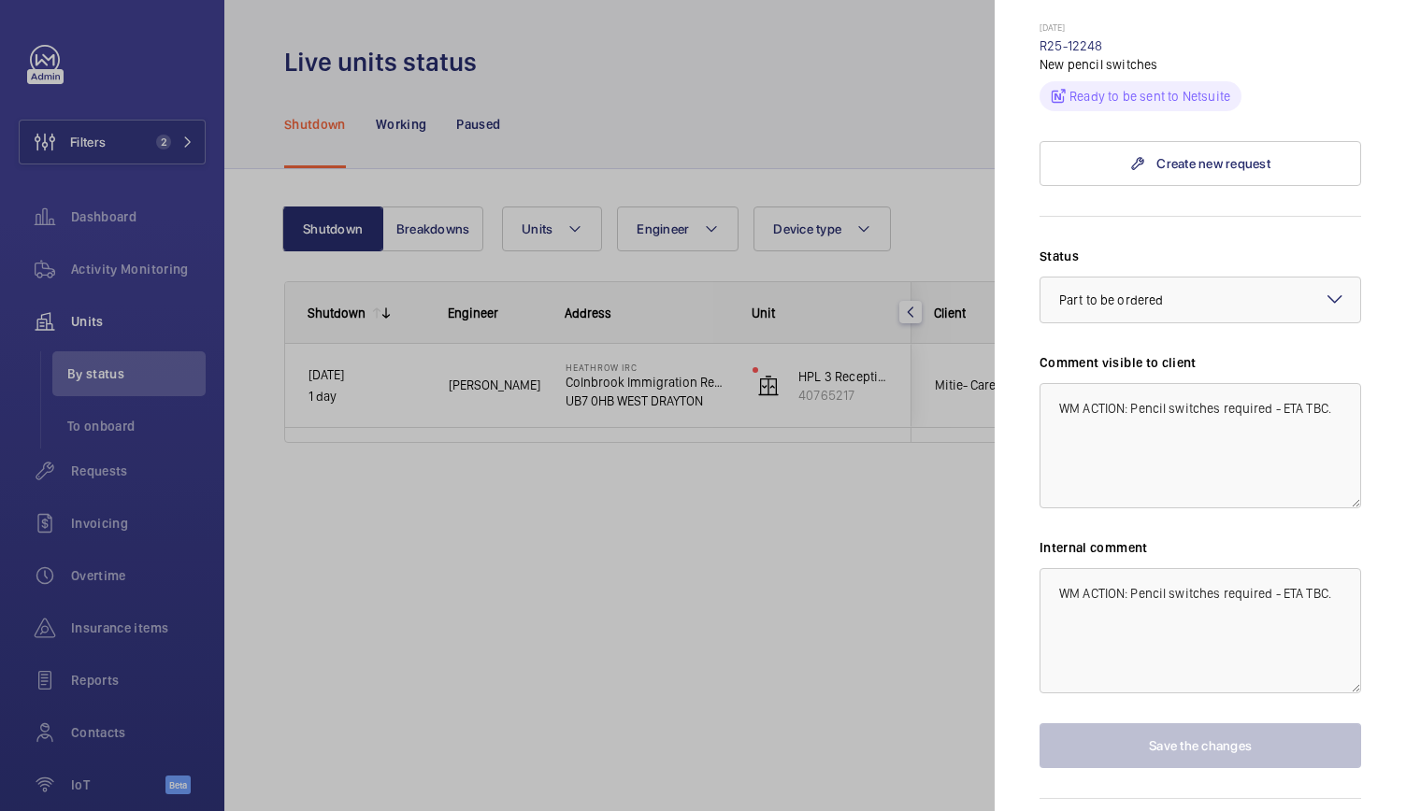
scroll to position [1008, 0]
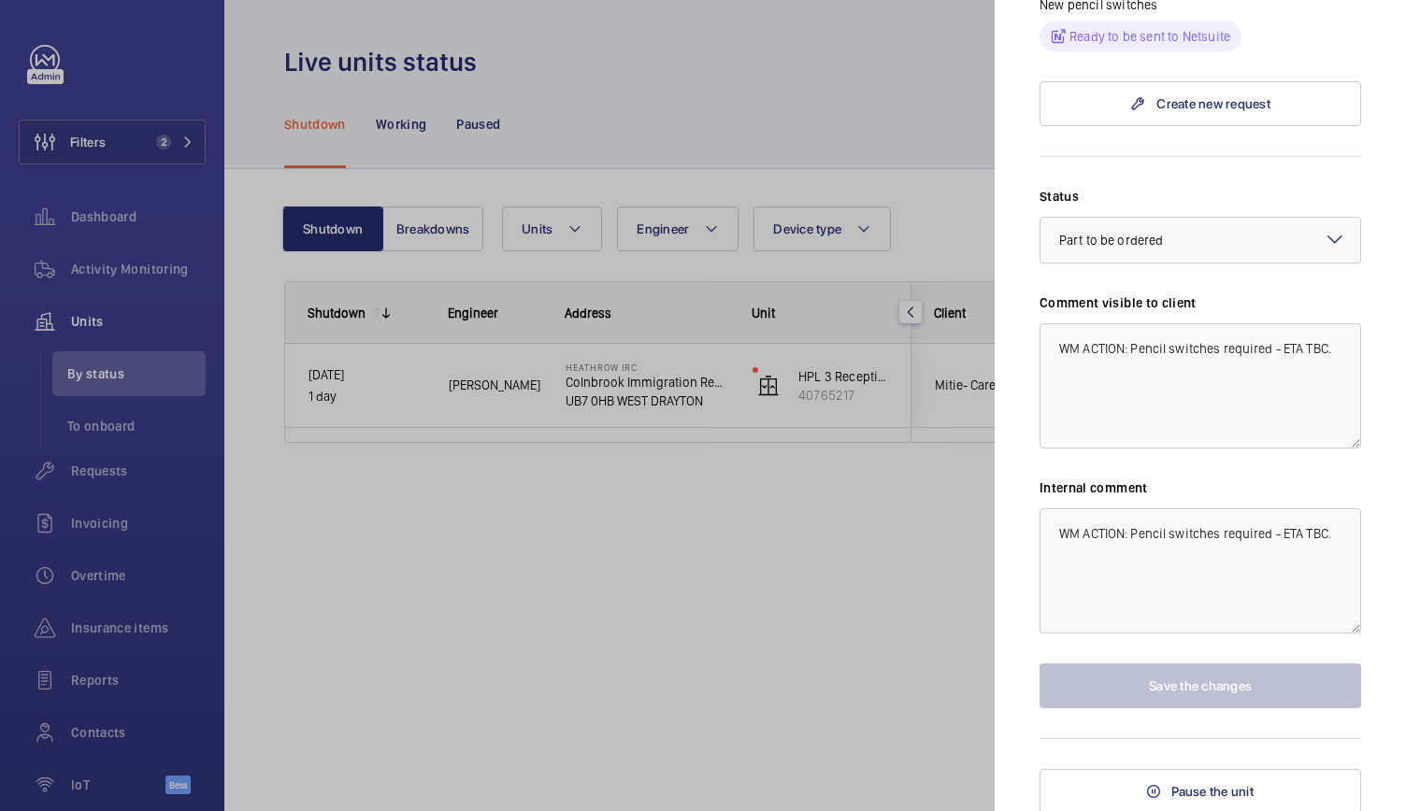
click at [507, 373] on div at bounding box center [703, 405] width 1406 height 811
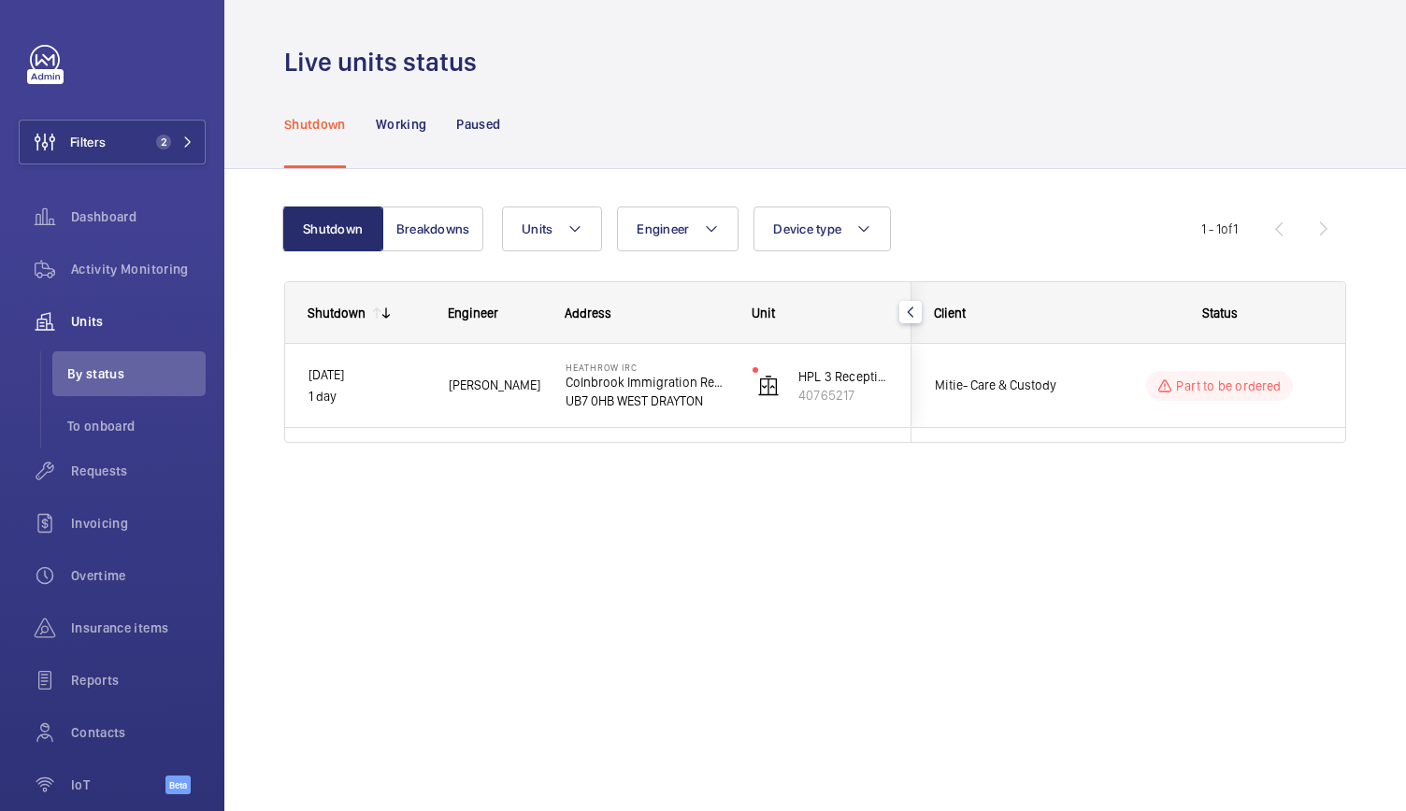
scroll to position [0, 0]
click at [604, 459] on div "Shutdown Engineer Address Unit Client" at bounding box center [815, 384] width 1062 height 207
click at [142, 106] on div "Filters 2 Dashboard Activity Monitoring Units By status To onboard Requests Inv…" at bounding box center [112, 430] width 187 height 770
click at [135, 134] on button "Filters 2" at bounding box center [112, 142] width 187 height 45
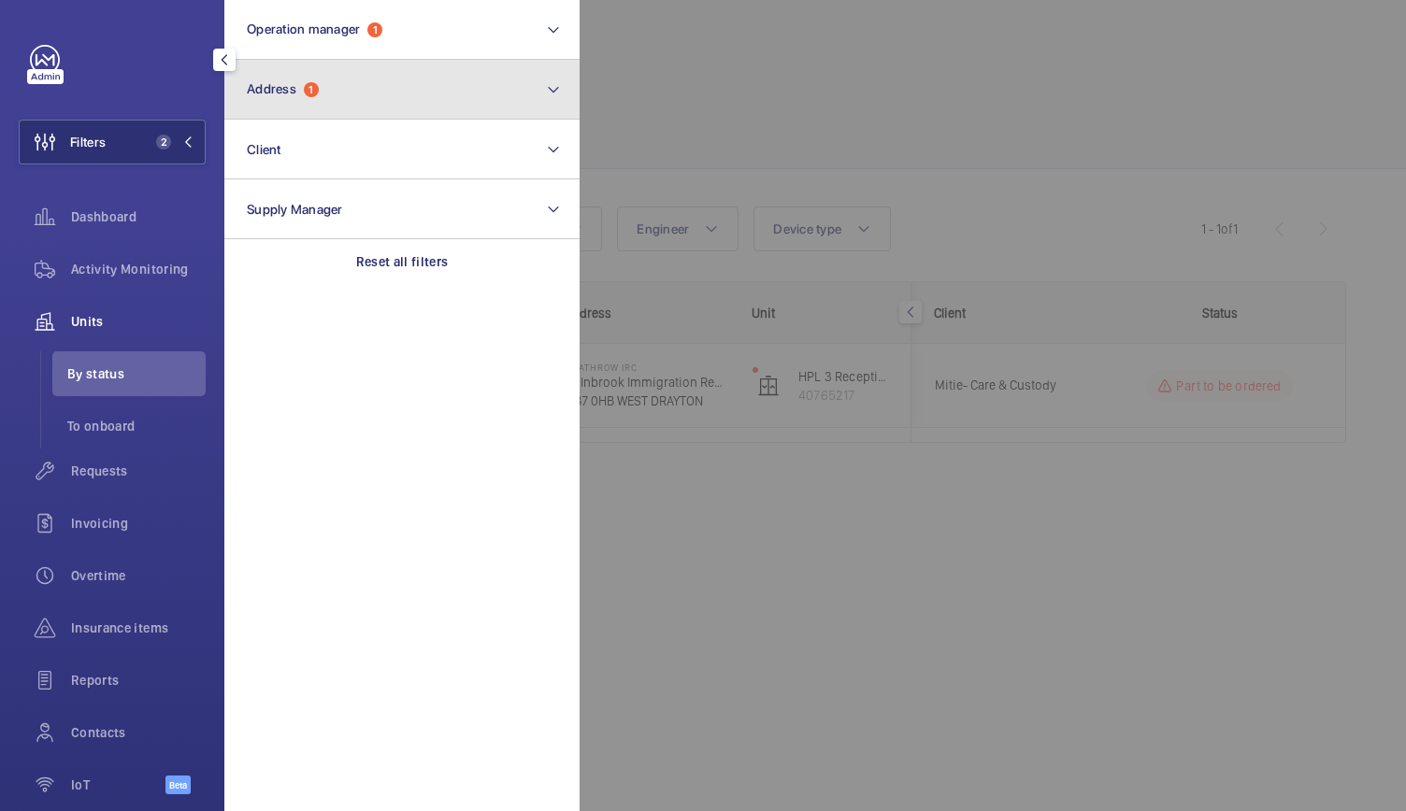
click at [350, 98] on button "Address 1" at bounding box center [401, 90] width 355 height 60
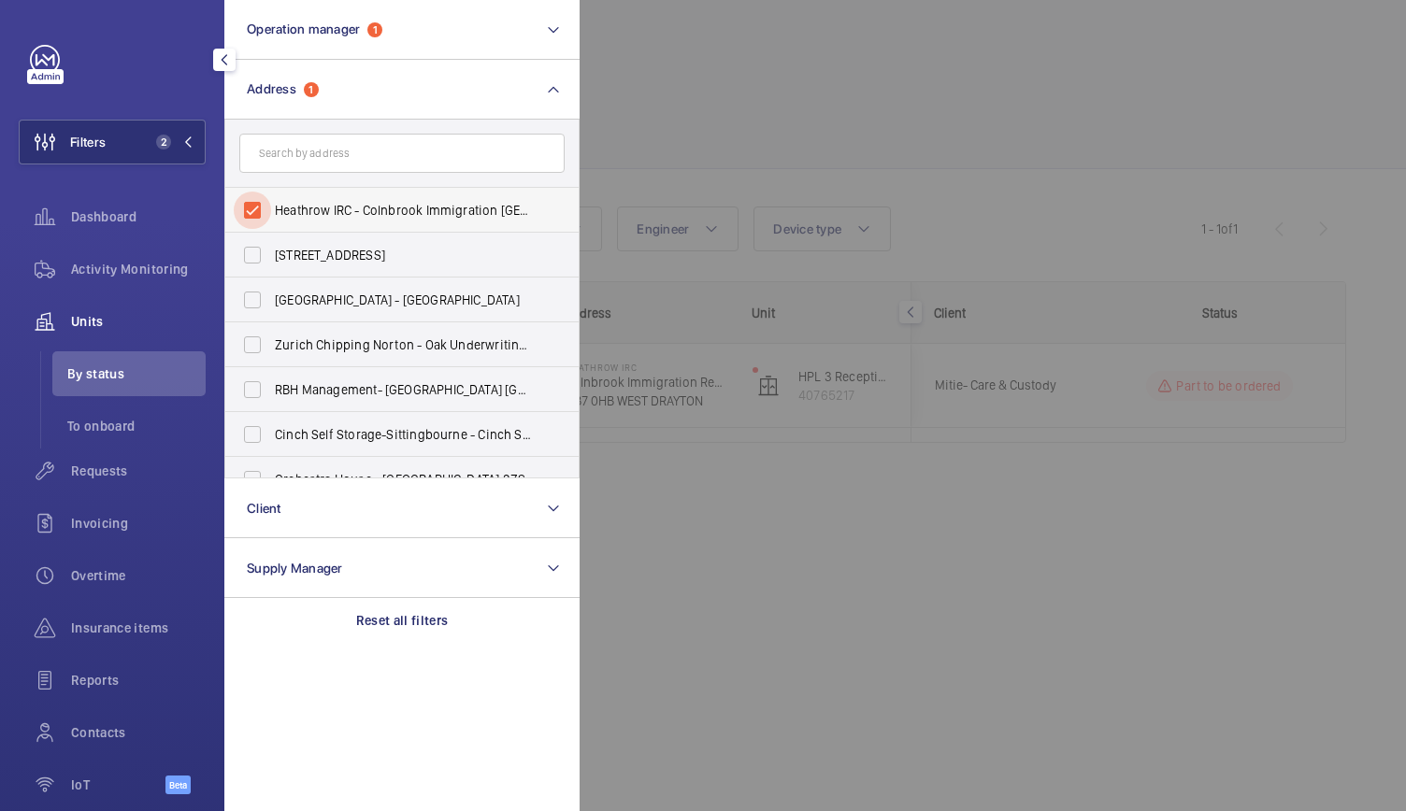
click at [249, 214] on input "Heathrow IRC - Colnbrook Immigration [GEOGRAPHIC_DATA], [GEOGRAPHIC_DATA] 0HB" at bounding box center [252, 210] width 37 height 37
checkbox input "false"
click at [294, 158] on input "text" at bounding box center [401, 153] width 325 height 39
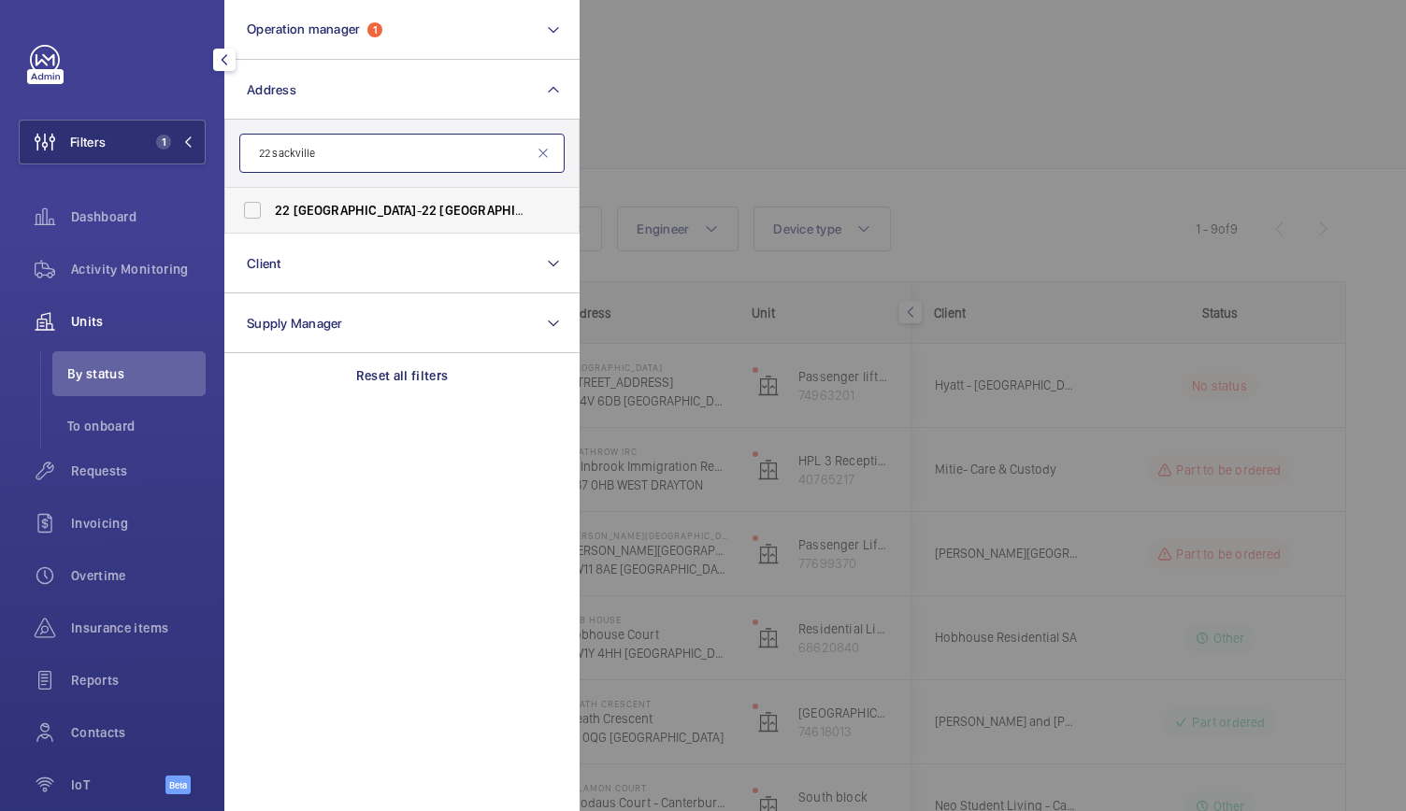
type input "22 sackville"
click at [303, 191] on label "22 [GEOGRAPHIC_DATA] - [STREET_ADDRESS]" at bounding box center [387, 210] width 325 height 45
click at [271, 192] on input "22 [GEOGRAPHIC_DATA] - [STREET_ADDRESS]" at bounding box center [252, 210] width 37 height 37
checkbox input "true"
click at [737, 156] on div at bounding box center [1283, 405] width 1406 height 811
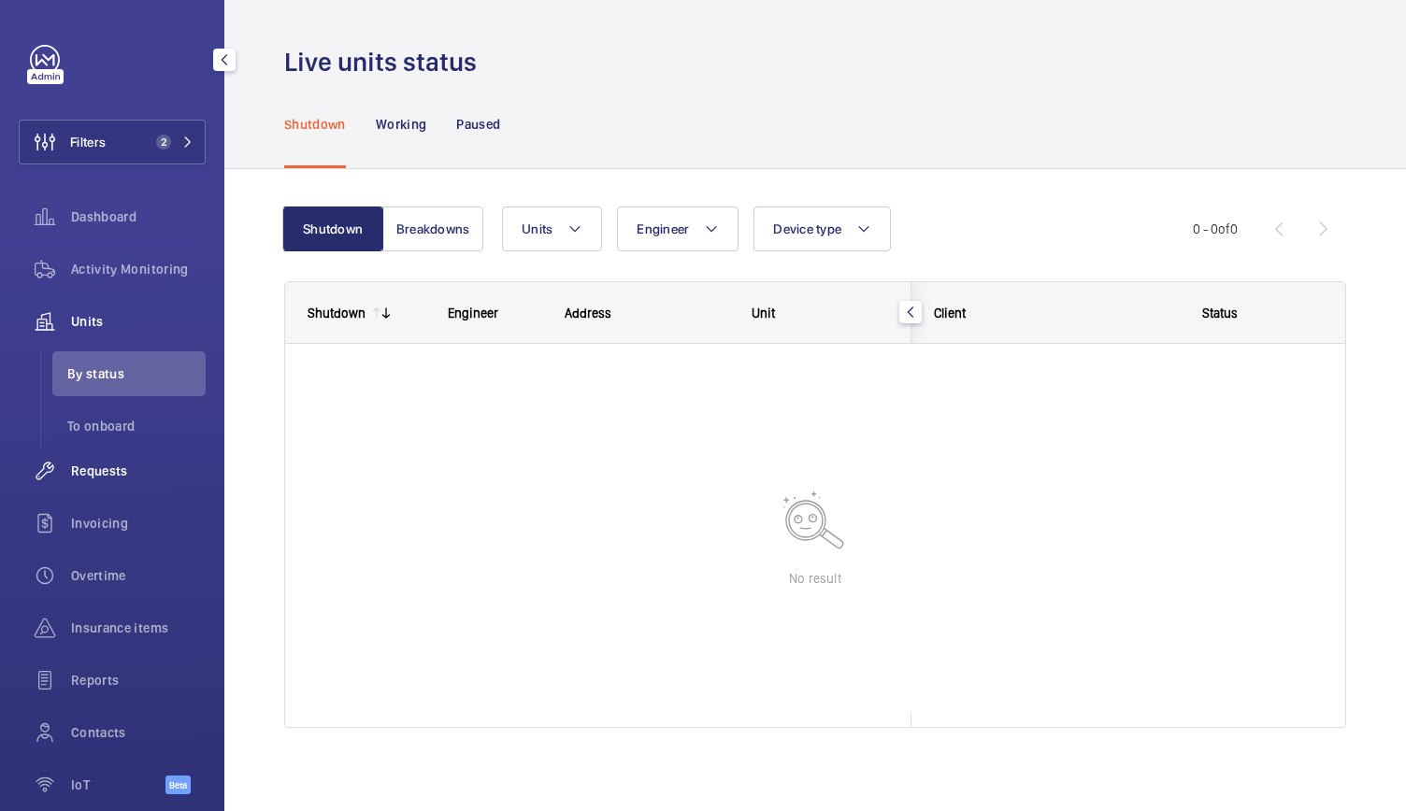
click at [131, 470] on span "Requests" at bounding box center [138, 471] width 135 height 19
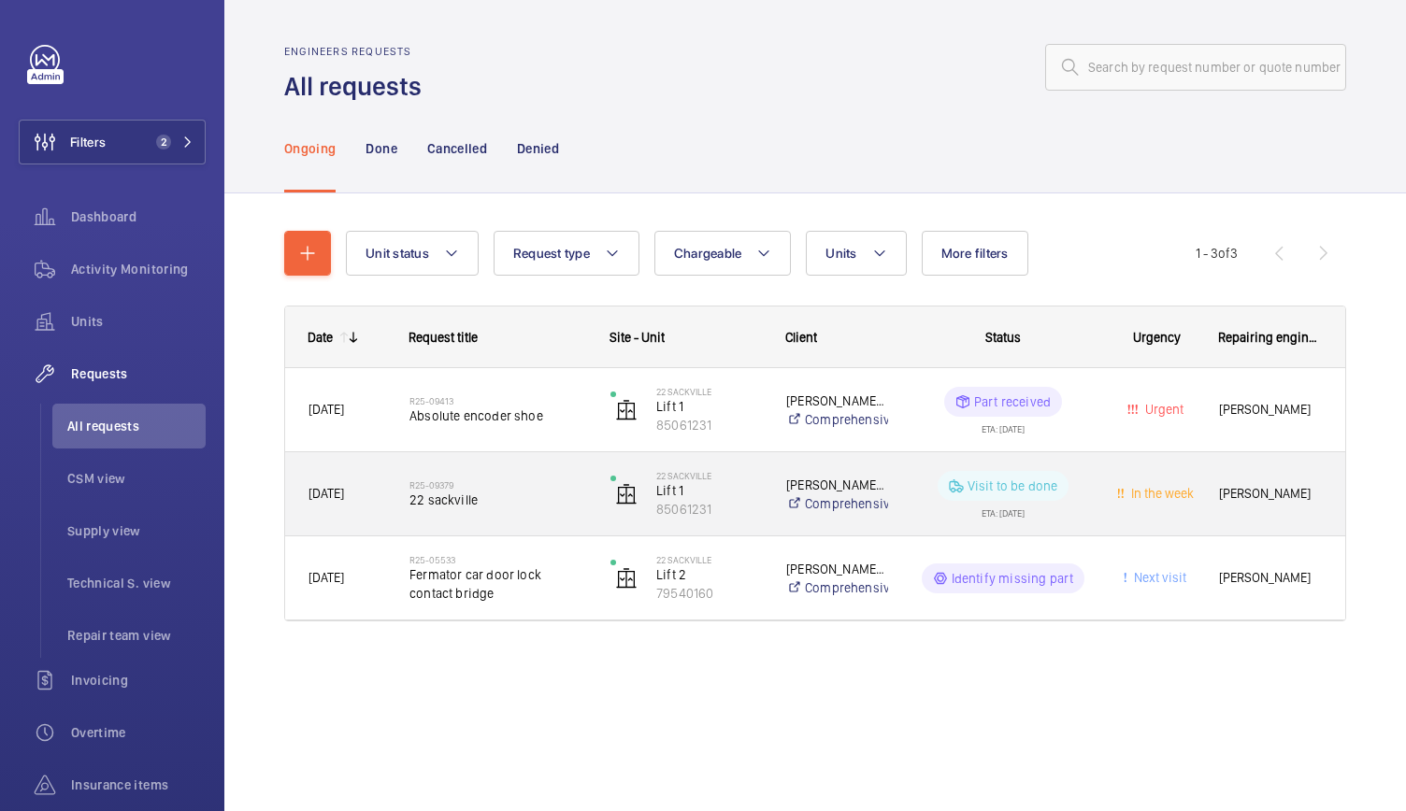
click at [540, 469] on div "R25-09379 22 [GEOGRAPHIC_DATA]" at bounding box center [497, 494] width 177 height 54
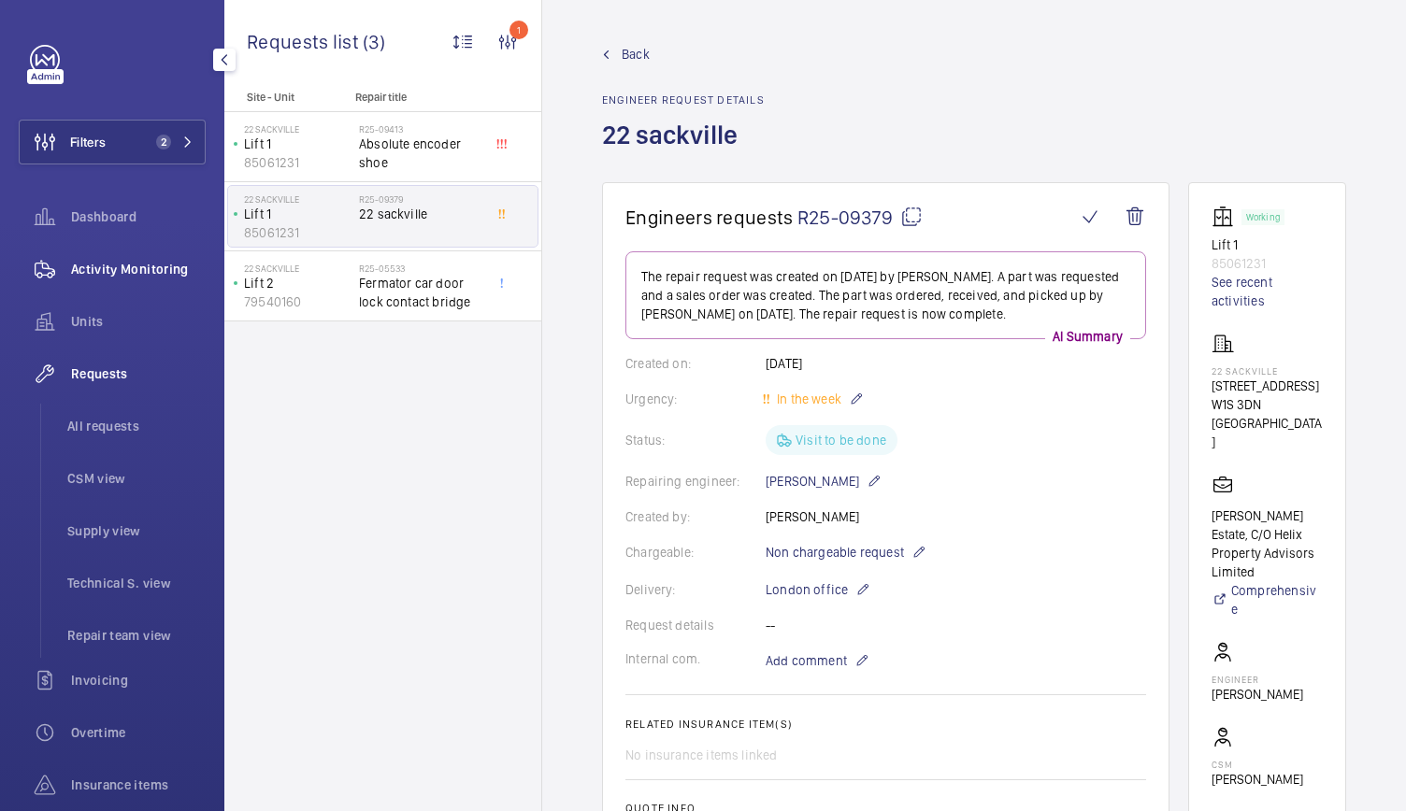
click at [79, 281] on div "Activity Monitoring" at bounding box center [112, 269] width 187 height 45
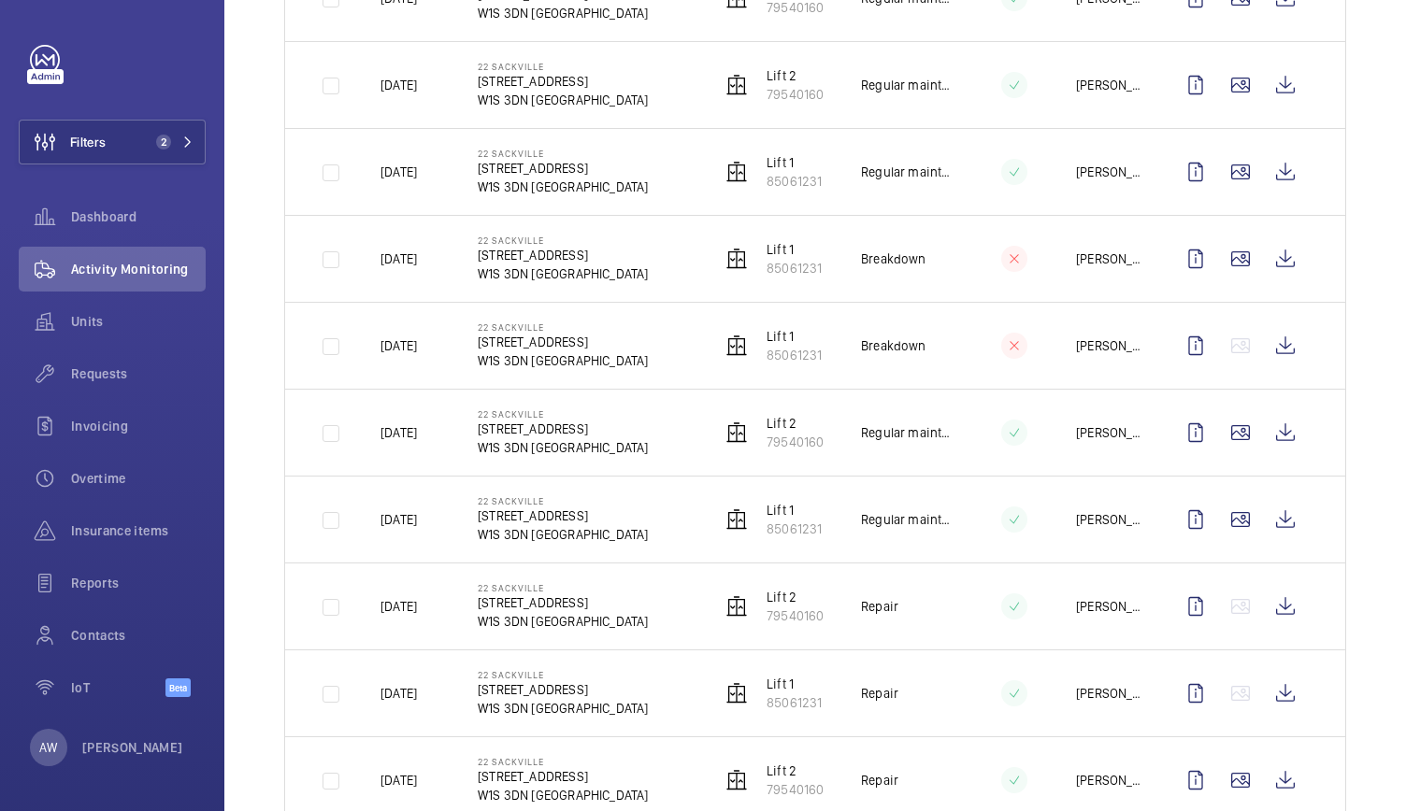
scroll to position [1998, 0]
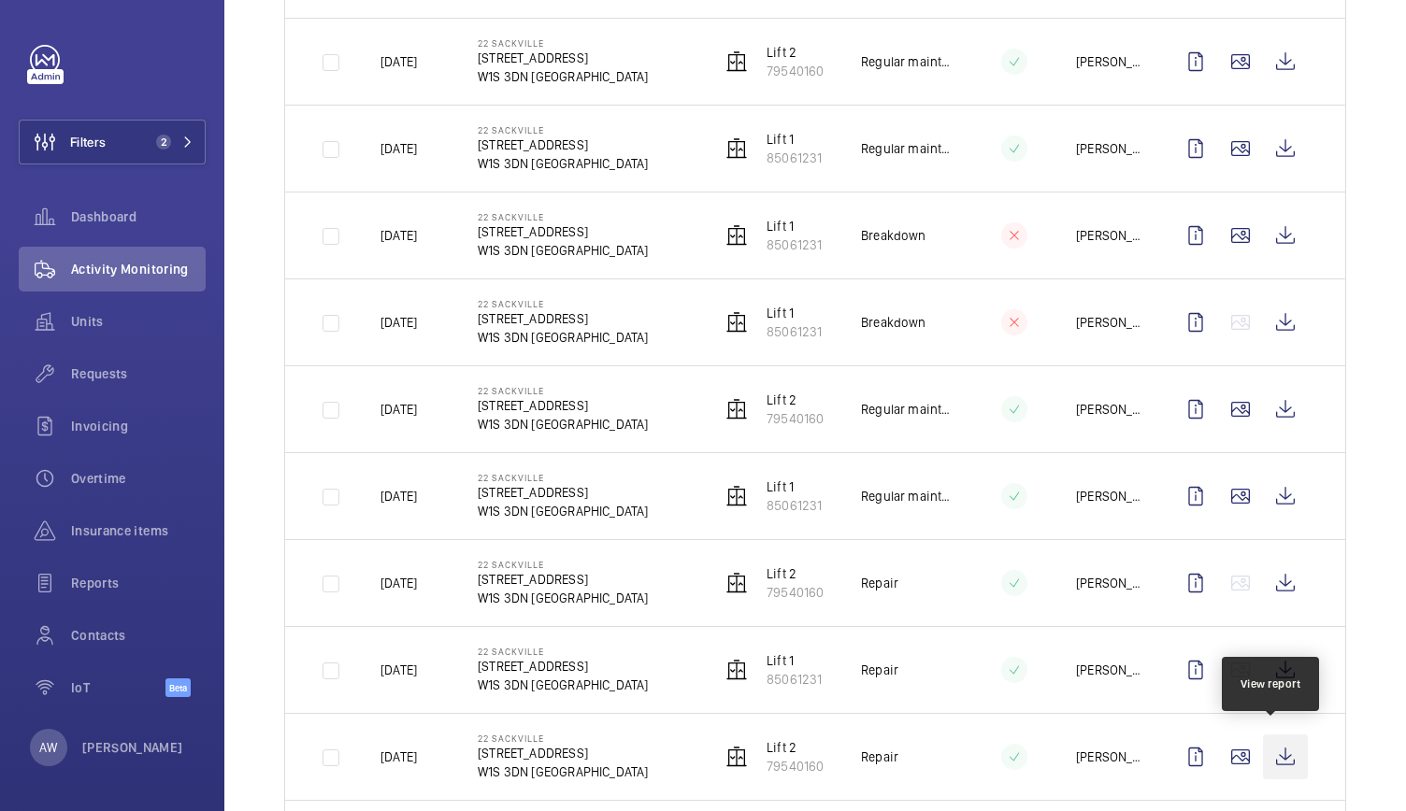
click at [1263, 753] on wm-front-icon-button at bounding box center [1285, 757] width 45 height 45
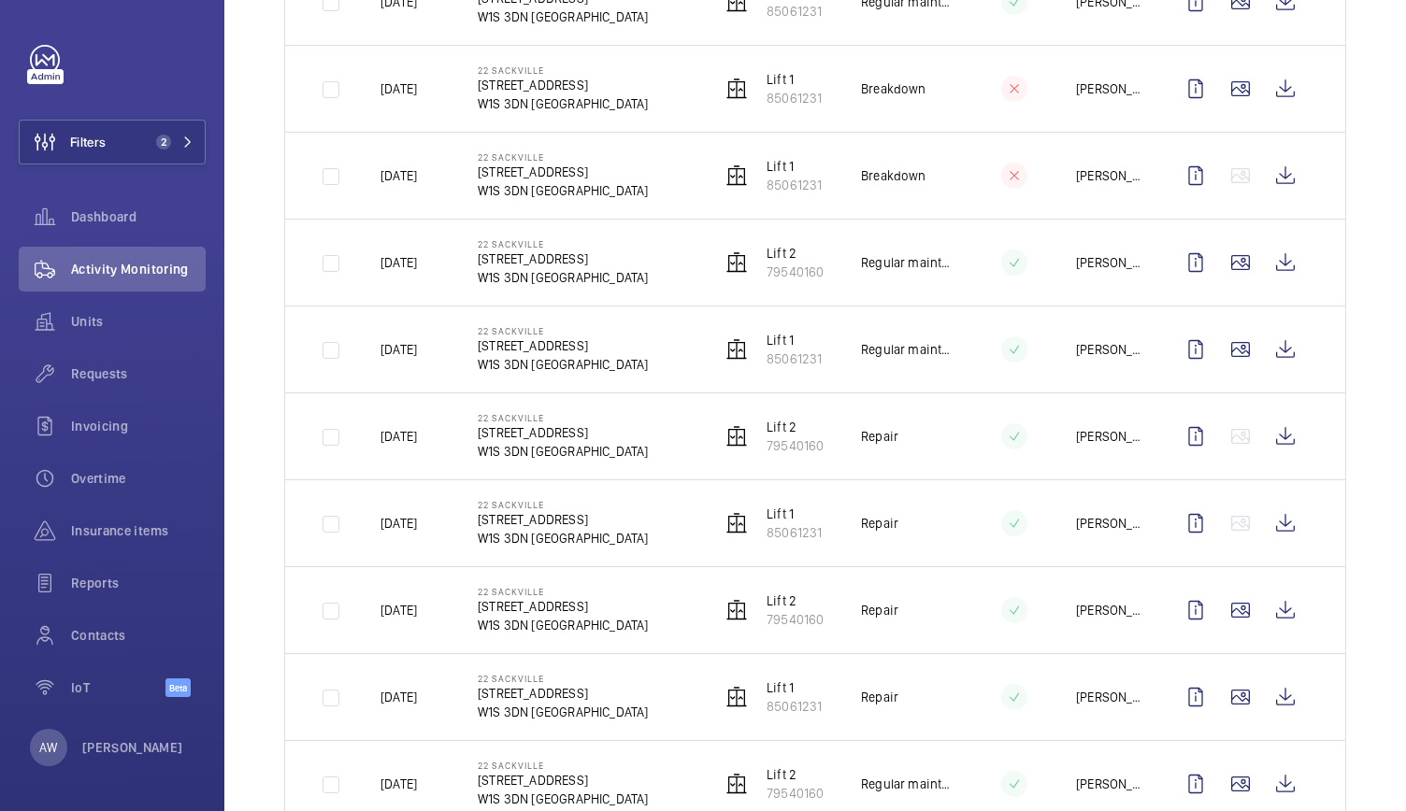
scroll to position [2196, 0]
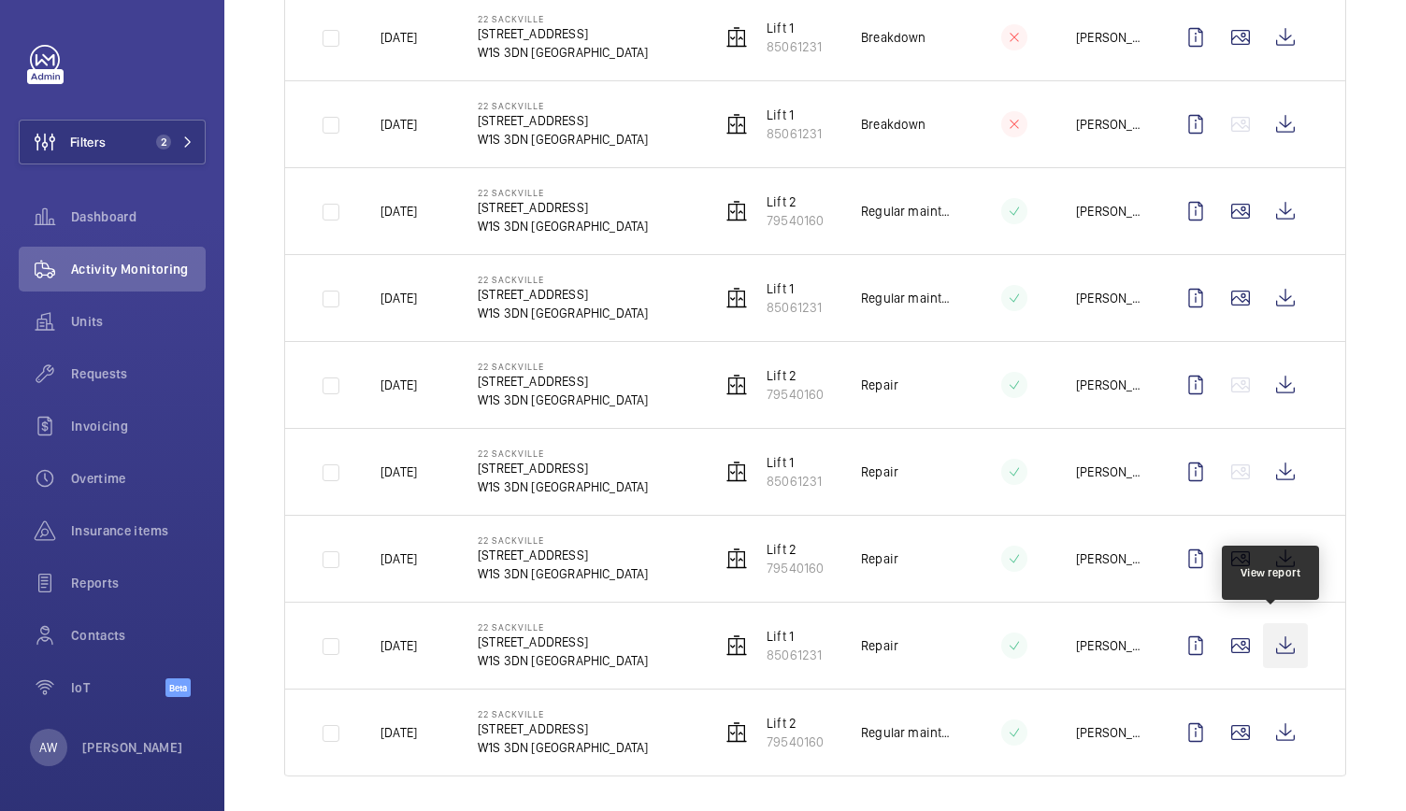
click at [1279, 646] on wm-front-icon-button at bounding box center [1285, 646] width 45 height 45
click at [112, 389] on div "Requests" at bounding box center [112, 374] width 187 height 45
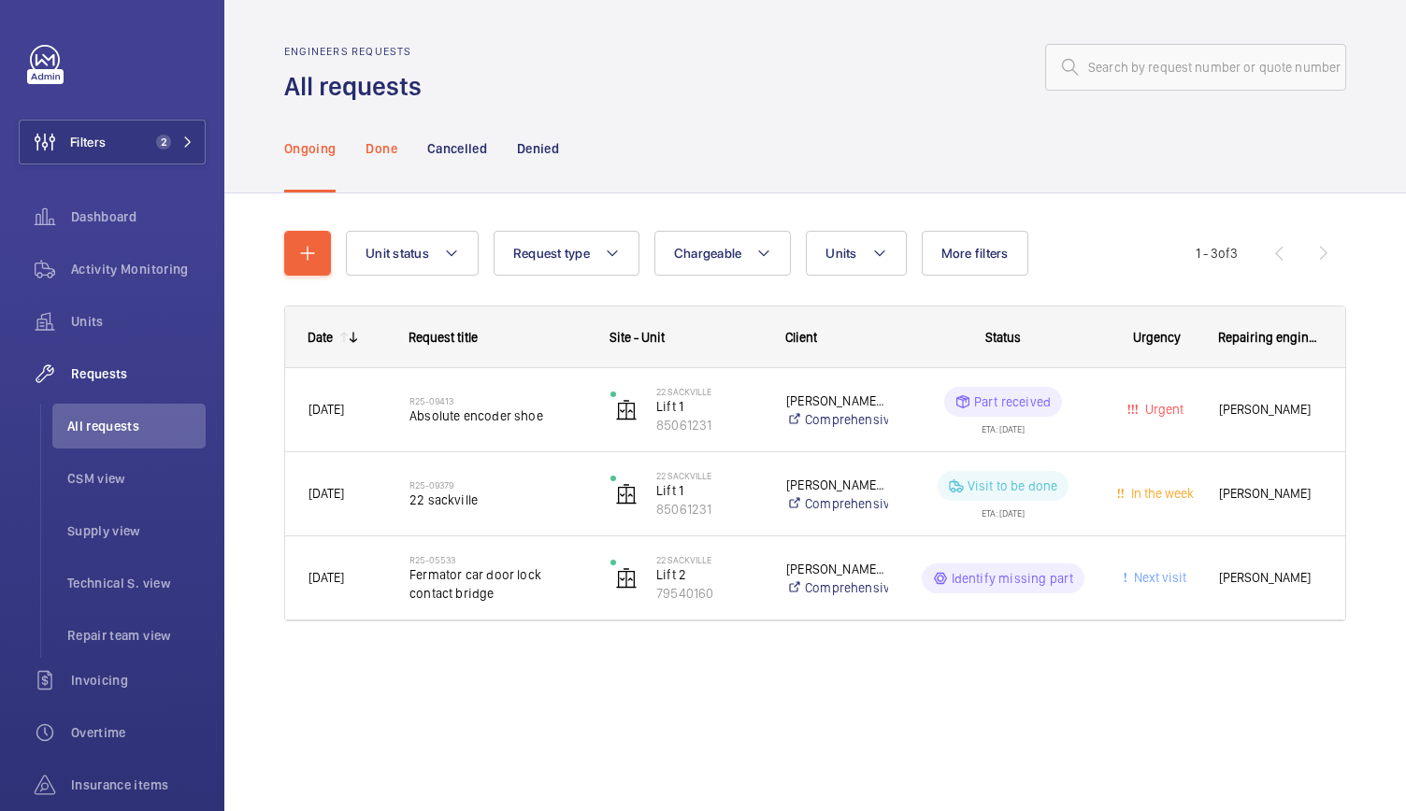
click at [386, 147] on p "Done" at bounding box center [381, 148] width 31 height 19
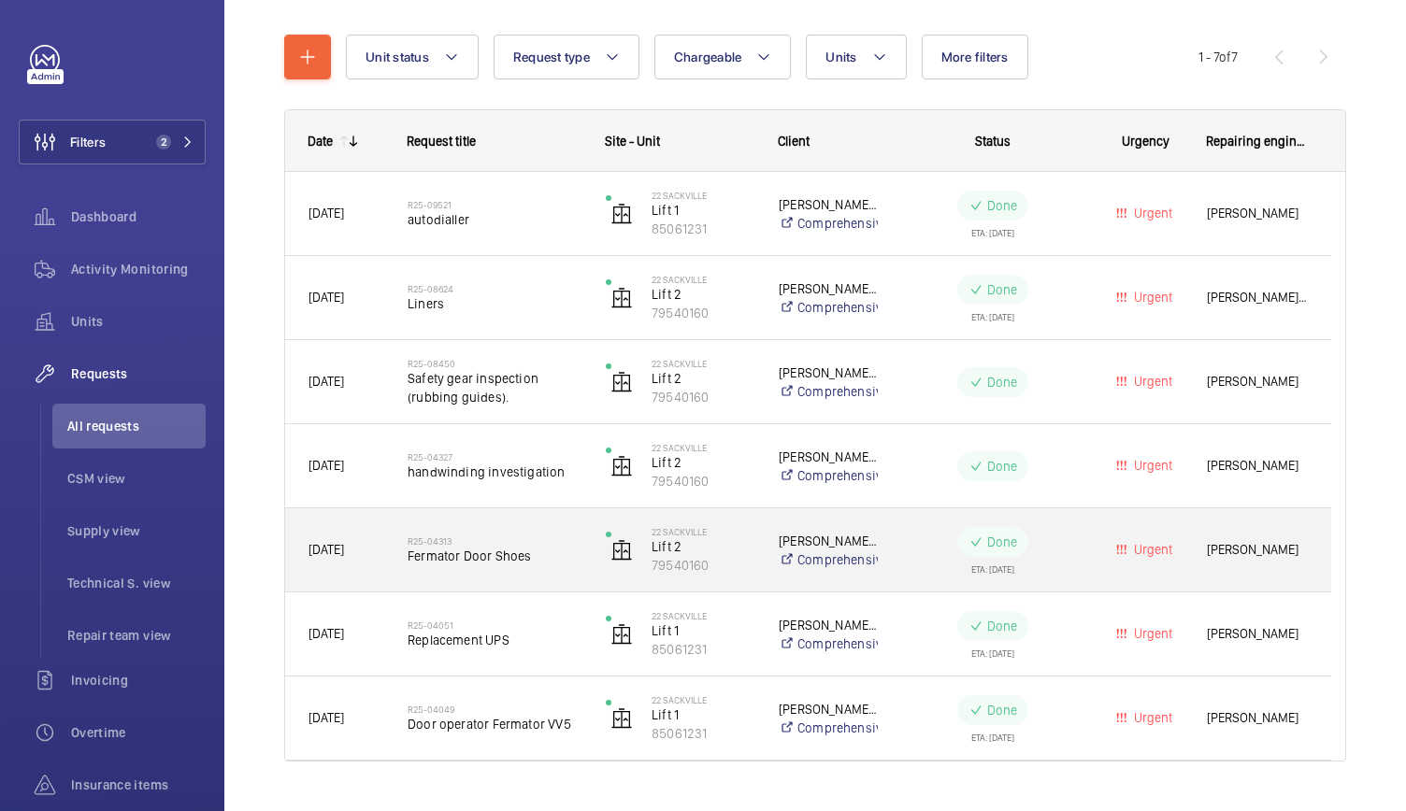
scroll to position [199, 0]
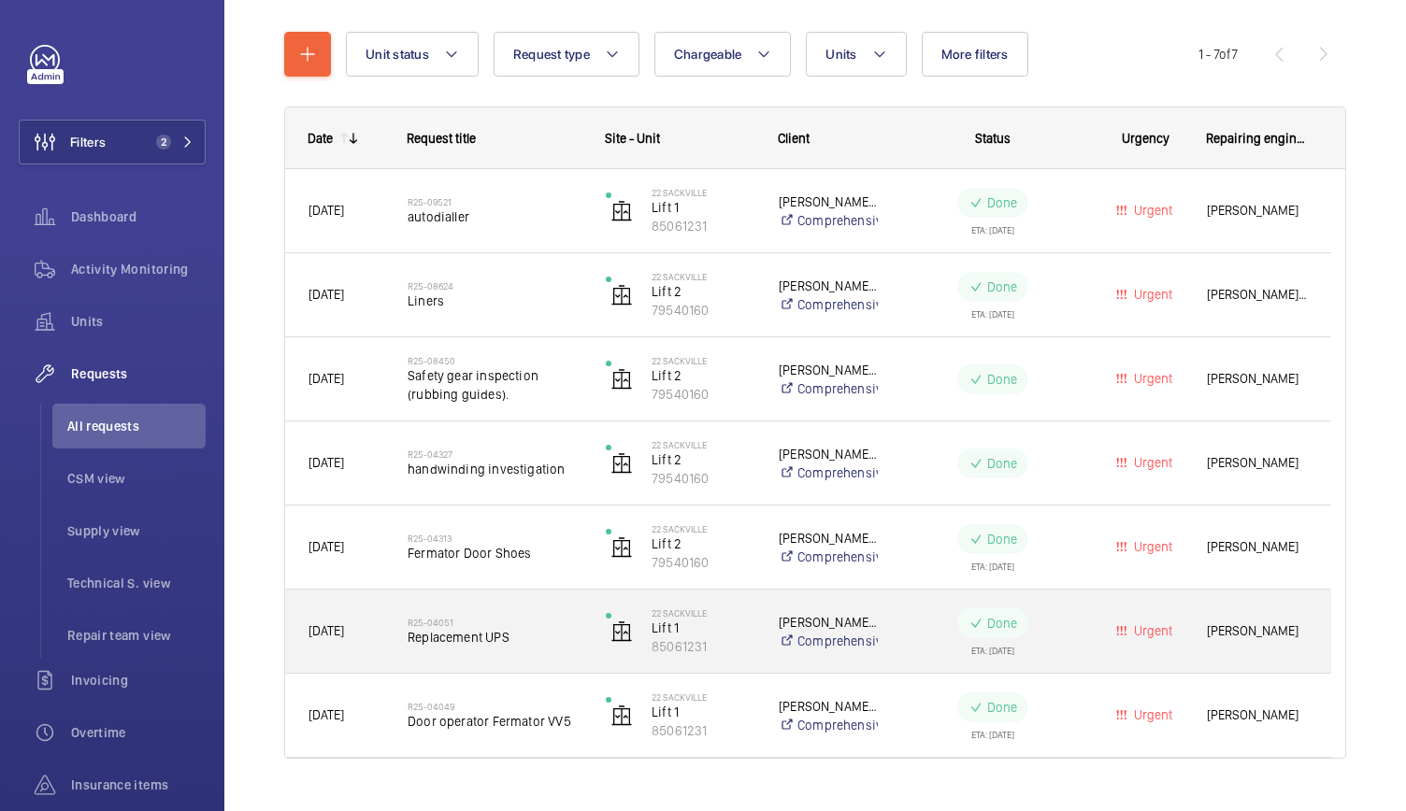
click at [467, 625] on h2 "R25-04051" at bounding box center [495, 622] width 174 height 11
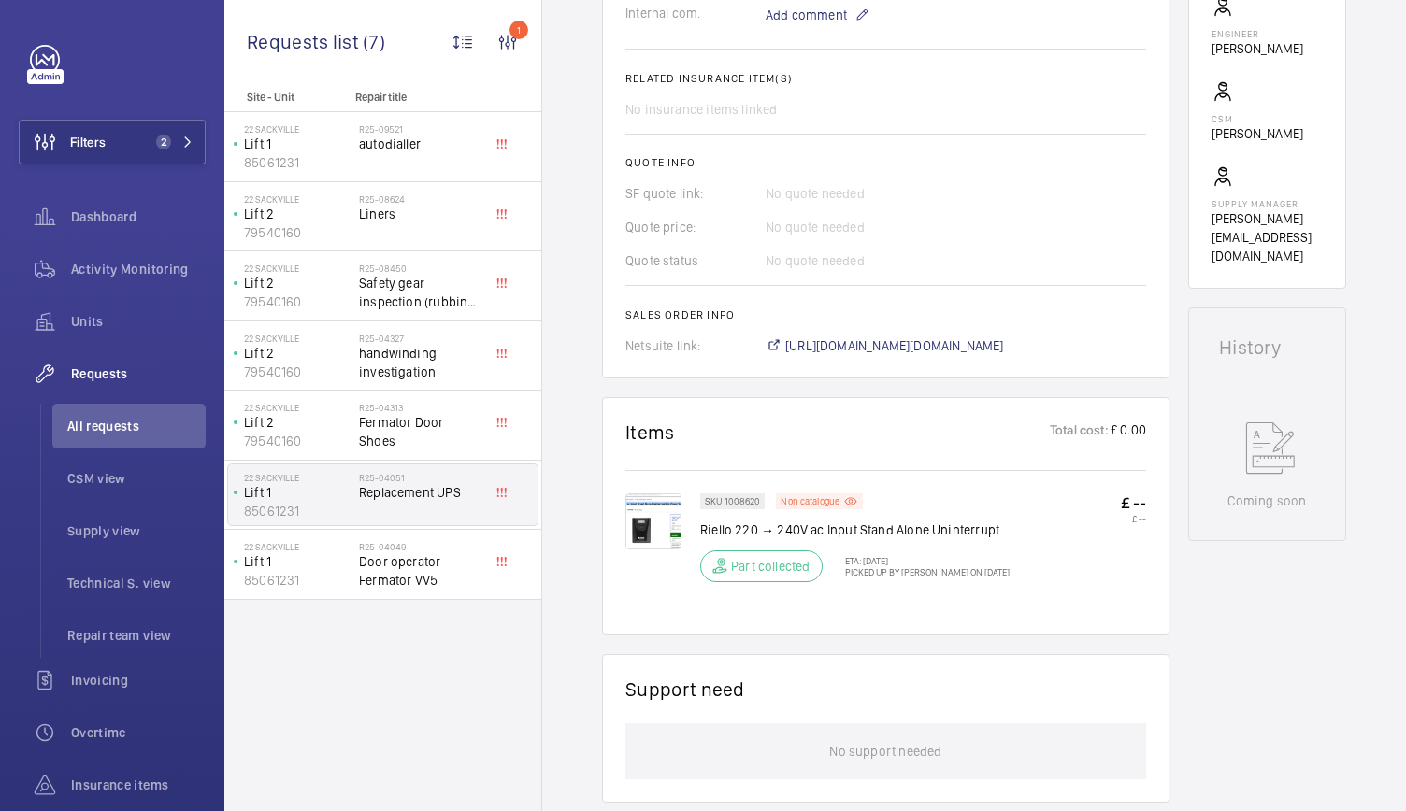
scroll to position [647, 0]
click at [655, 527] on img at bounding box center [653, 521] width 56 height 56
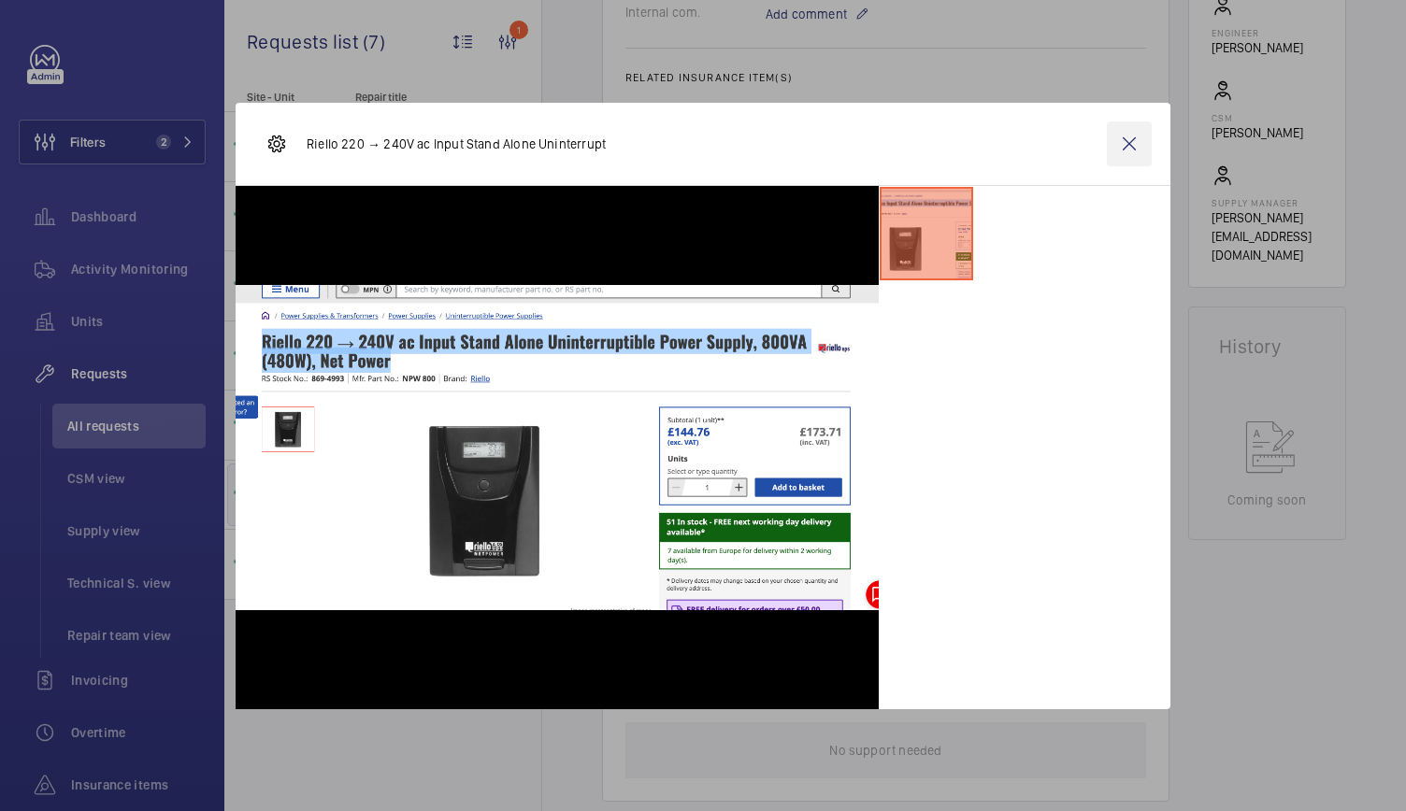
click at [1125, 145] on wm-front-icon-button at bounding box center [1129, 144] width 45 height 45
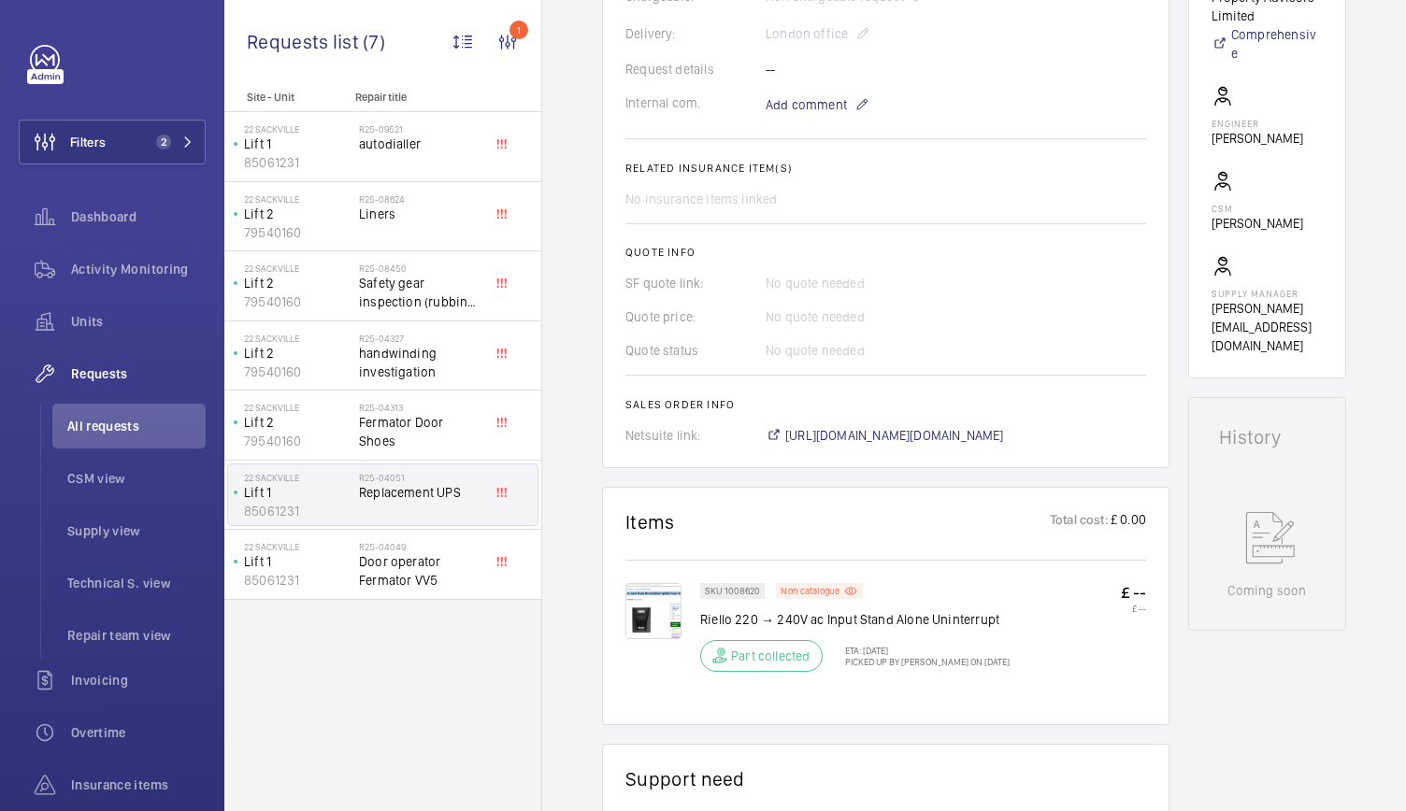
scroll to position [14, 0]
click at [174, 275] on span "Activity Monitoring" at bounding box center [138, 269] width 135 height 19
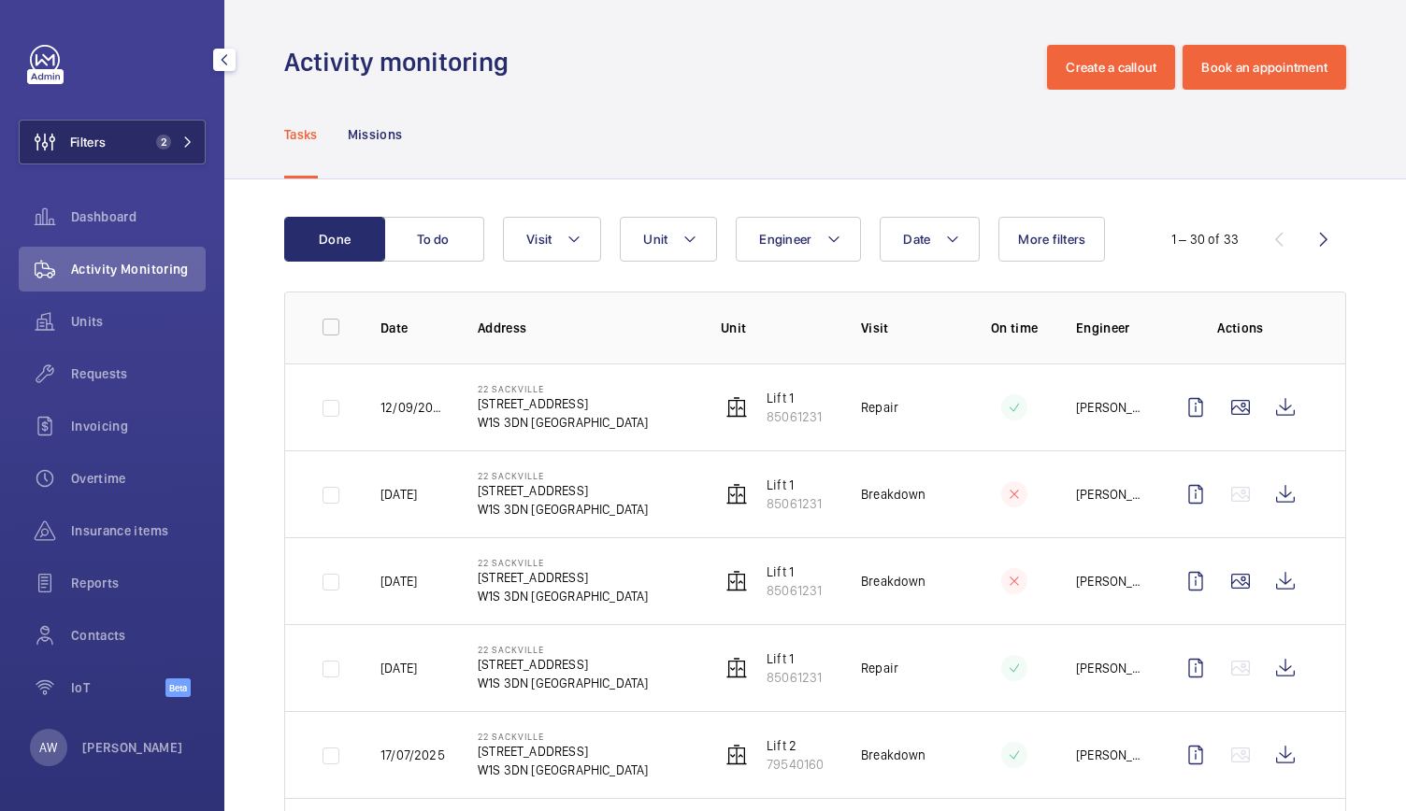
click at [127, 158] on button "Filters 2" at bounding box center [112, 142] width 187 height 45
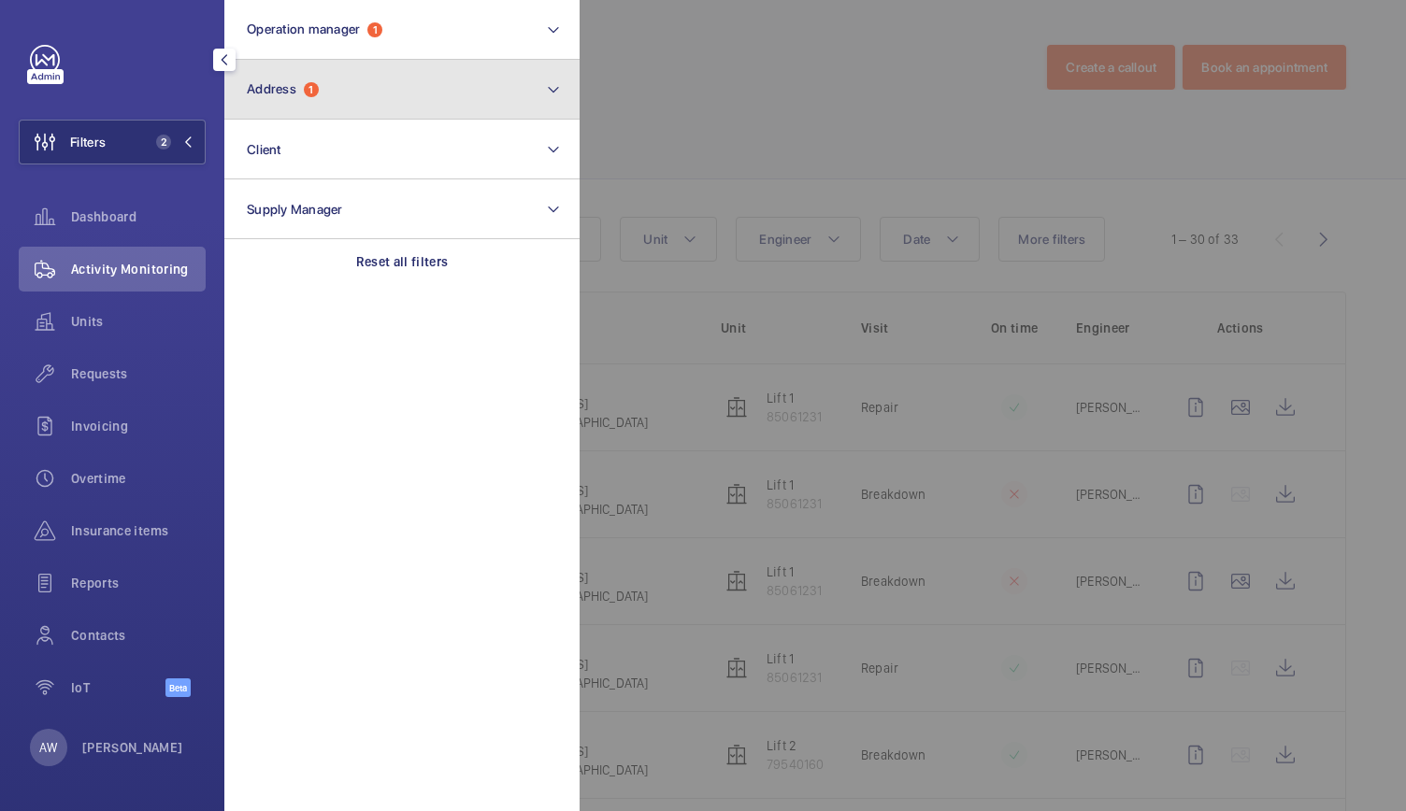
click at [265, 114] on button "Address 1" at bounding box center [401, 90] width 355 height 60
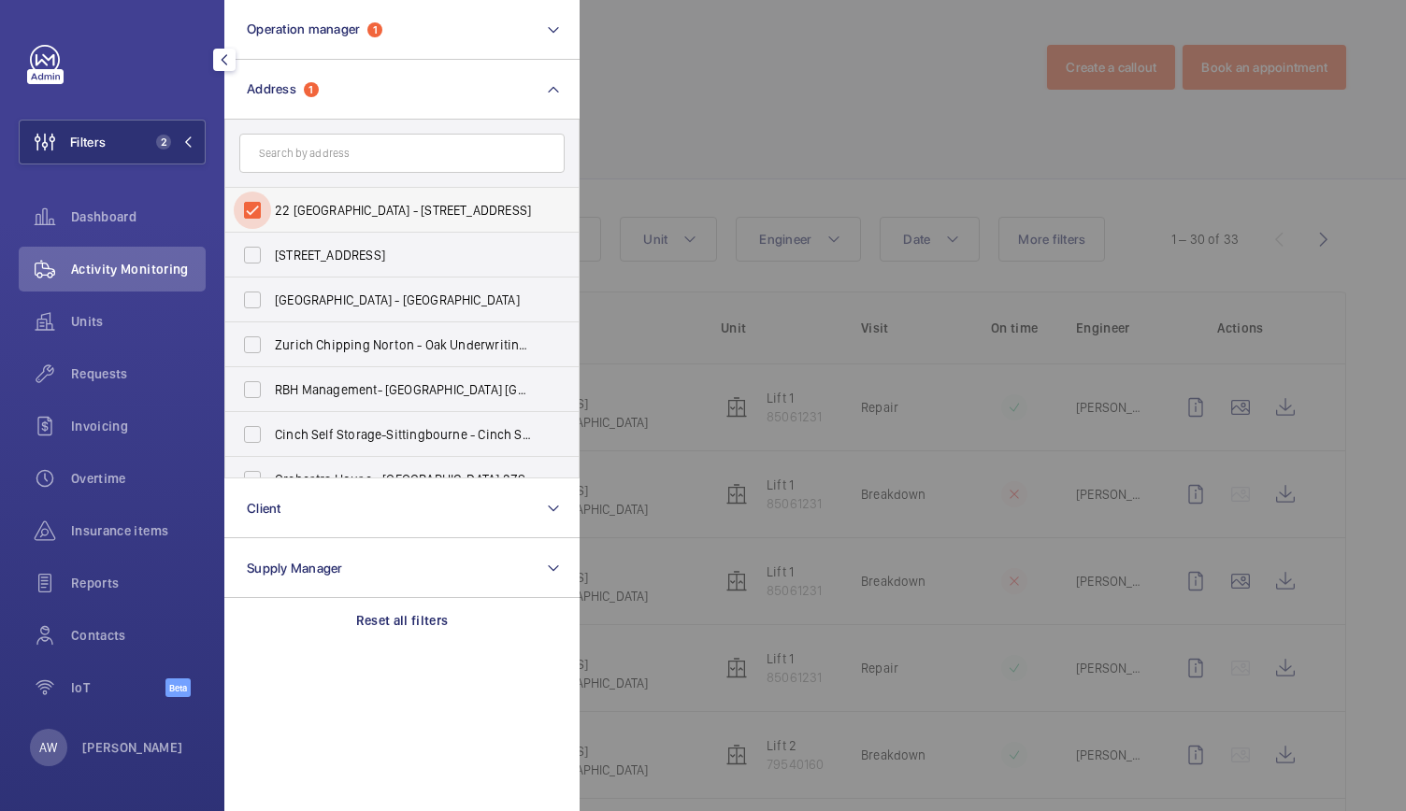
click at [244, 210] on input "22 [GEOGRAPHIC_DATA] - [STREET_ADDRESS]" at bounding box center [252, 210] width 37 height 37
checkbox input "false"
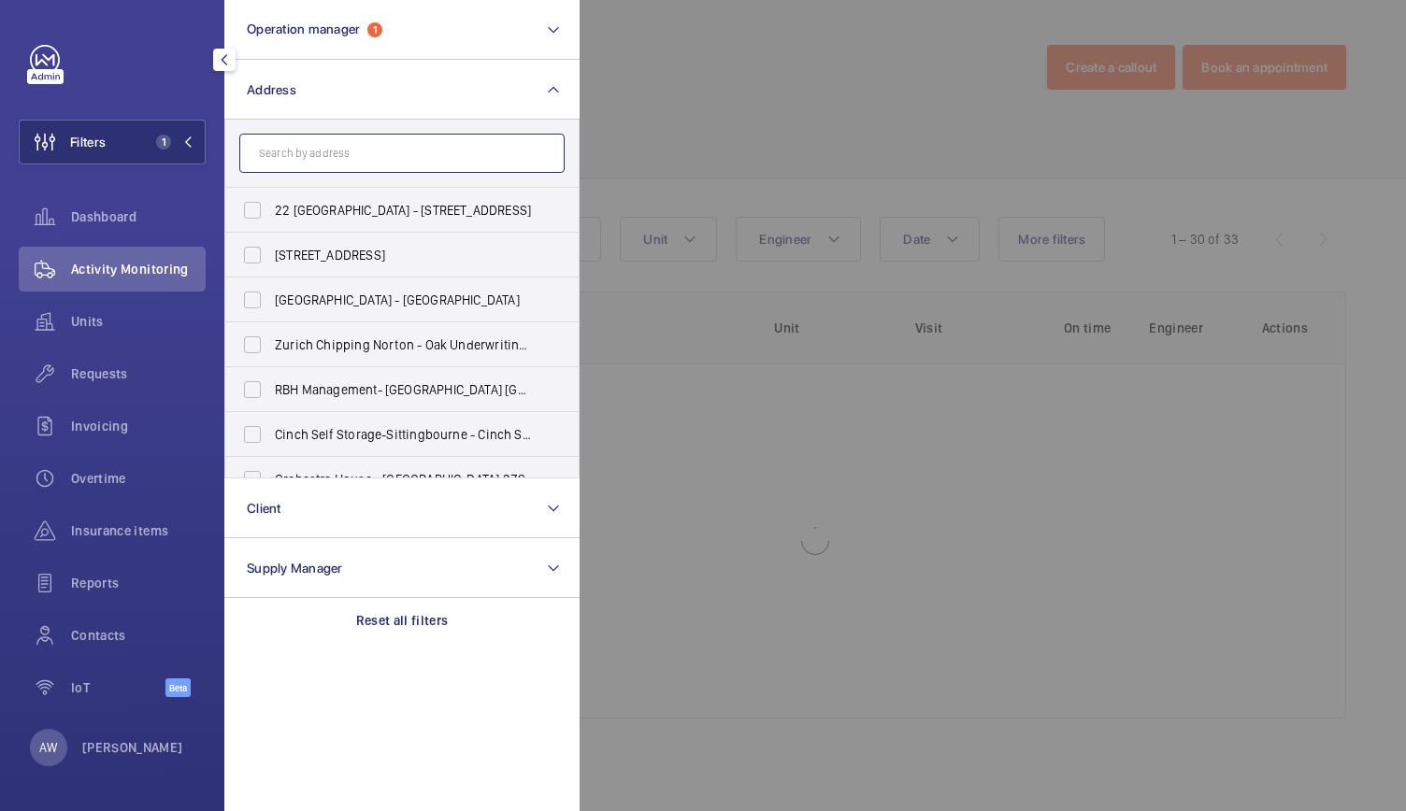
click at [281, 148] on input "text" at bounding box center [401, 153] width 325 height 39
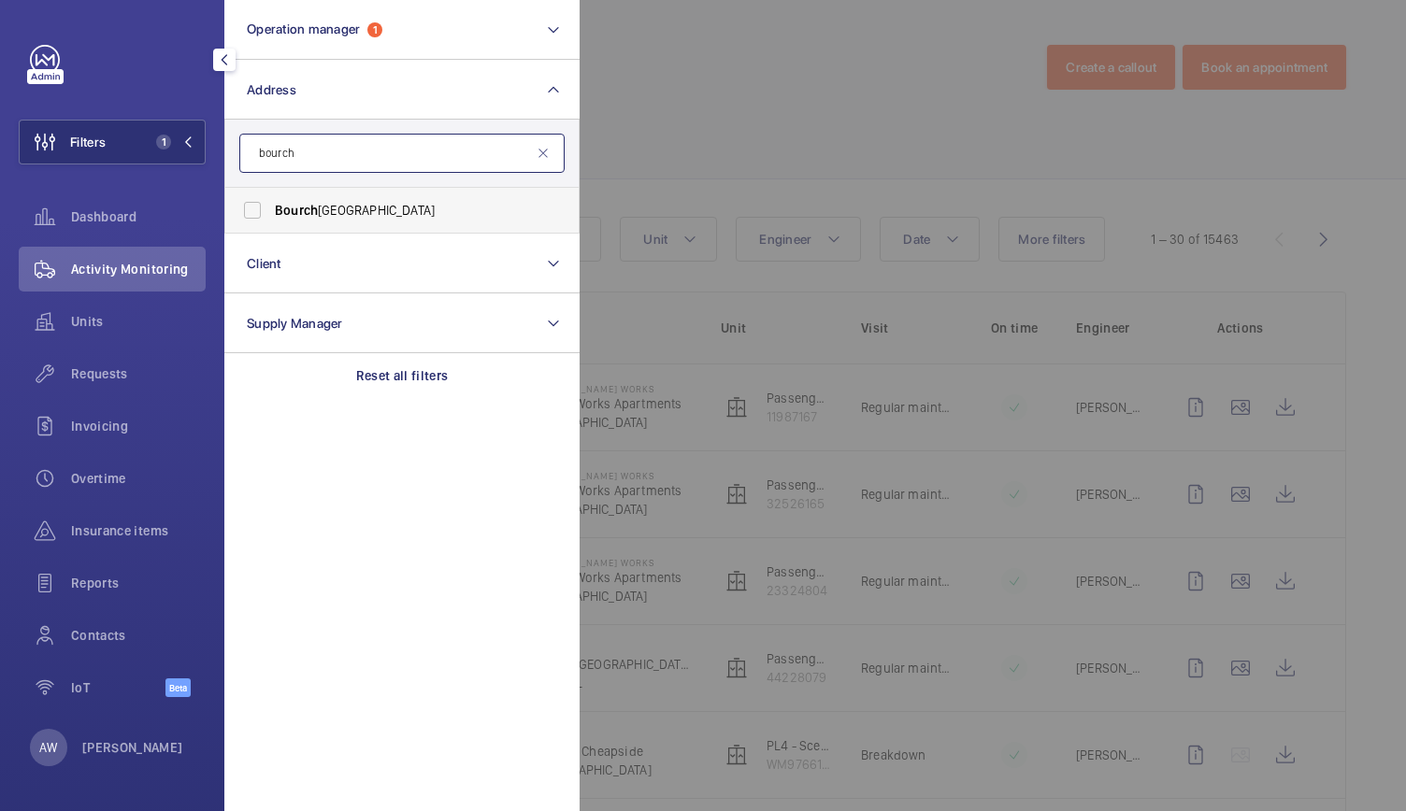
type input "bourch"
click at [316, 208] on span "Bourch" at bounding box center [296, 210] width 43 height 15
click at [271, 208] on input "[GEOGRAPHIC_DATA]" at bounding box center [252, 210] width 37 height 37
checkbox input "true"
click at [758, 114] on div at bounding box center [1283, 405] width 1406 height 811
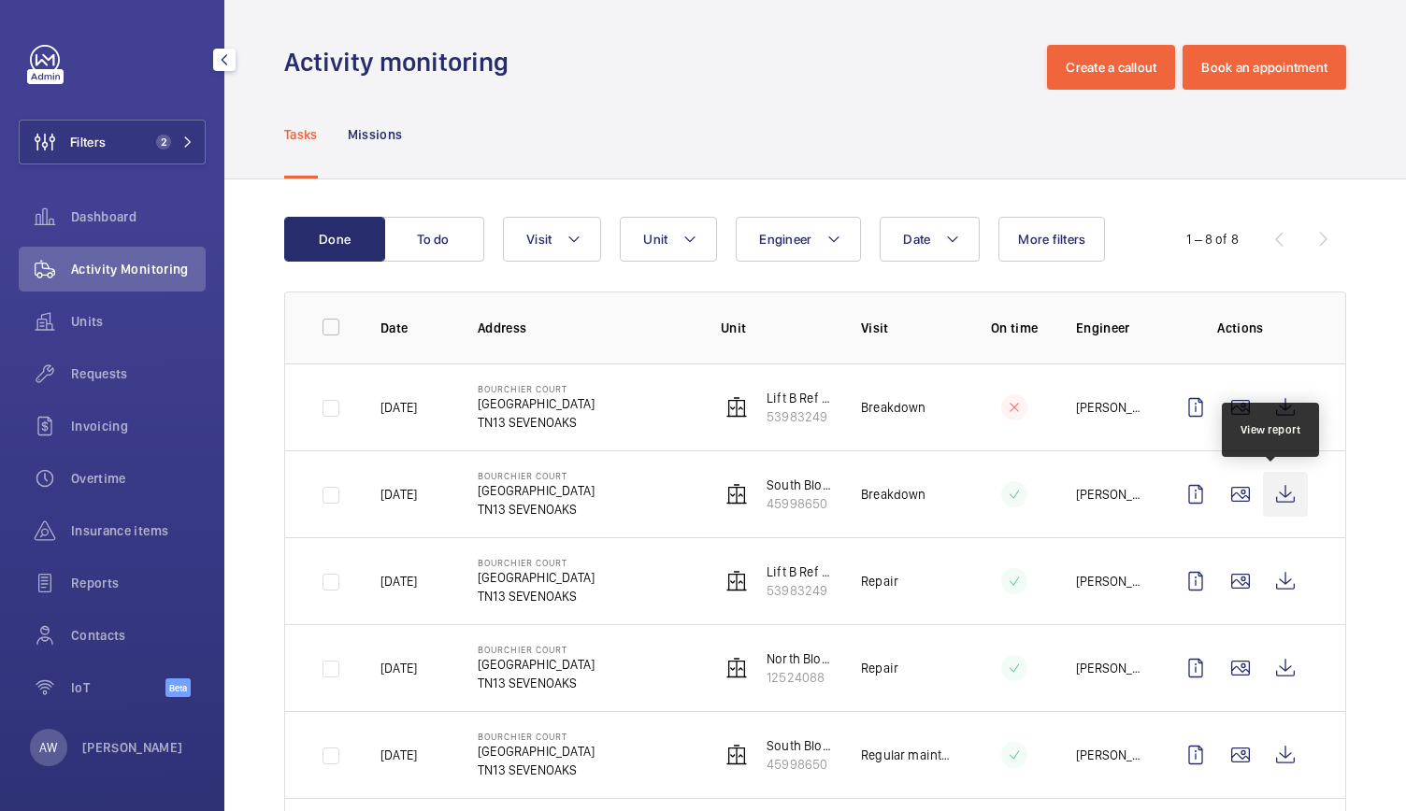
click at [1270, 502] on wm-front-icon-button at bounding box center [1285, 494] width 45 height 45
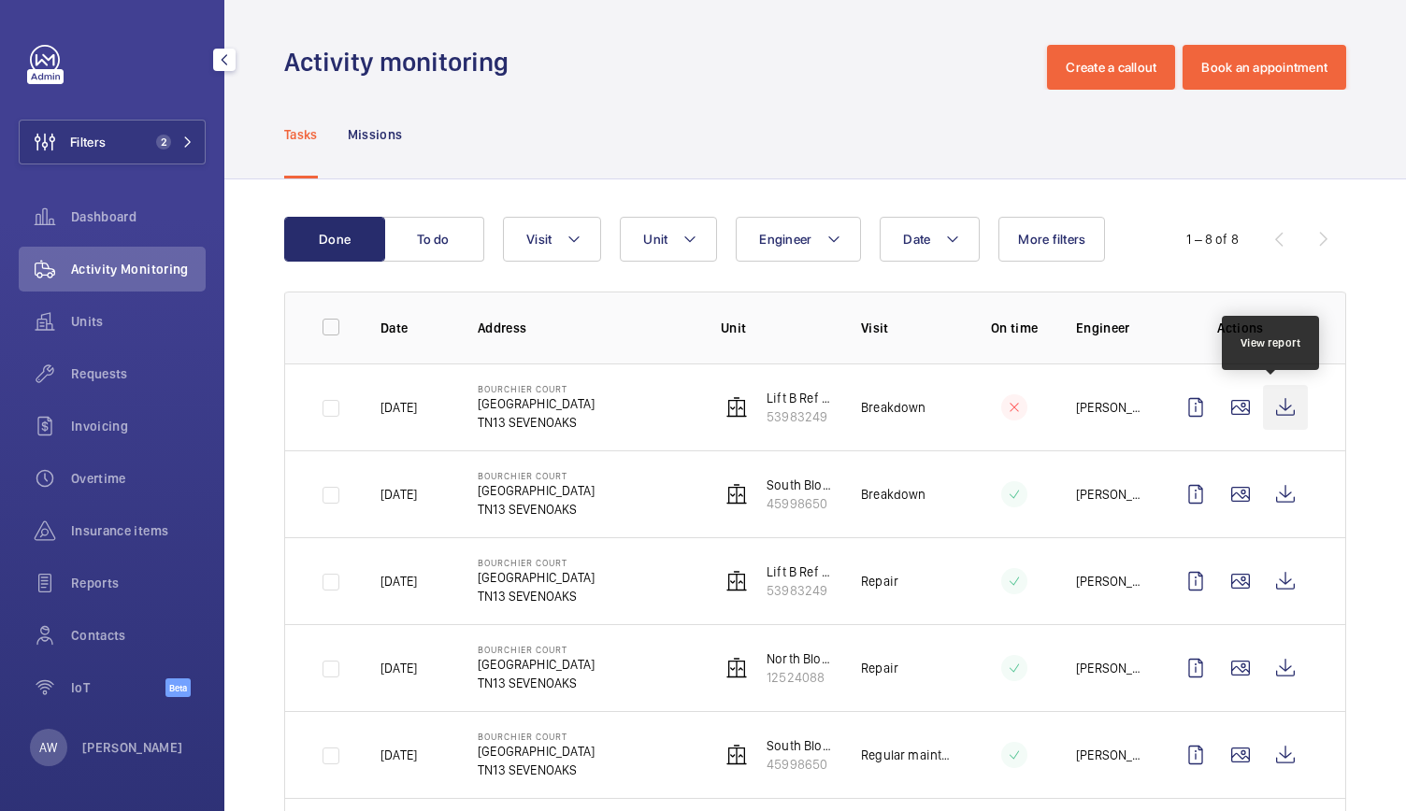
click at [1275, 405] on wm-front-icon-button at bounding box center [1285, 407] width 45 height 45
click at [117, 374] on span "Requests" at bounding box center [138, 374] width 135 height 19
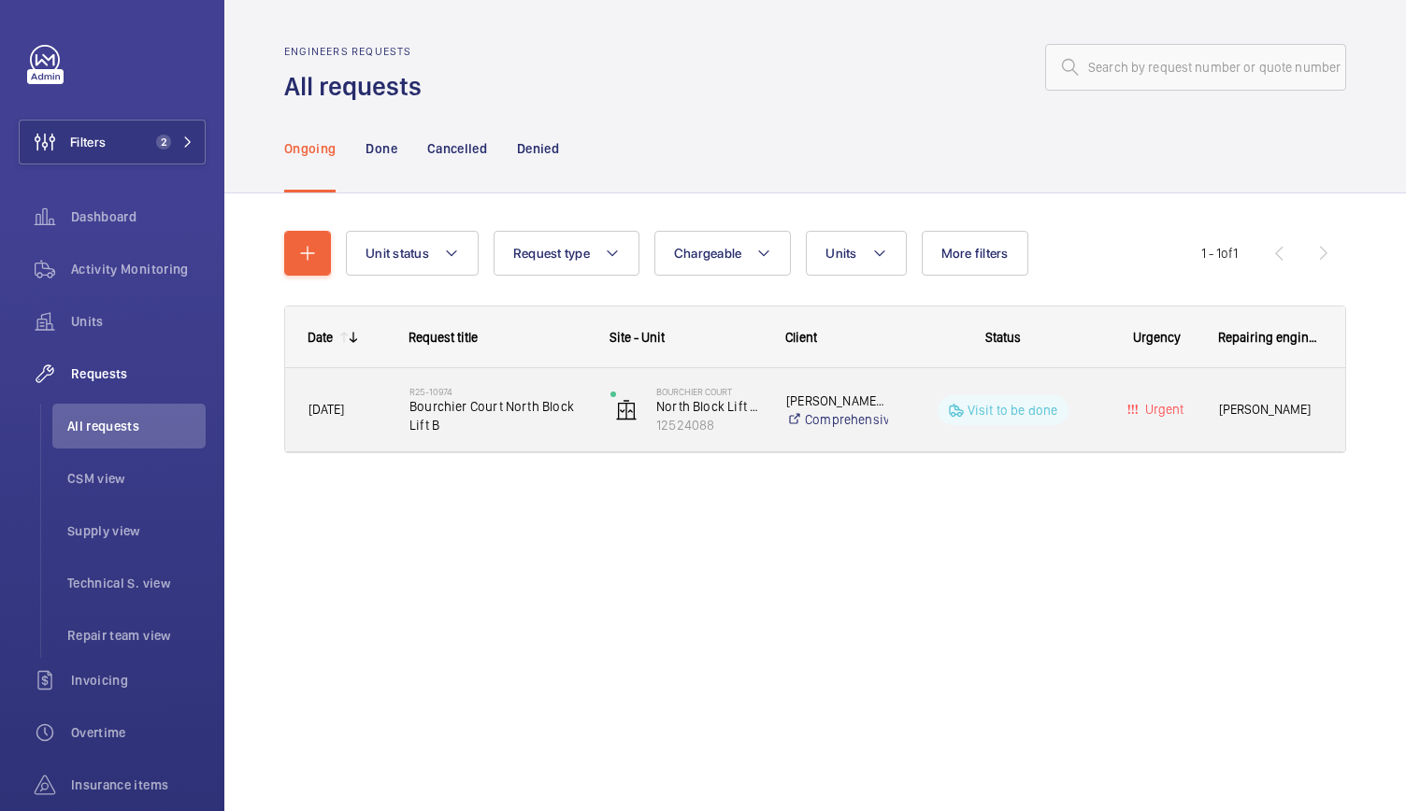
click at [475, 440] on div "R25-10974 Bourchier Court North Block Lift B" at bounding box center [486, 410] width 199 height 84
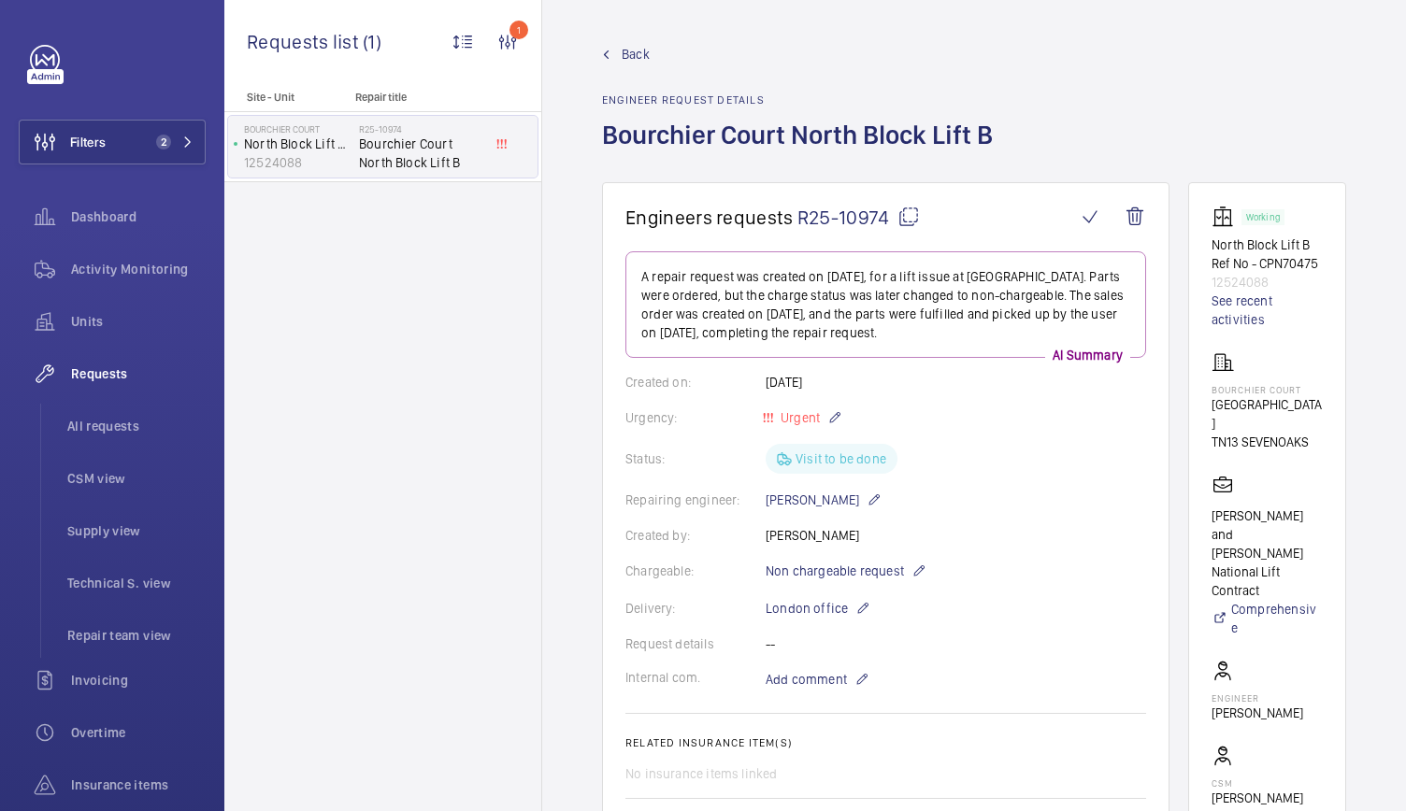
click at [631, 59] on span "Back" at bounding box center [636, 54] width 28 height 19
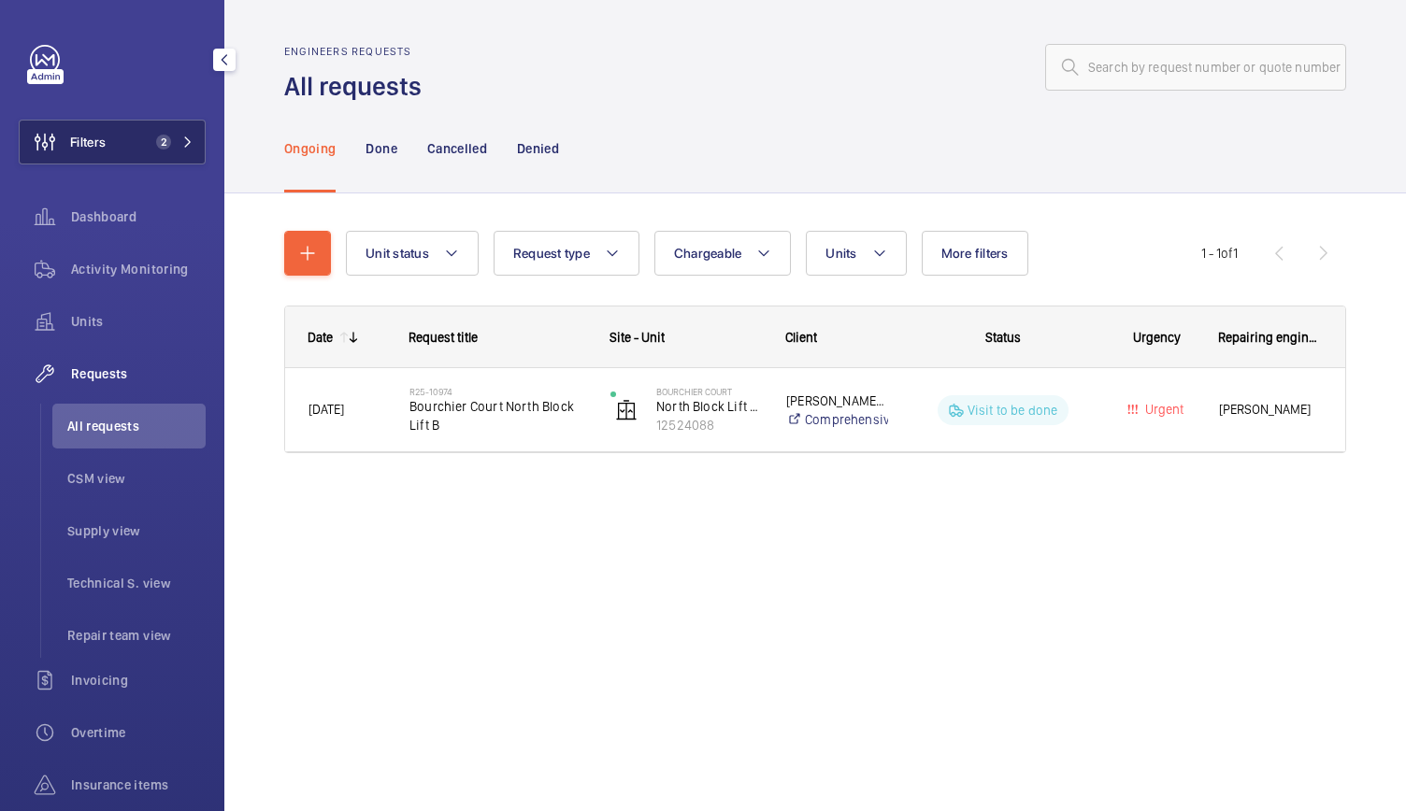
drag, startPoint x: 175, startPoint y: 168, endPoint x: 196, endPoint y: 139, distance: 36.1
click at [196, 139] on div "Filters 2 Dashboard Activity Monitoring Units Requests All requests CSM view Su…" at bounding box center [112, 508] width 187 height 927
click at [196, 139] on button "Filters 2" at bounding box center [112, 142] width 187 height 45
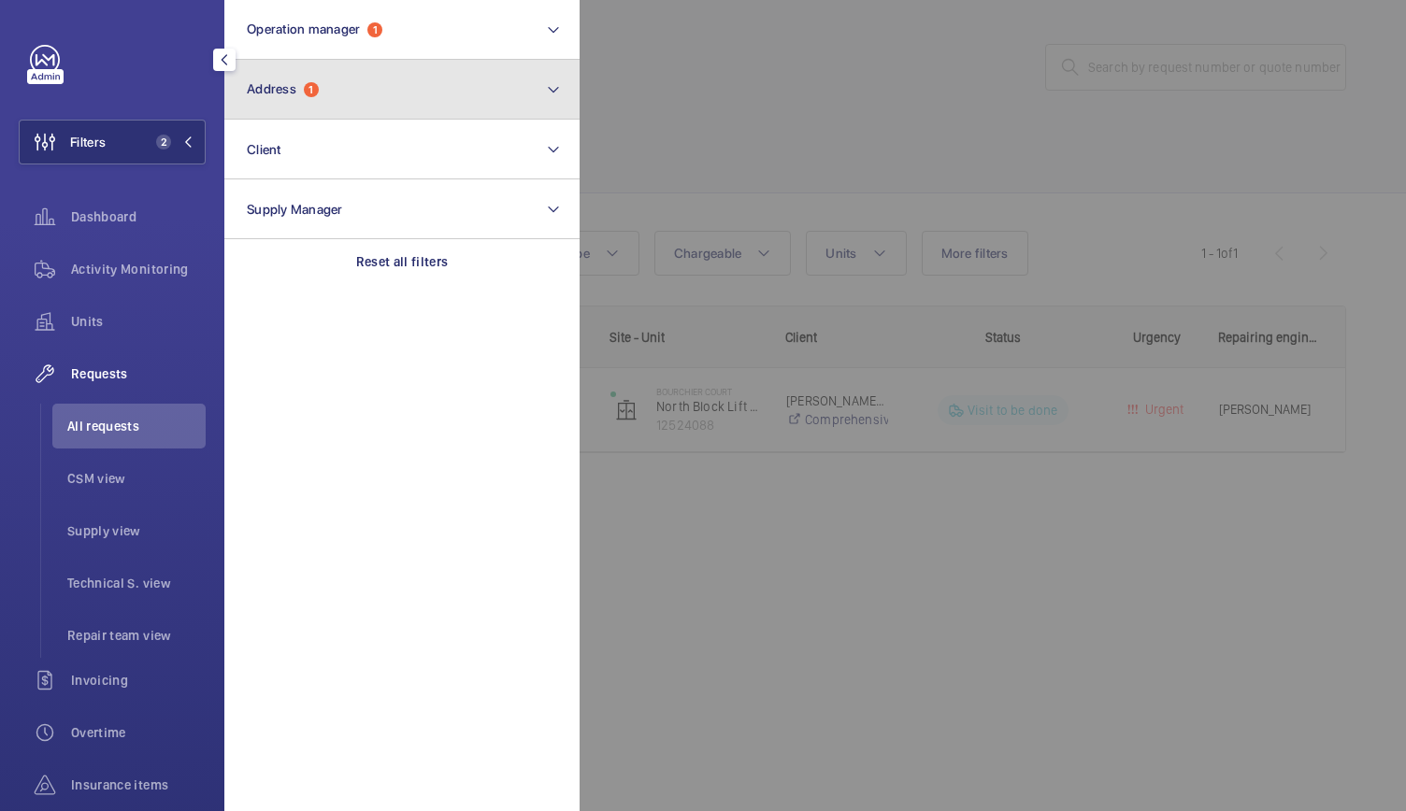
click at [341, 82] on button "Address 1" at bounding box center [401, 90] width 355 height 60
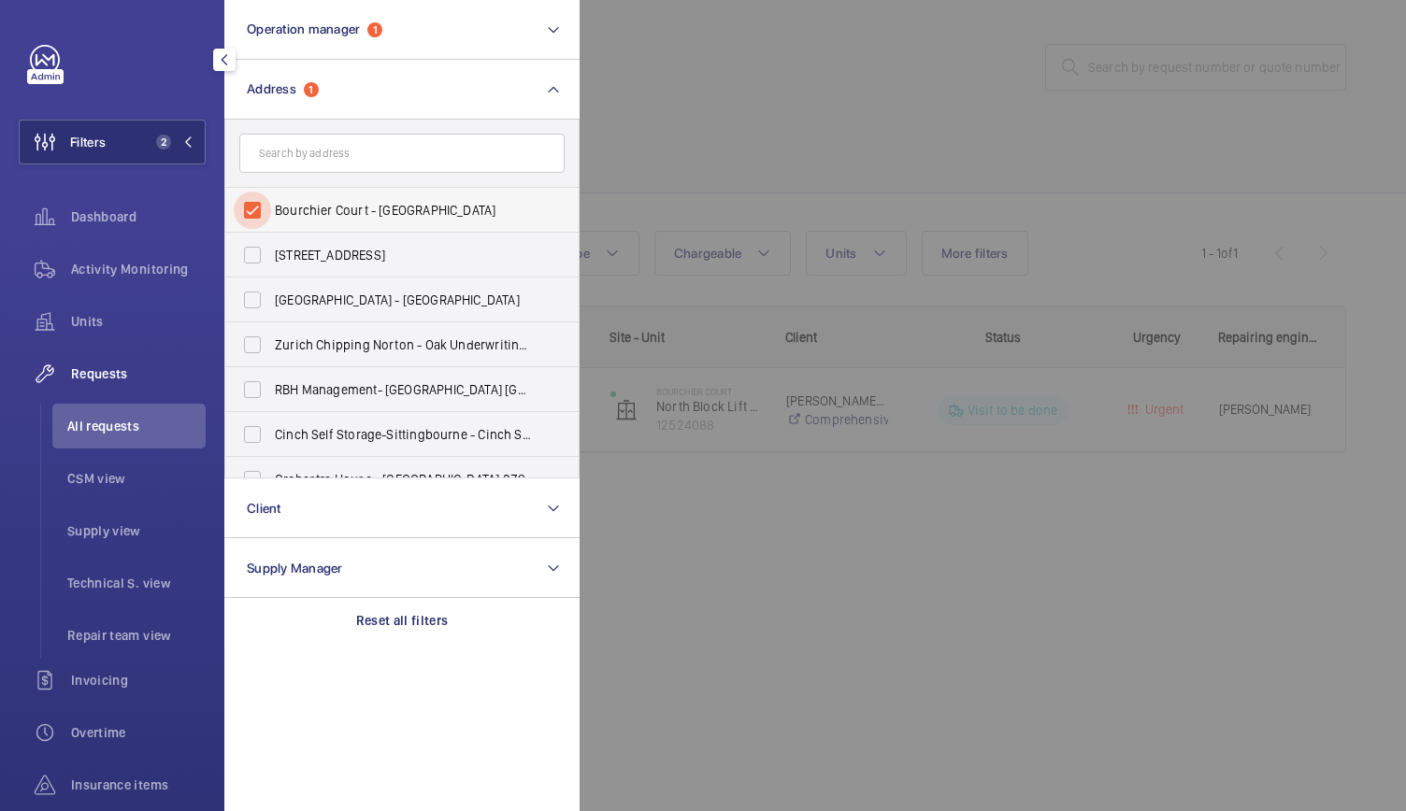
click at [260, 205] on input "Bourchier Court - [GEOGRAPHIC_DATA]" at bounding box center [252, 210] width 37 height 37
checkbox input "false"
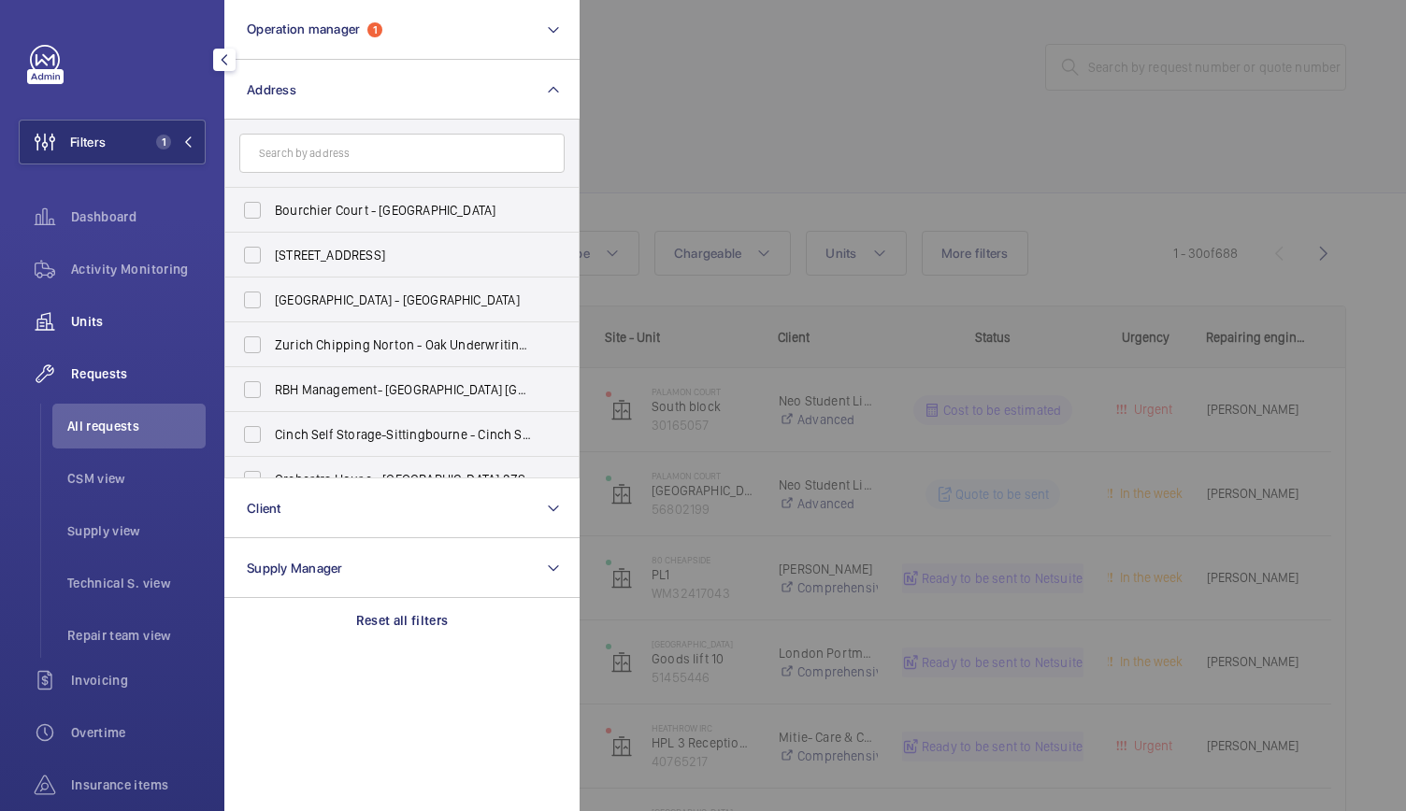
click at [98, 323] on span "Units" at bounding box center [138, 321] width 135 height 19
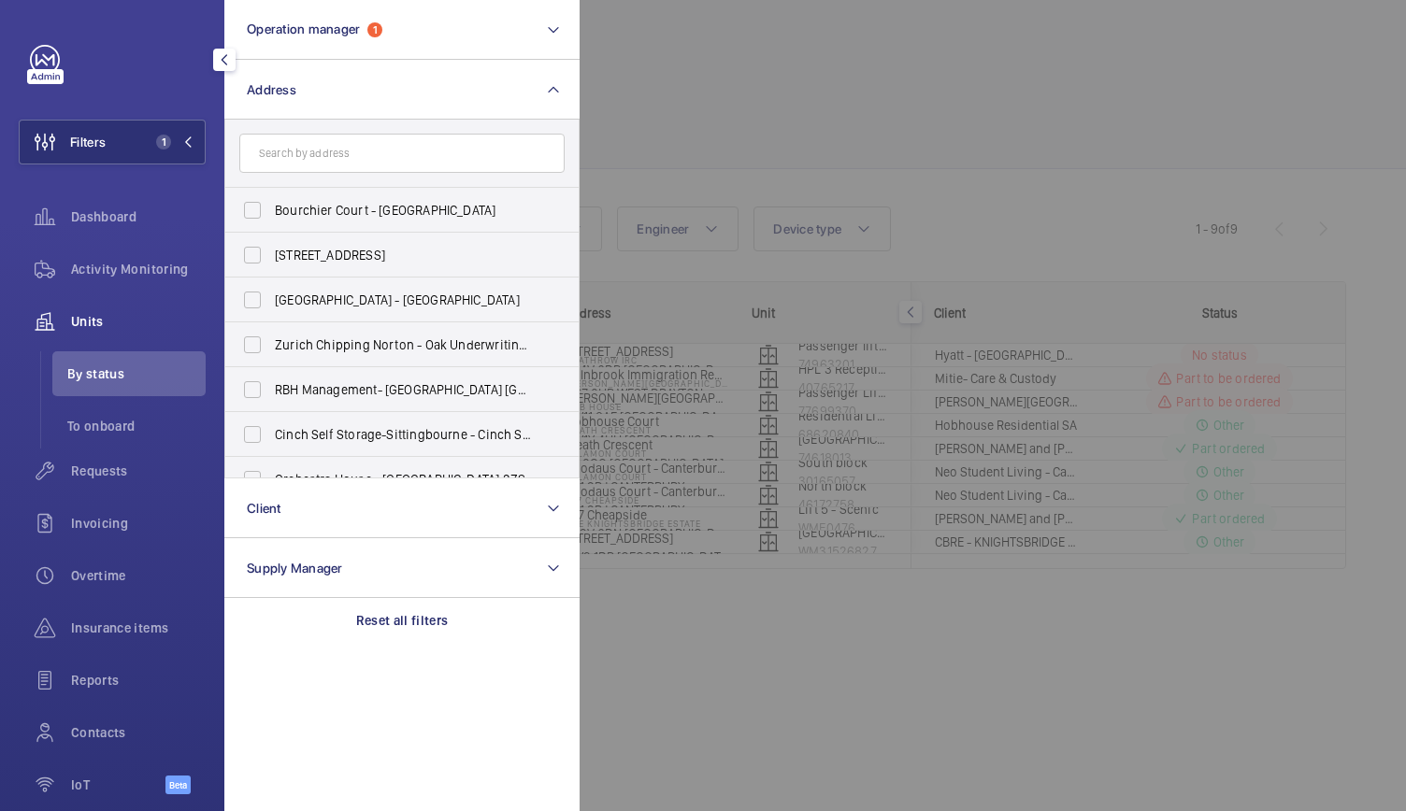
click at [798, 31] on div at bounding box center [1283, 405] width 1406 height 811
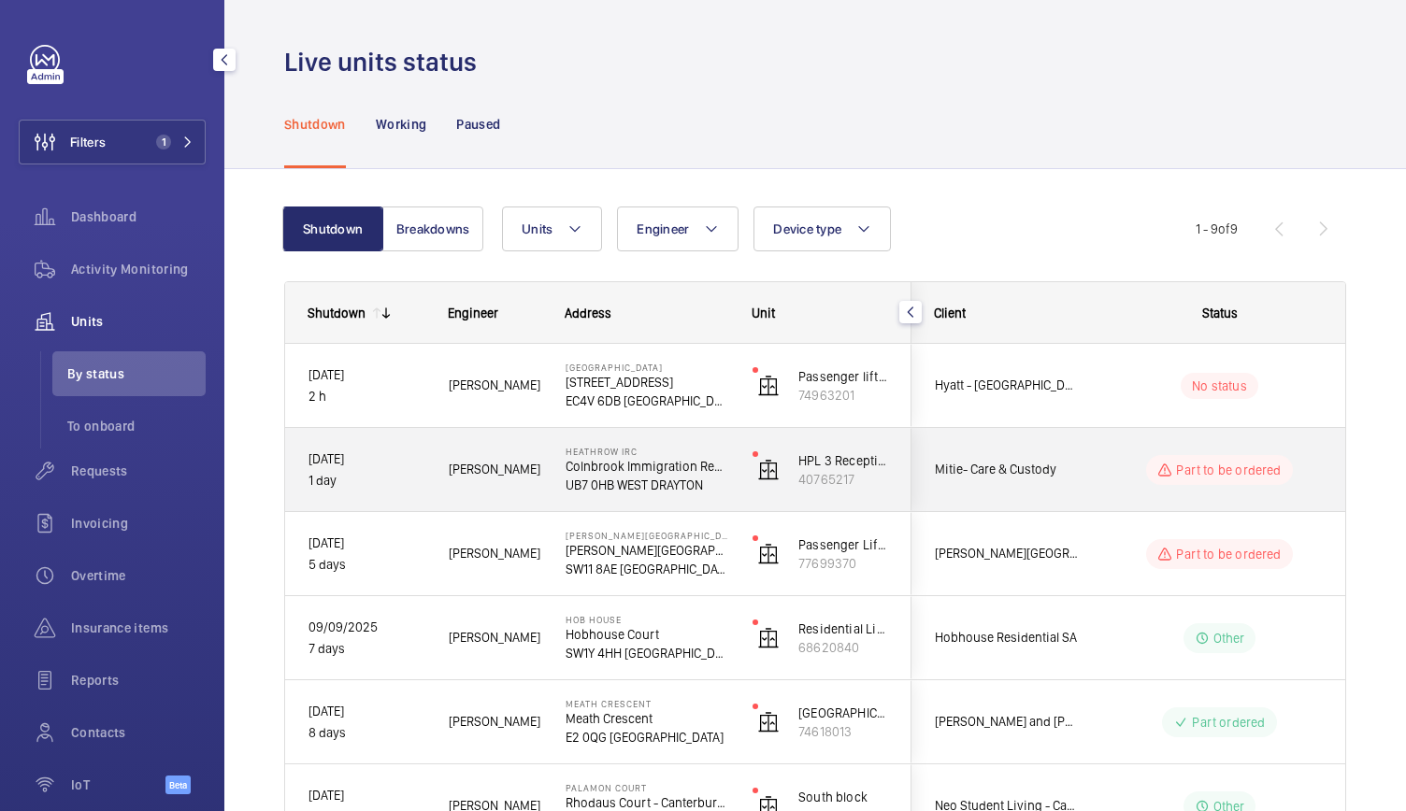
scroll to position [149, 0]
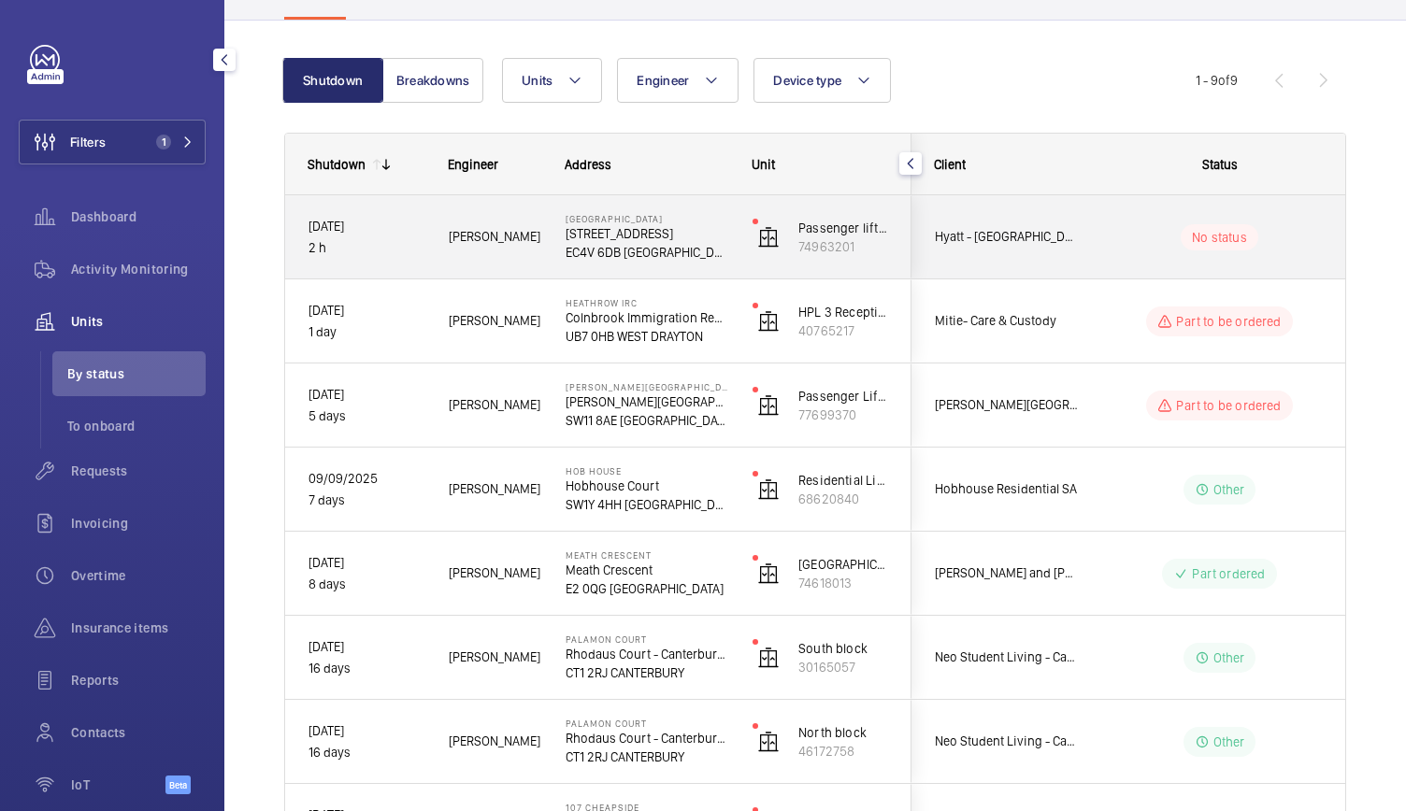
click at [495, 257] on div "[PERSON_NAME]" at bounding box center [483, 237] width 115 height 59
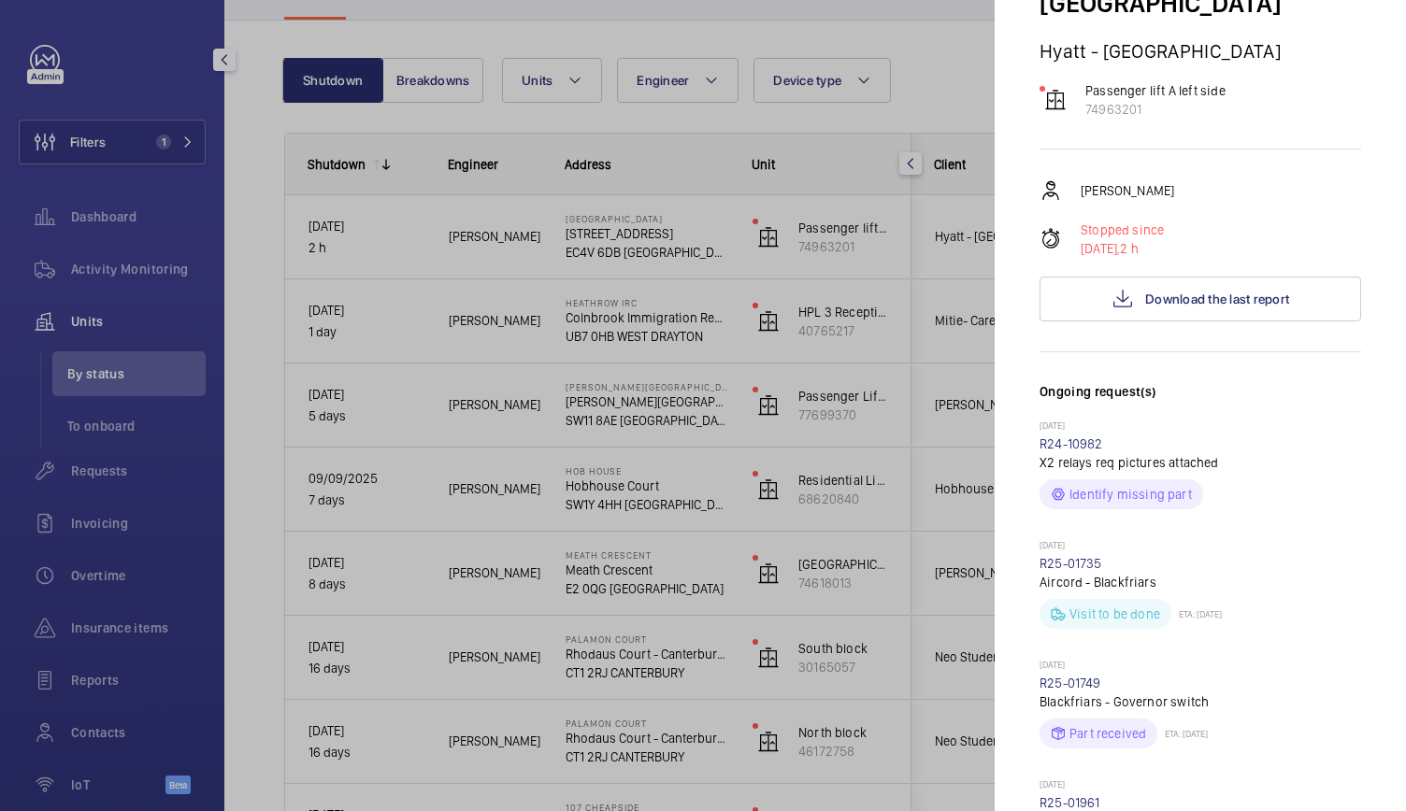
scroll to position [182, 0]
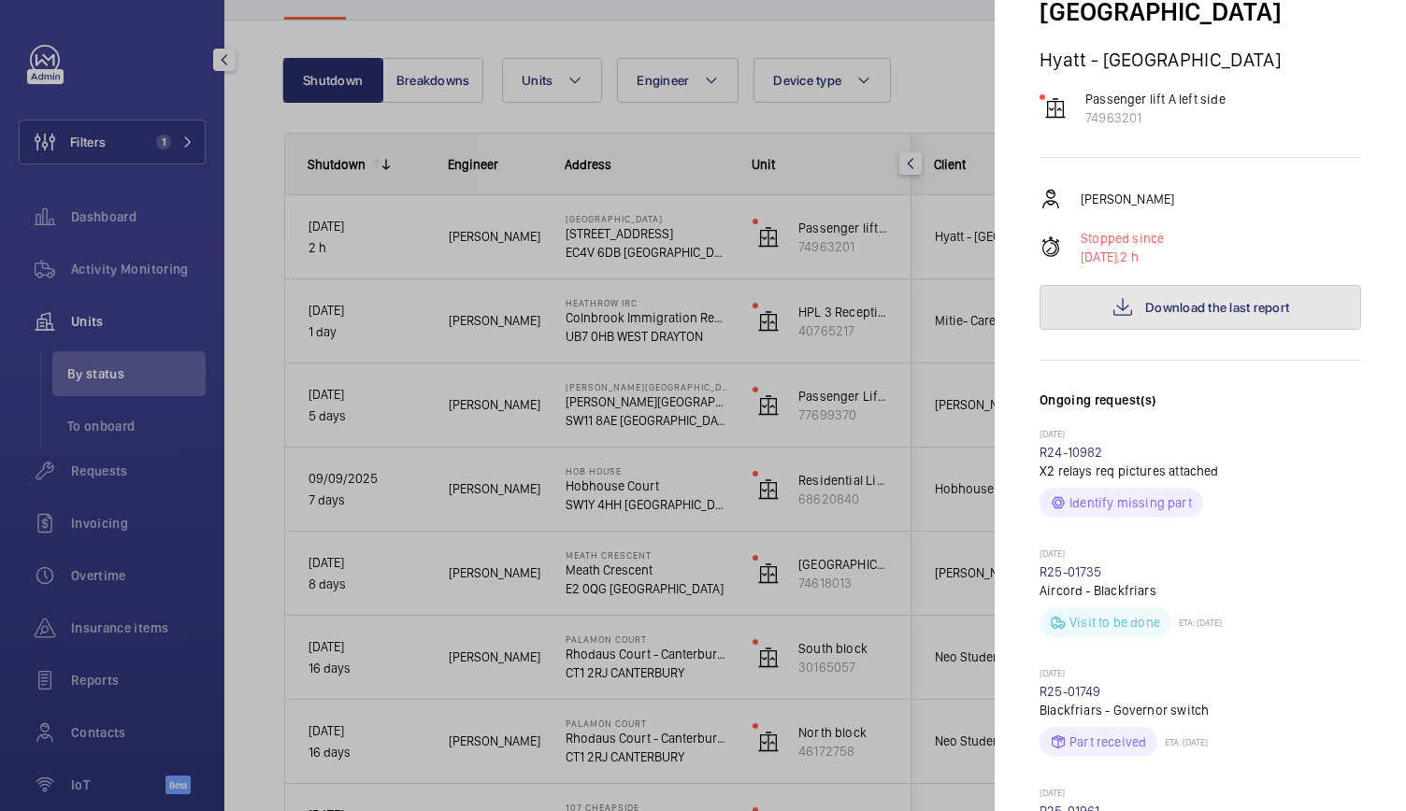
click at [1123, 285] on button "Download the last report" at bounding box center [1201, 307] width 322 height 45
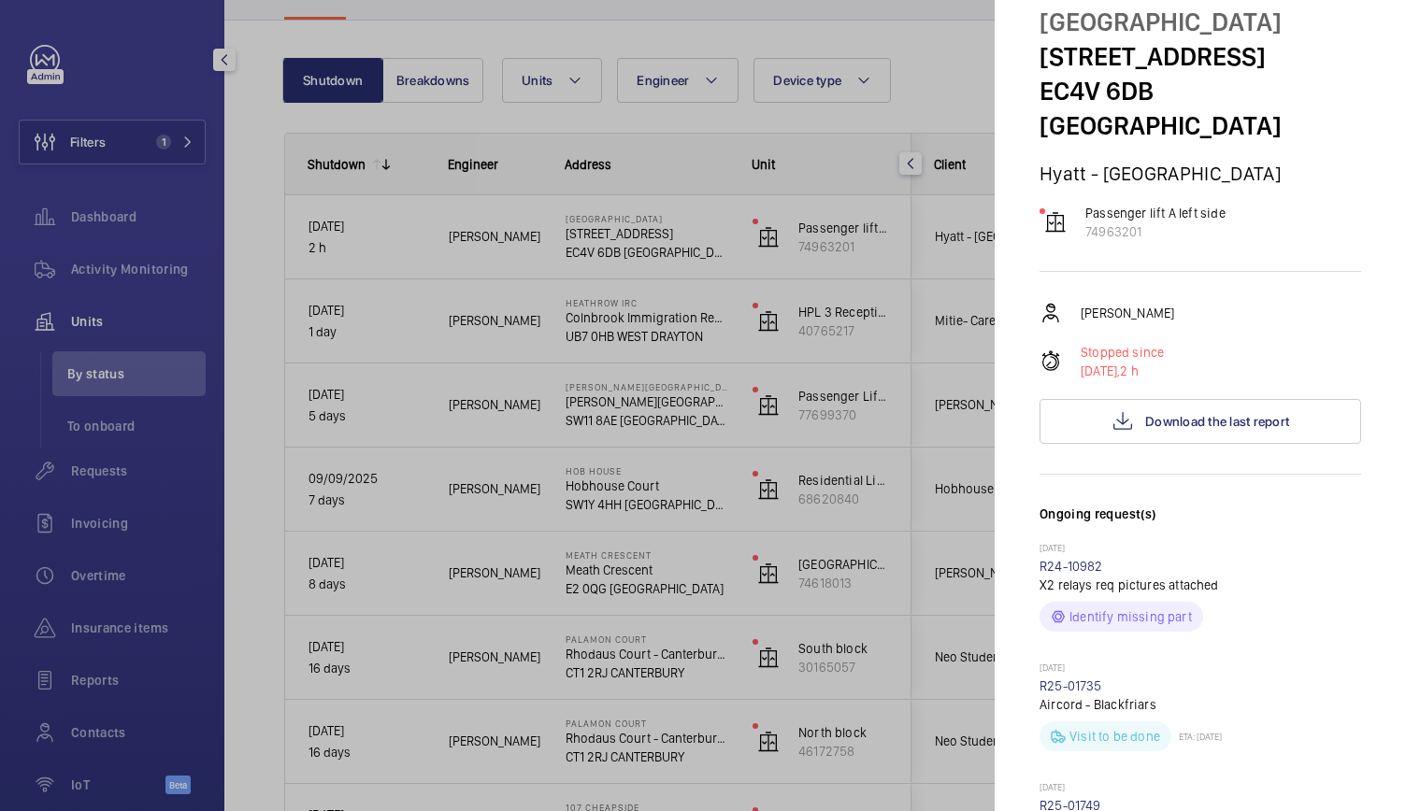
scroll to position [0, 0]
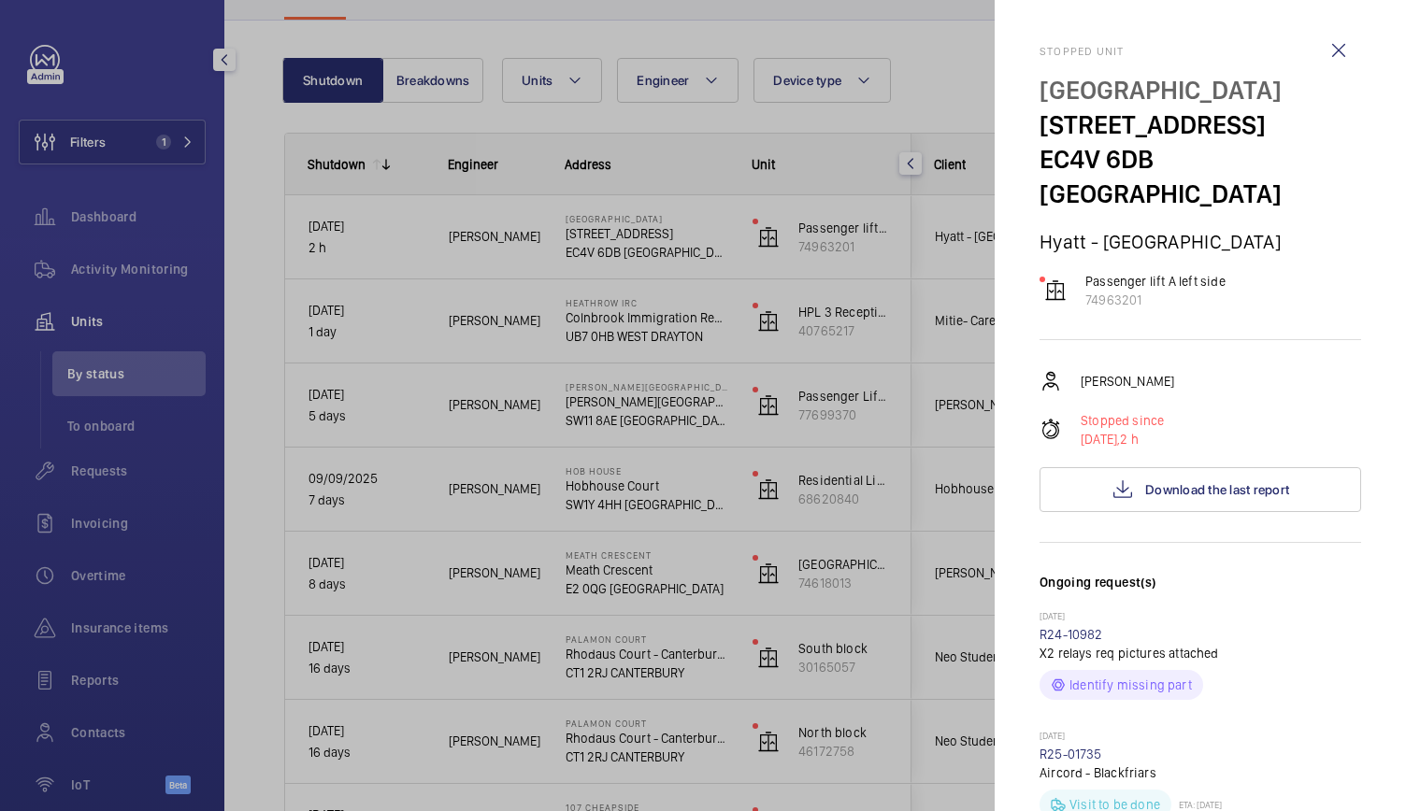
drag, startPoint x: 852, startPoint y: 375, endPoint x: 913, endPoint y: -65, distance: 443.7
click at [913, 0] on html "Filters 1 Dashboard Activity Monitoring Units By status To onboard Requests Inv…" at bounding box center [703, 405] width 1406 height 811
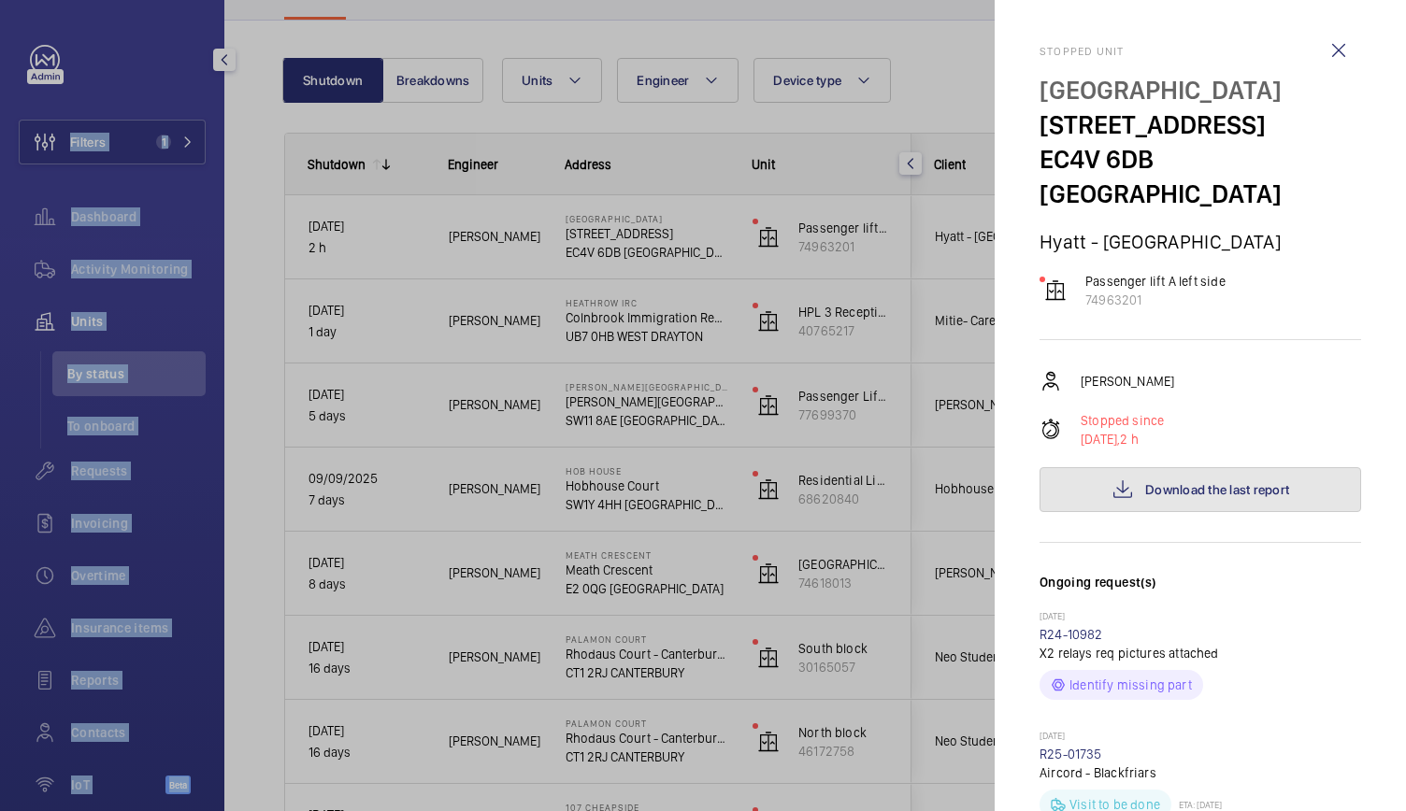
click at [1137, 467] on button "Download the last report" at bounding box center [1201, 489] width 322 height 45
click at [74, 81] on div at bounding box center [703, 405] width 1406 height 811
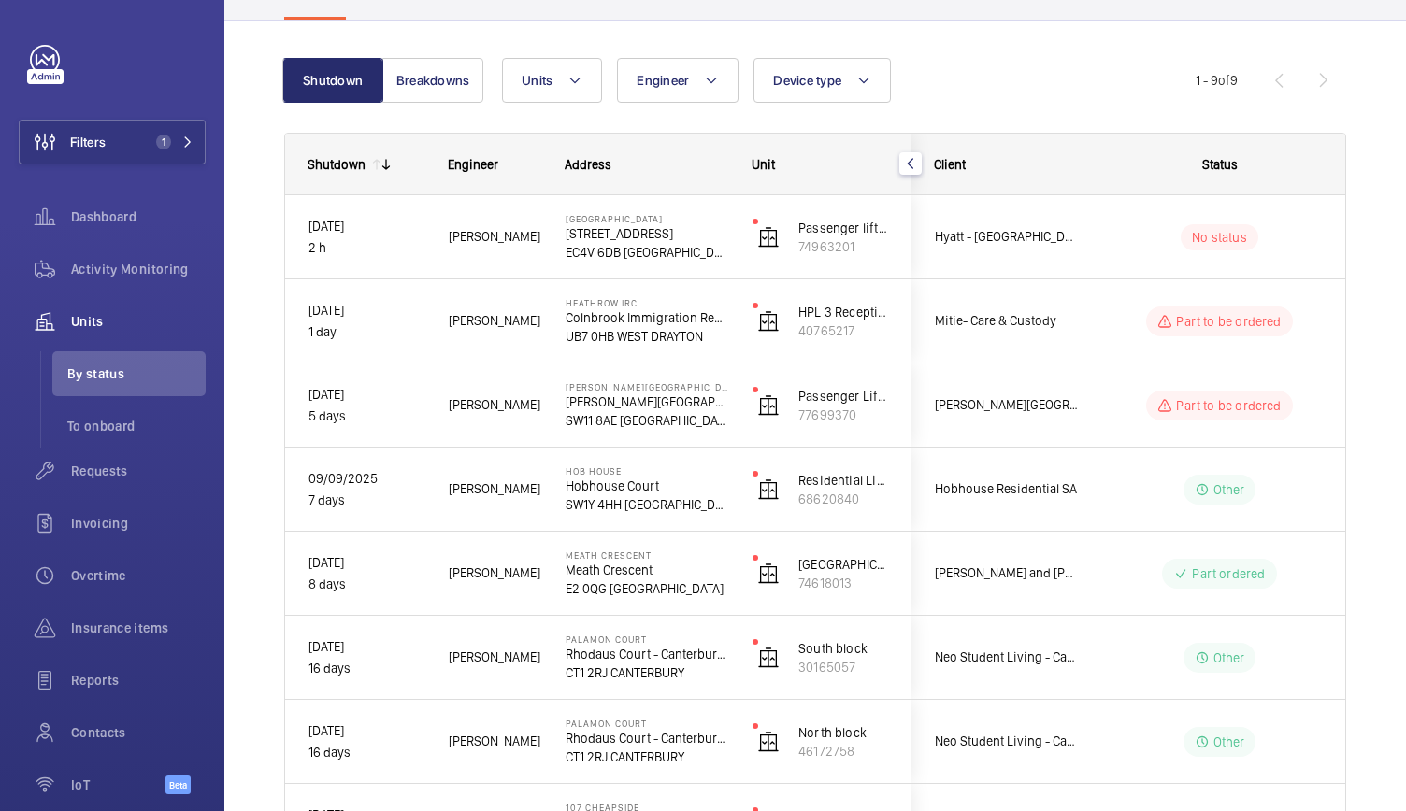
click at [1343, 124] on div "Shutdown Breakdowns Units Engineer Device type More filters Reset all filters 1…" at bounding box center [815, 539] width 1182 height 1037
click at [166, 151] on button "Filters 1" at bounding box center [112, 142] width 187 height 45
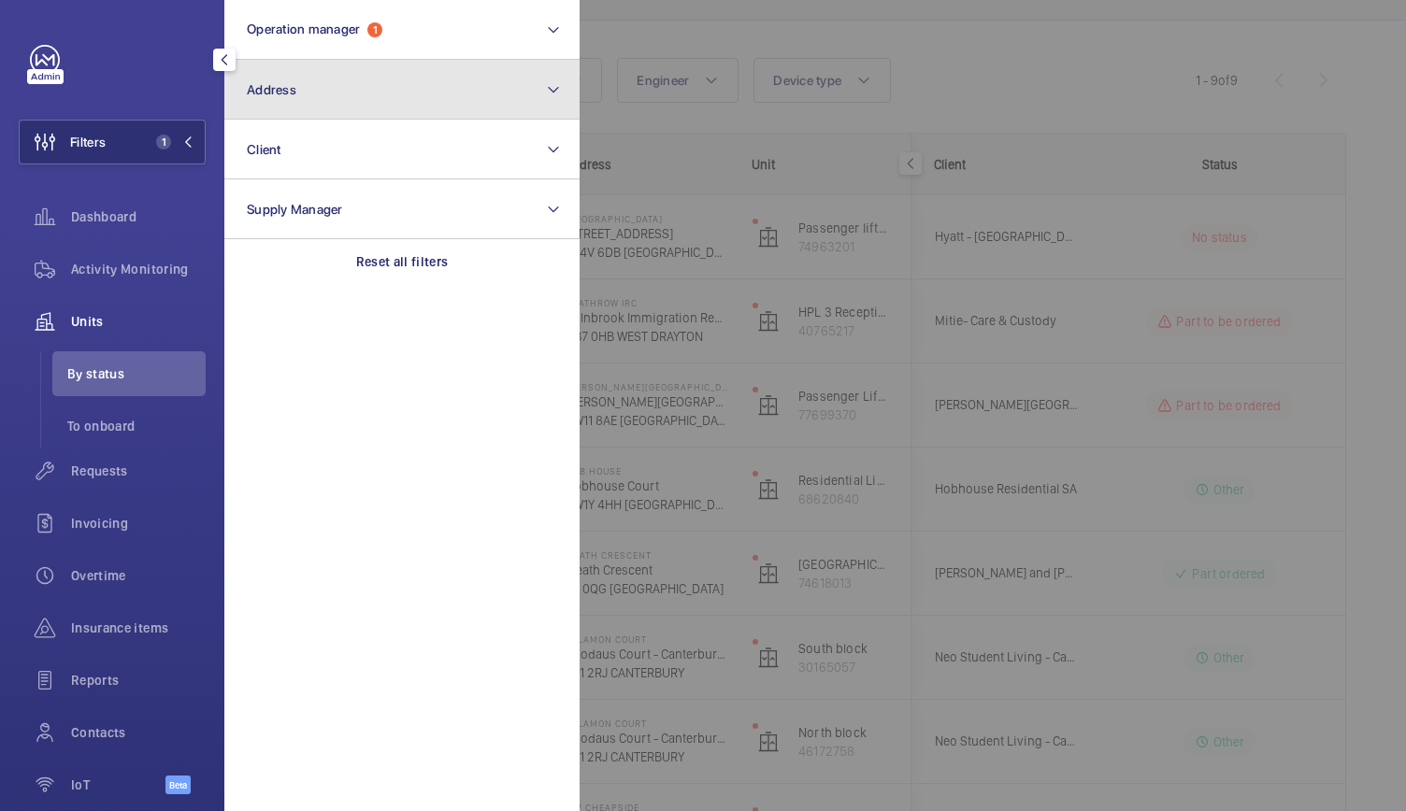
click at [311, 111] on button "Address" at bounding box center [401, 90] width 355 height 60
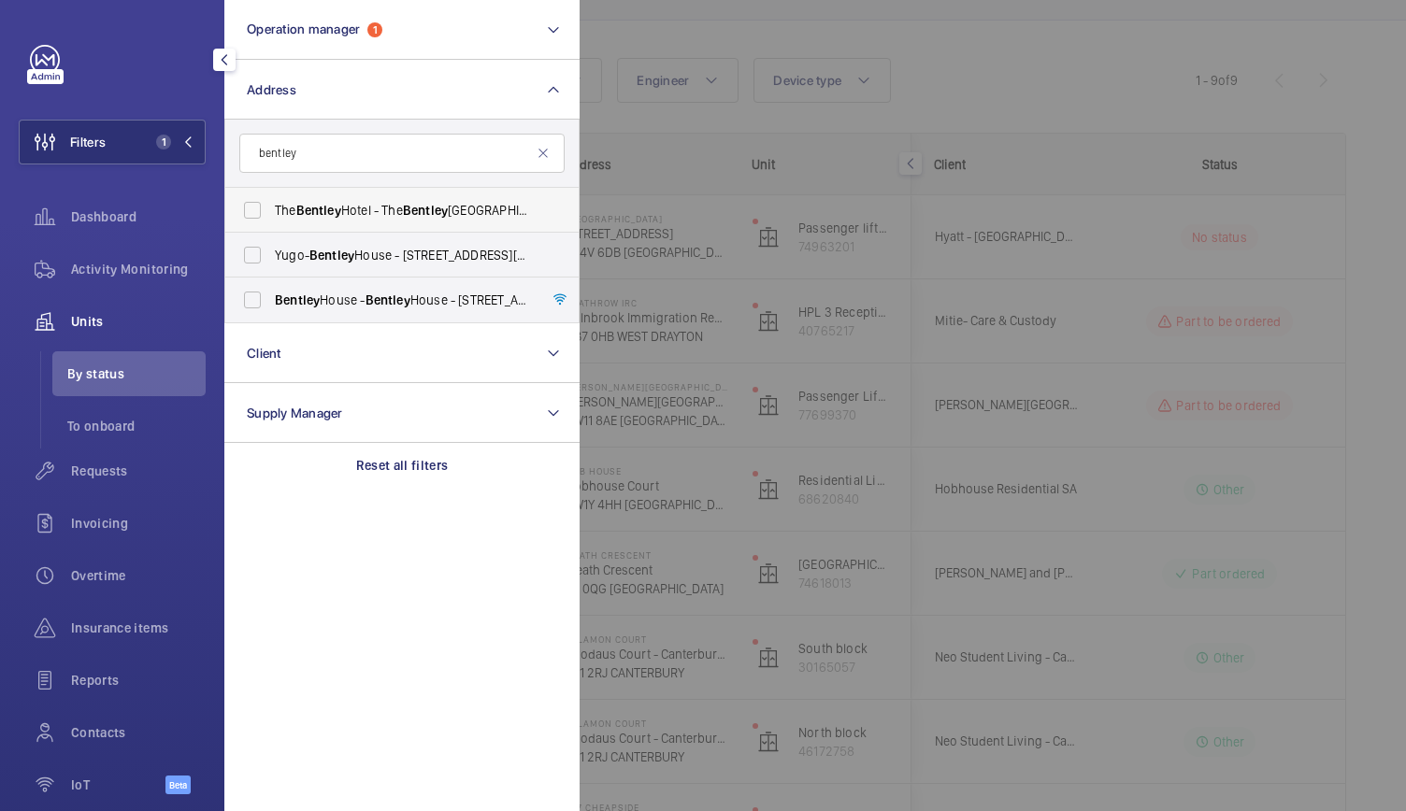
type input "bentley"
click at [278, 214] on span "The [GEOGRAPHIC_DATA] - [GEOGRAPHIC_DATA]" at bounding box center [403, 210] width 257 height 19
click at [271, 214] on input "The [GEOGRAPHIC_DATA] - [GEOGRAPHIC_DATA]" at bounding box center [252, 210] width 37 height 37
checkbox input "true"
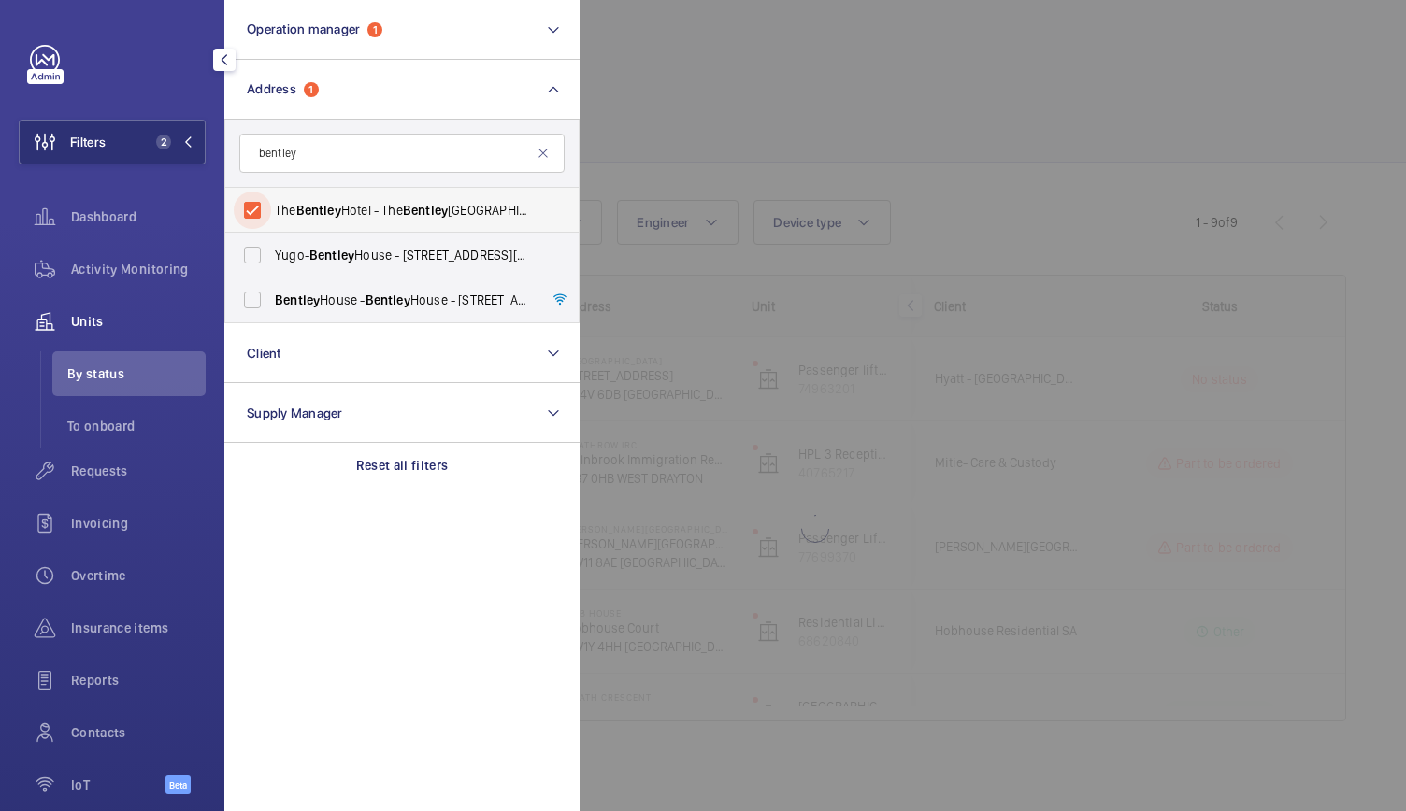
scroll to position [7, 0]
click at [724, 119] on div at bounding box center [1283, 405] width 1406 height 811
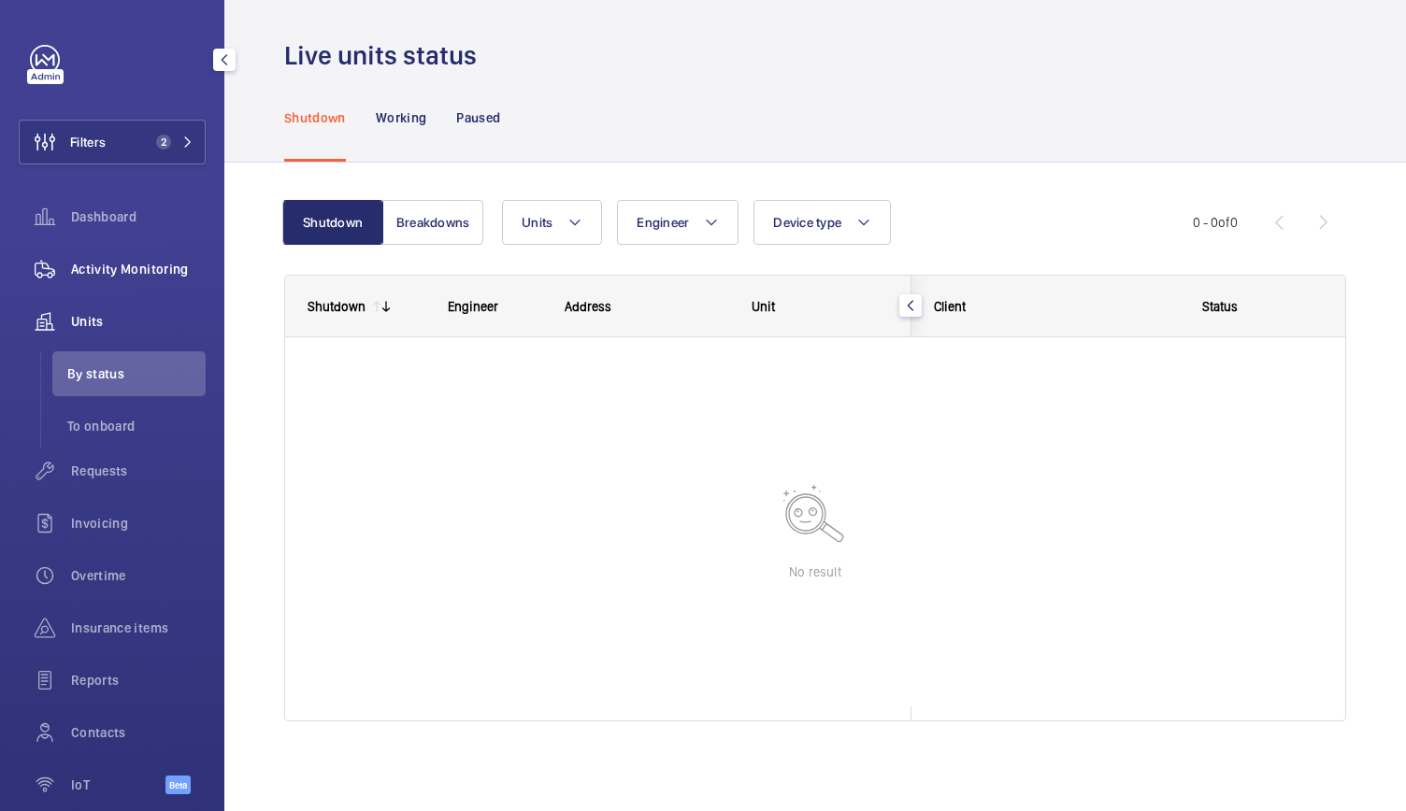
click at [165, 264] on span "Activity Monitoring" at bounding box center [138, 269] width 135 height 19
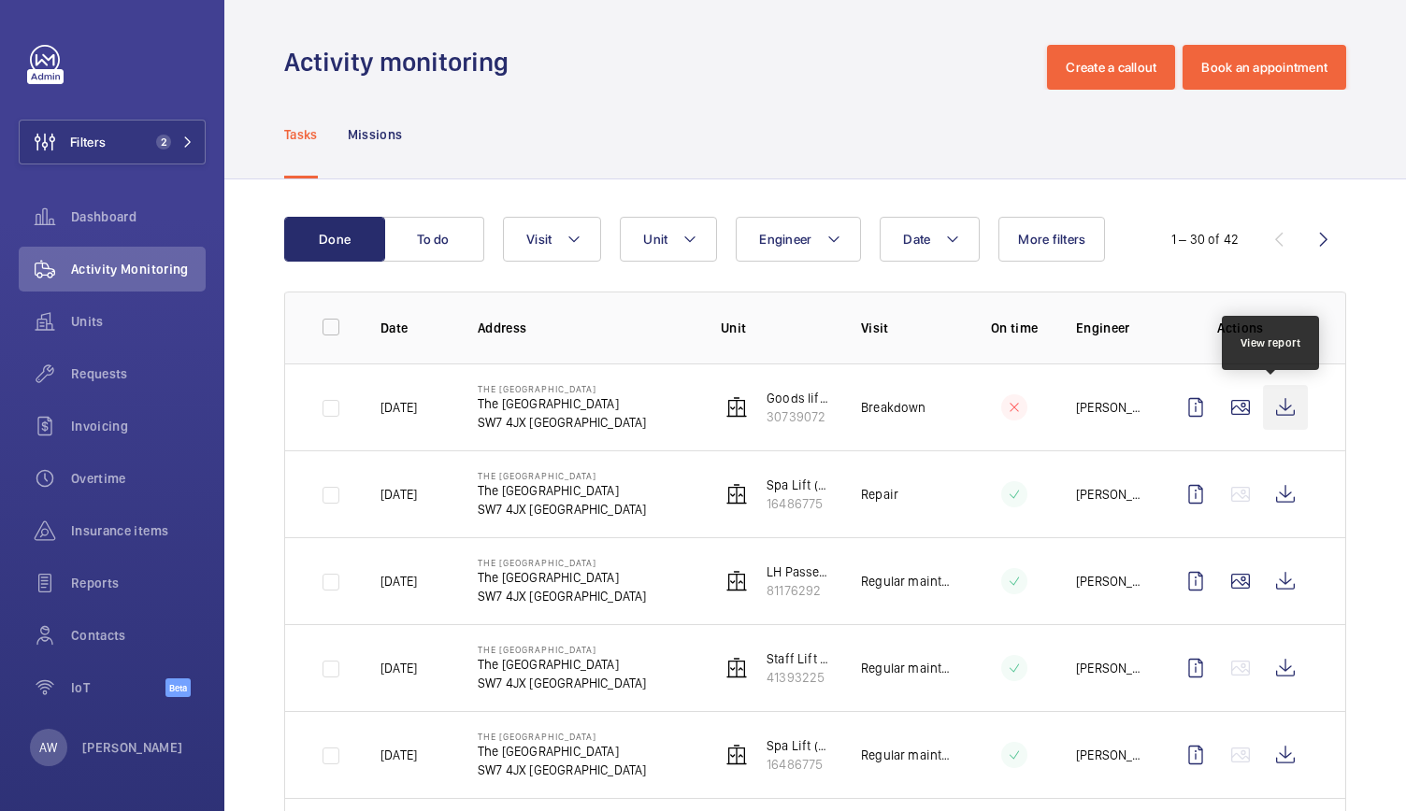
click at [1270, 411] on wm-front-icon-button at bounding box center [1285, 407] width 45 height 45
